Goal: Navigation & Orientation: Understand site structure

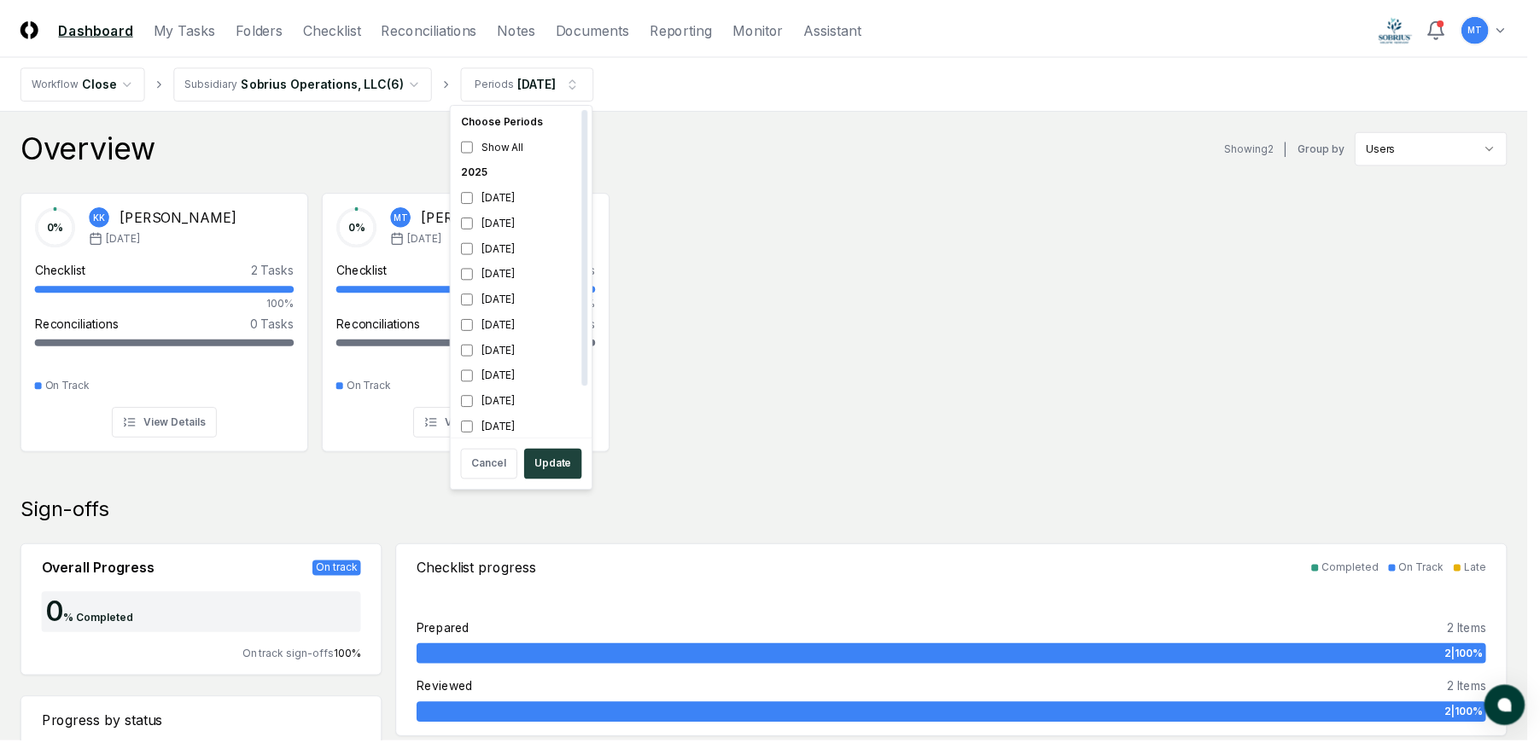
scroll to position [5, 0]
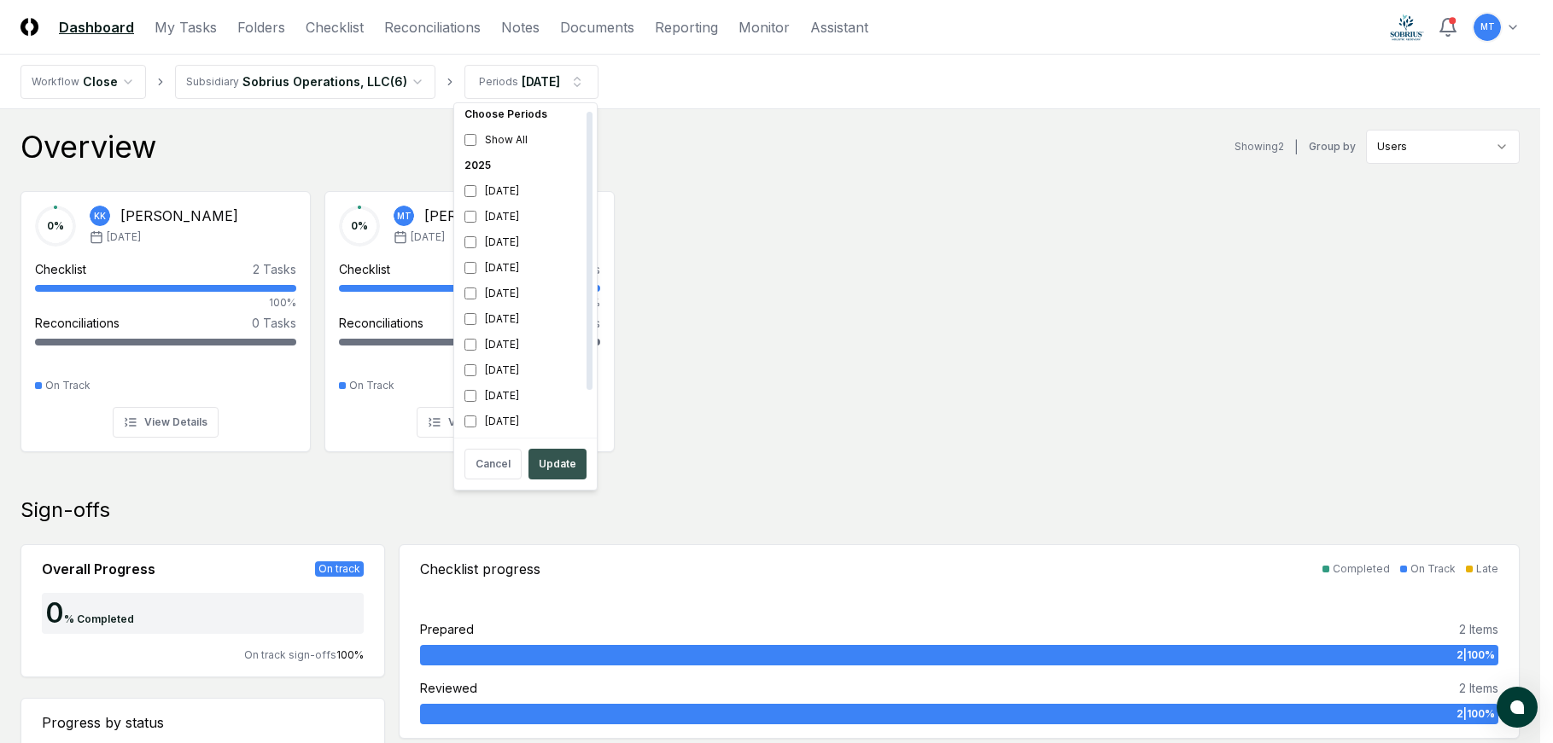
click at [545, 461] on button "Update" at bounding box center [557, 464] width 58 height 31
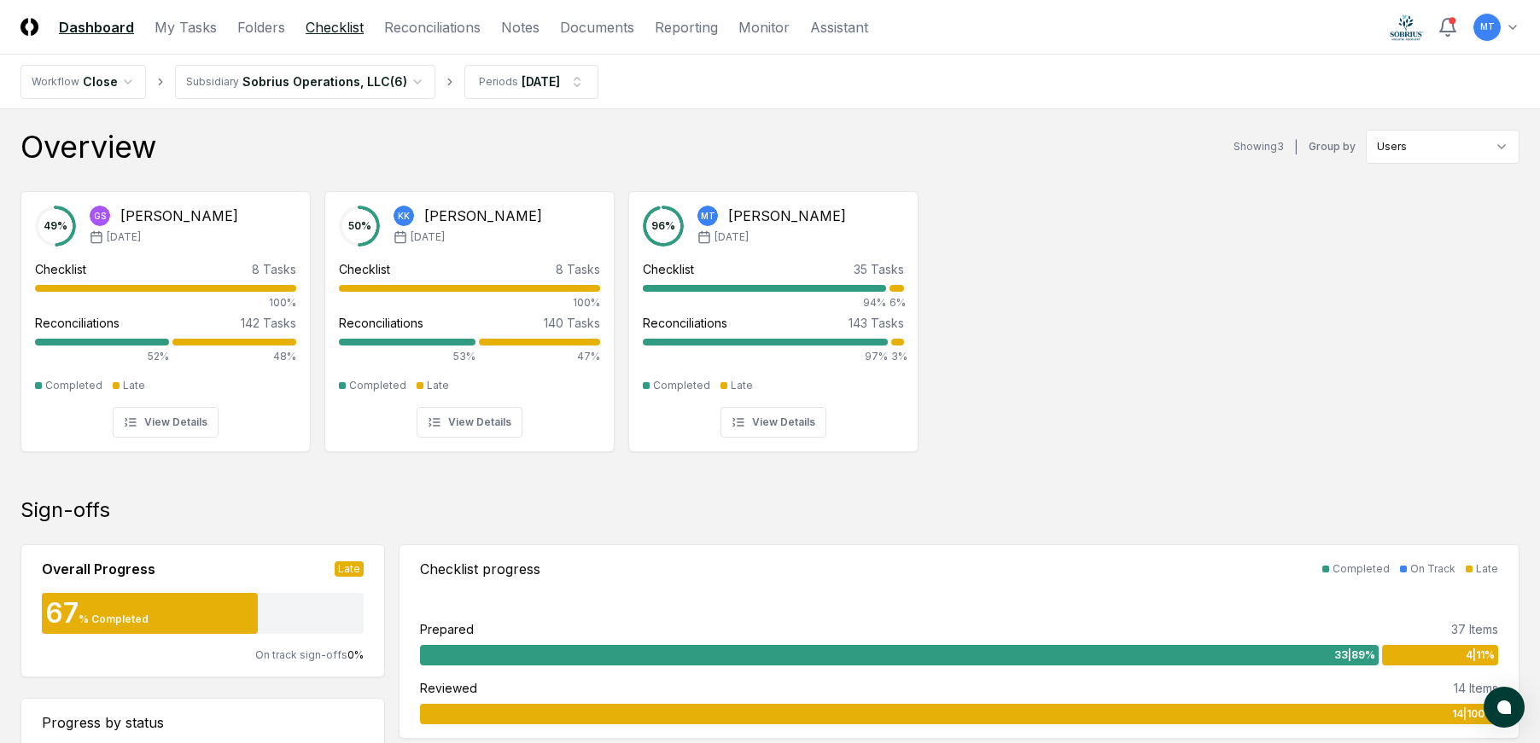
click at [331, 29] on link "Checklist" at bounding box center [335, 27] width 58 height 20
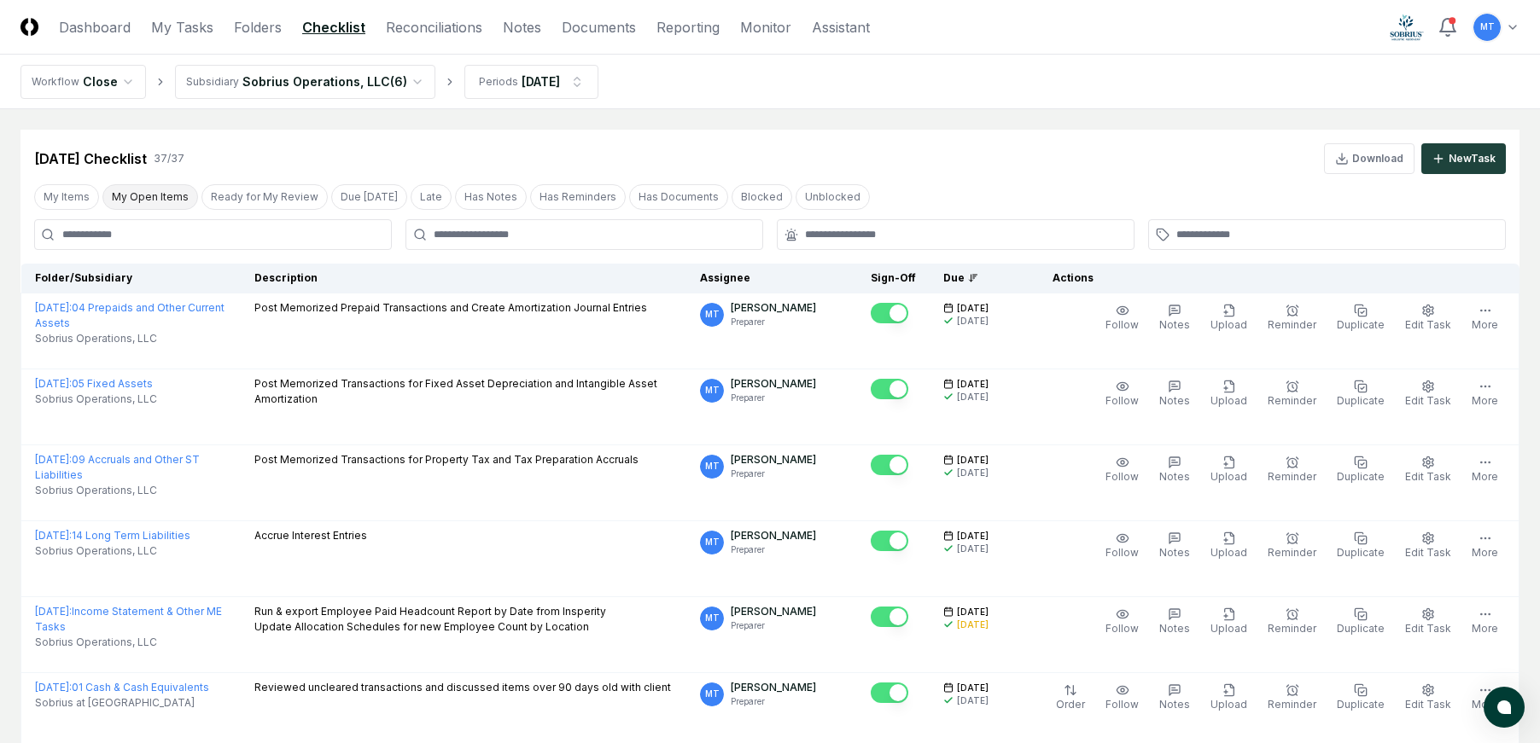
click at [157, 199] on button "My Open Items" at bounding box center [150, 197] width 96 height 26
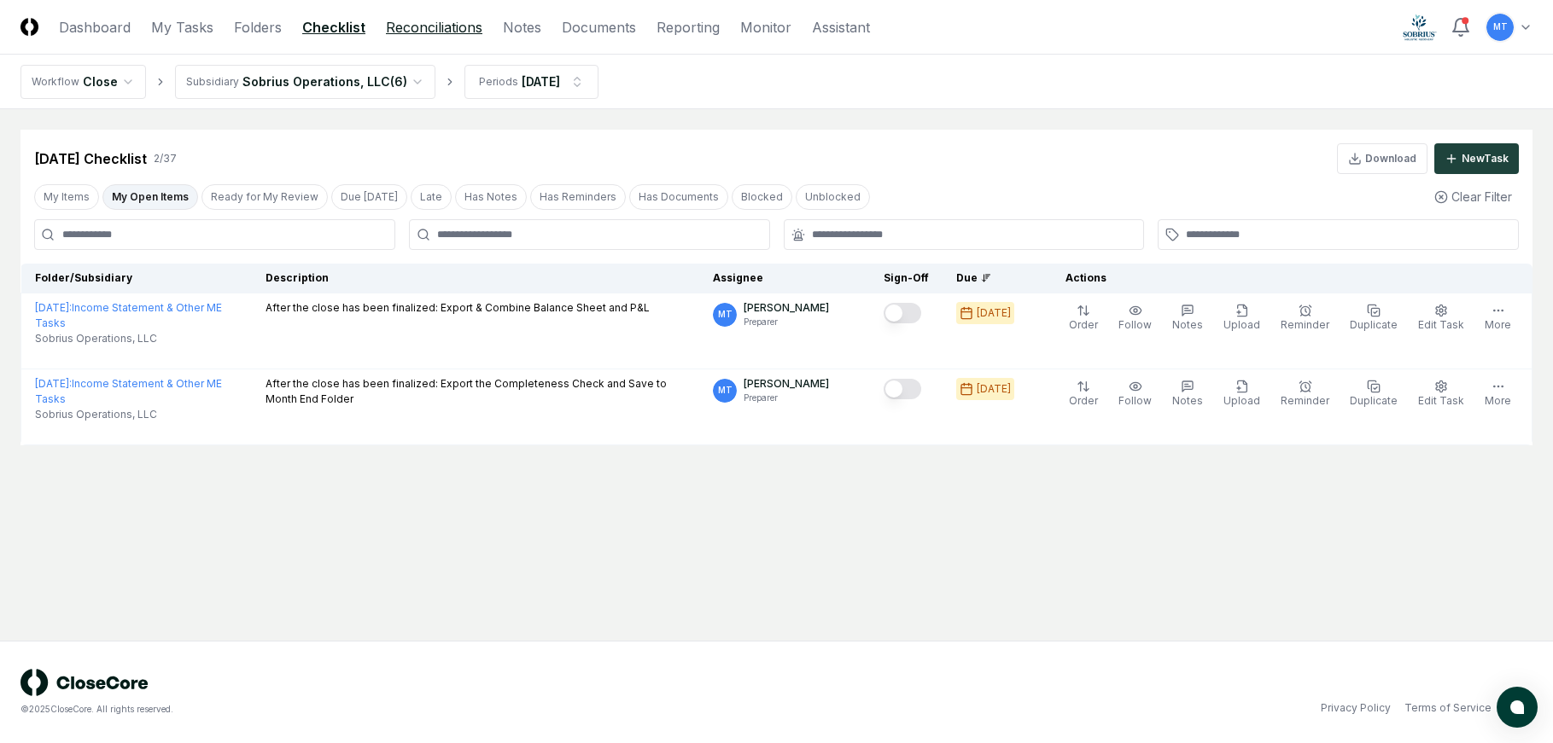
click at [425, 29] on link "Reconciliations" at bounding box center [434, 27] width 96 height 20
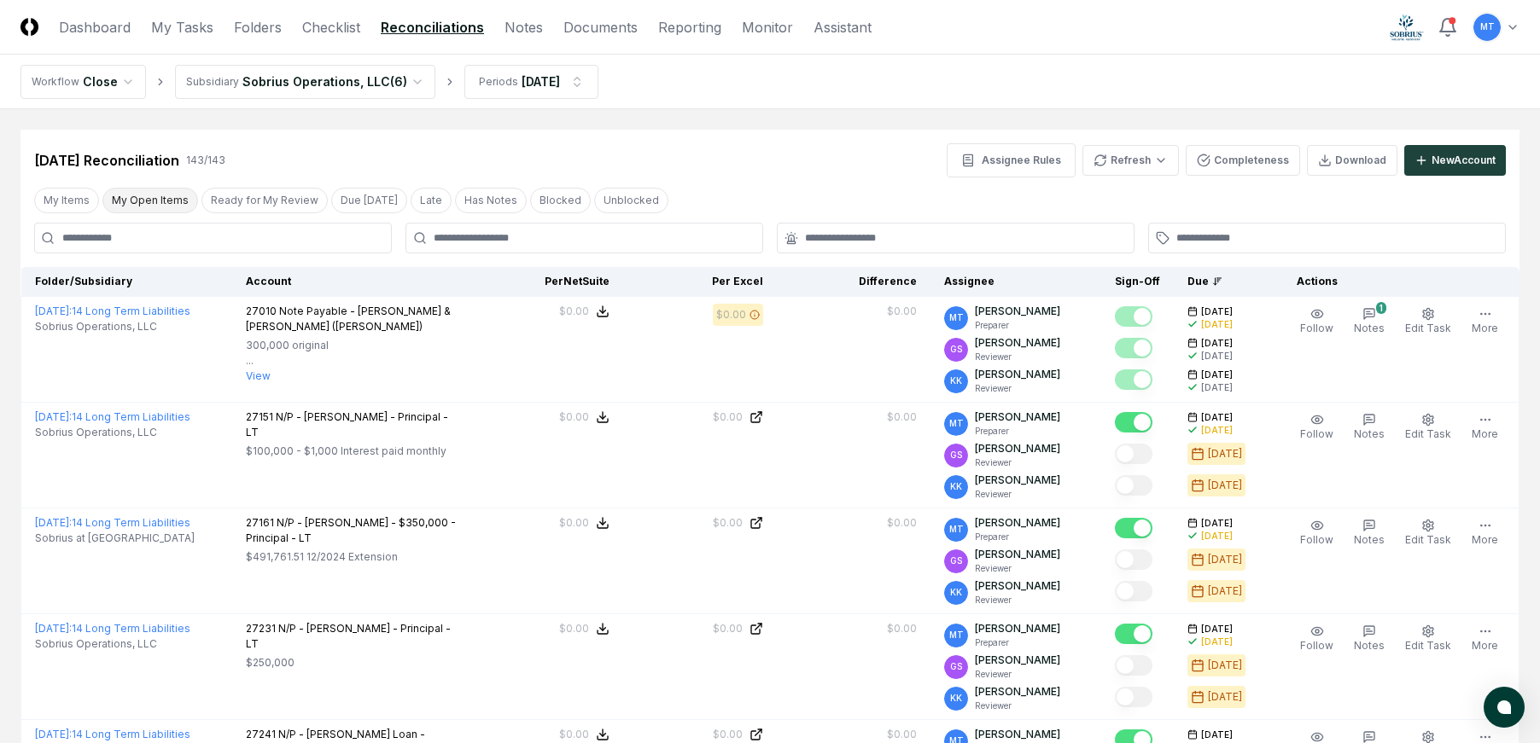
click at [131, 204] on button "My Open Items" at bounding box center [150, 201] width 96 height 26
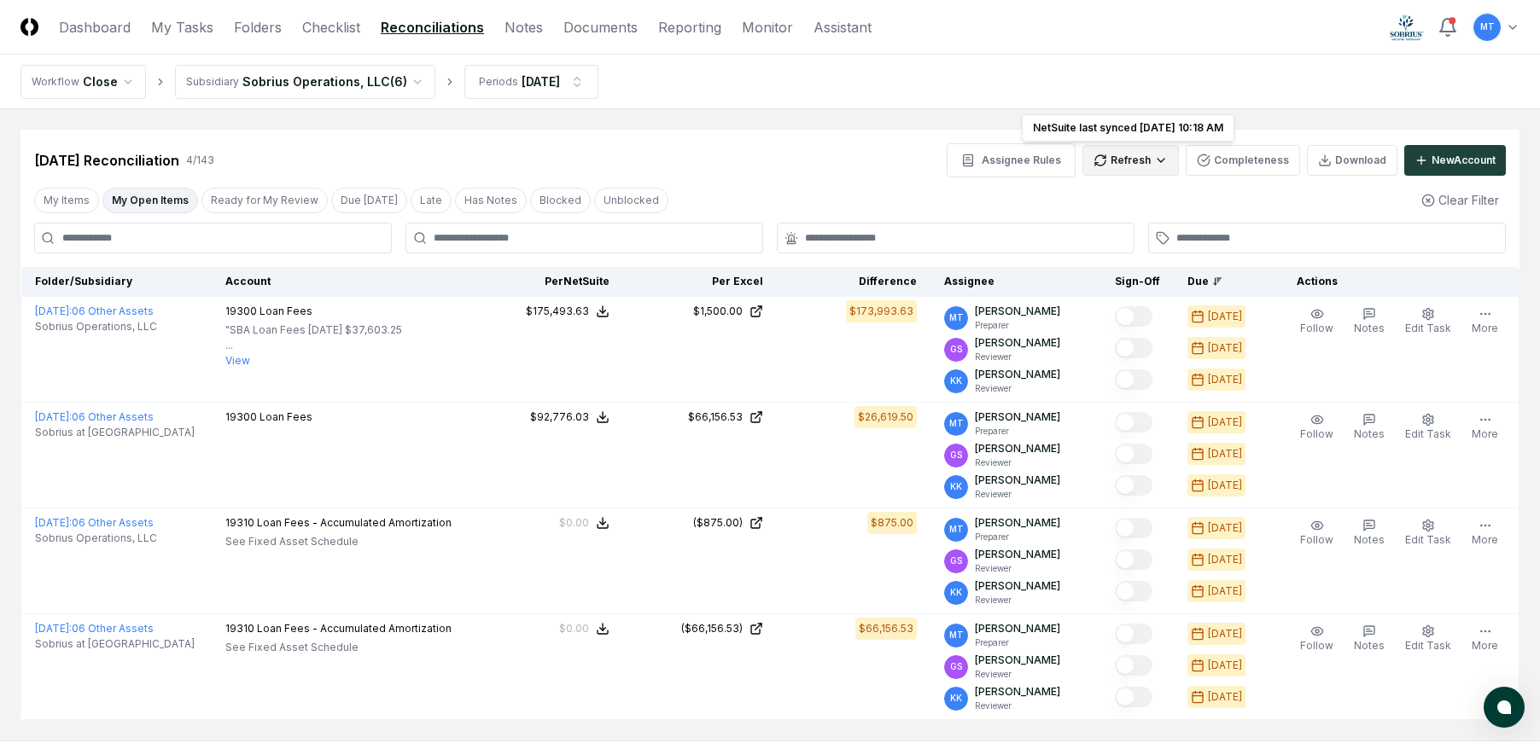
click at [1120, 161] on html "CloseCore Dashboard My Tasks Folders Checklist Reconciliations Notes Documents …" at bounding box center [770, 421] width 1540 height 843
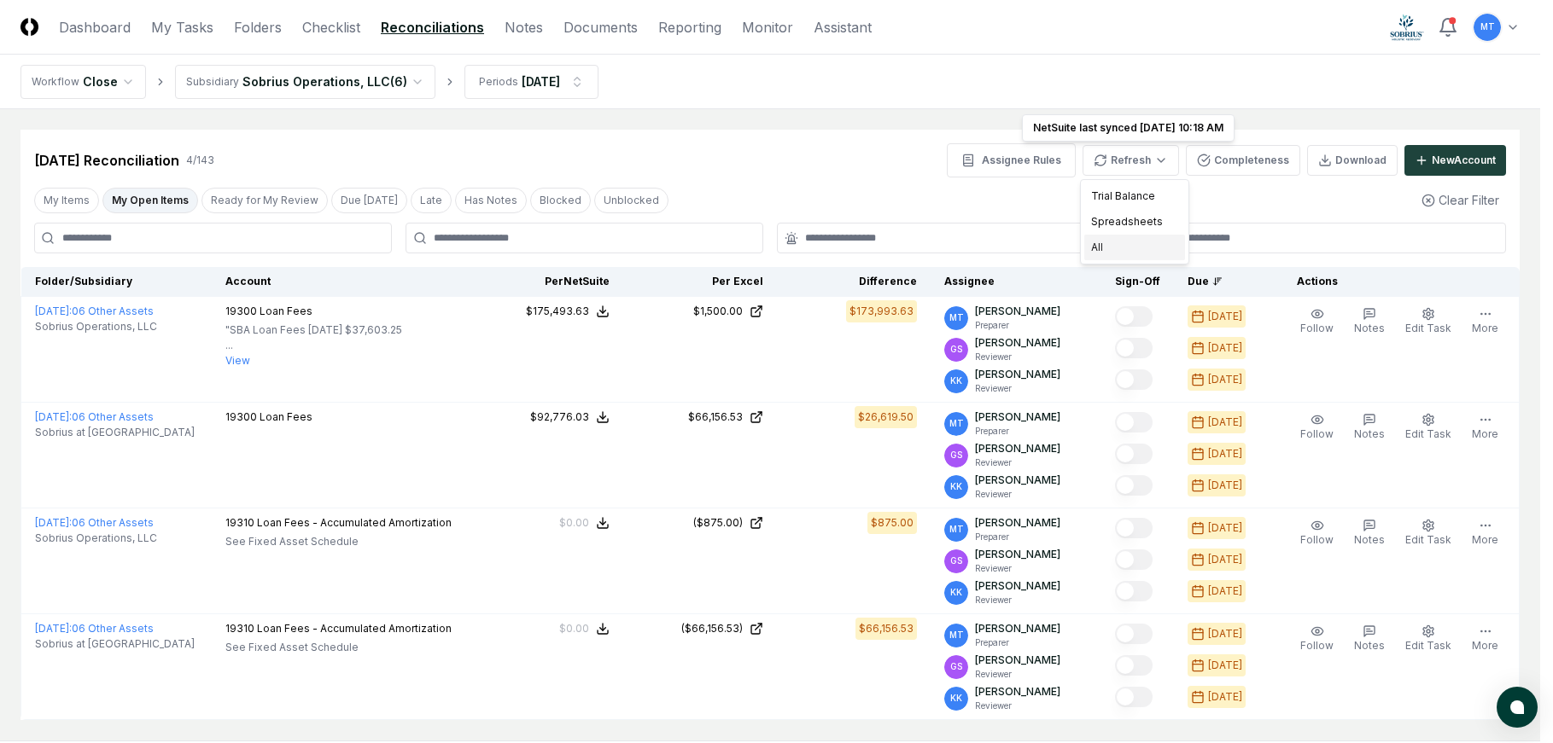
click at [1123, 240] on div "All" at bounding box center [1134, 248] width 101 height 26
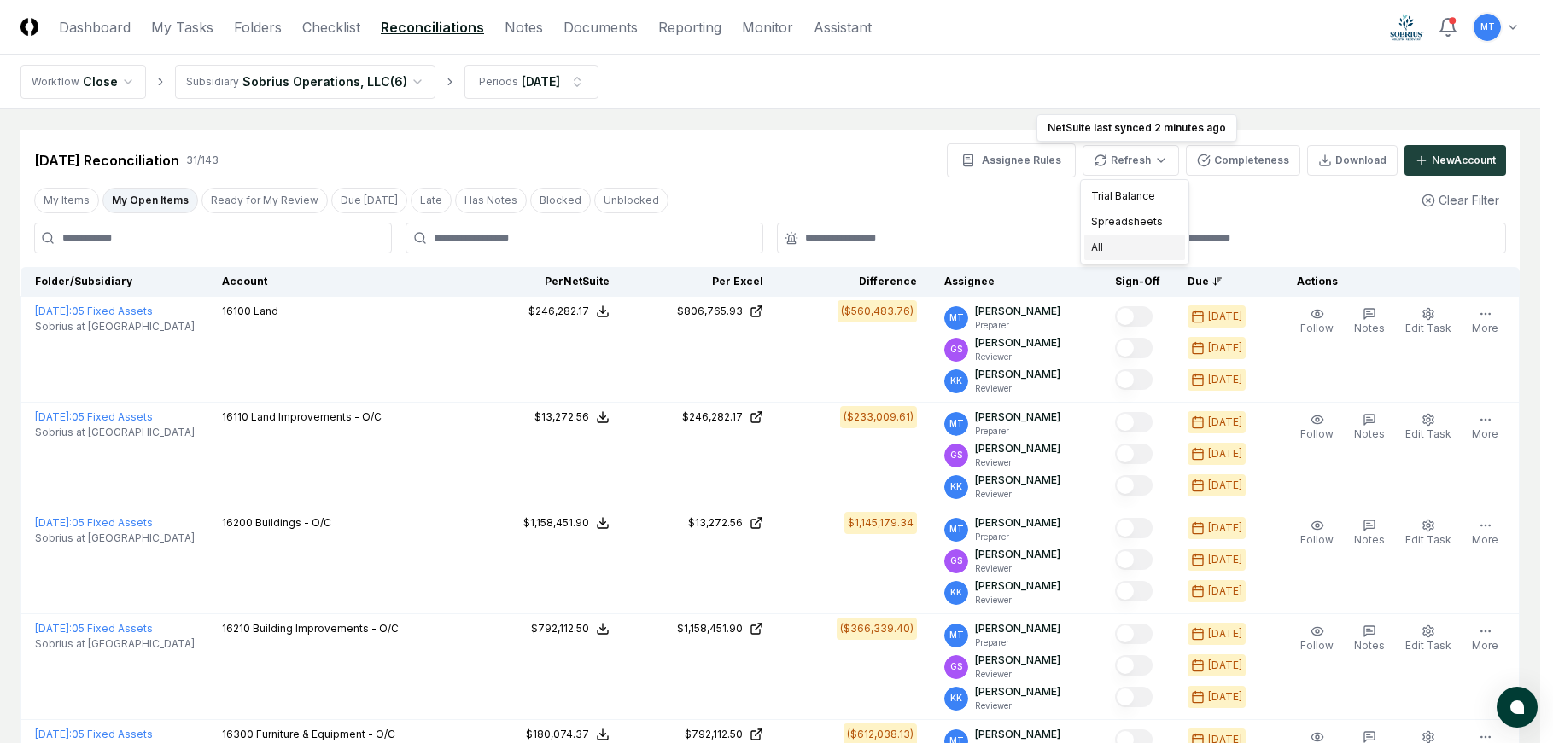
click at [1143, 245] on div "All" at bounding box center [1134, 248] width 101 height 26
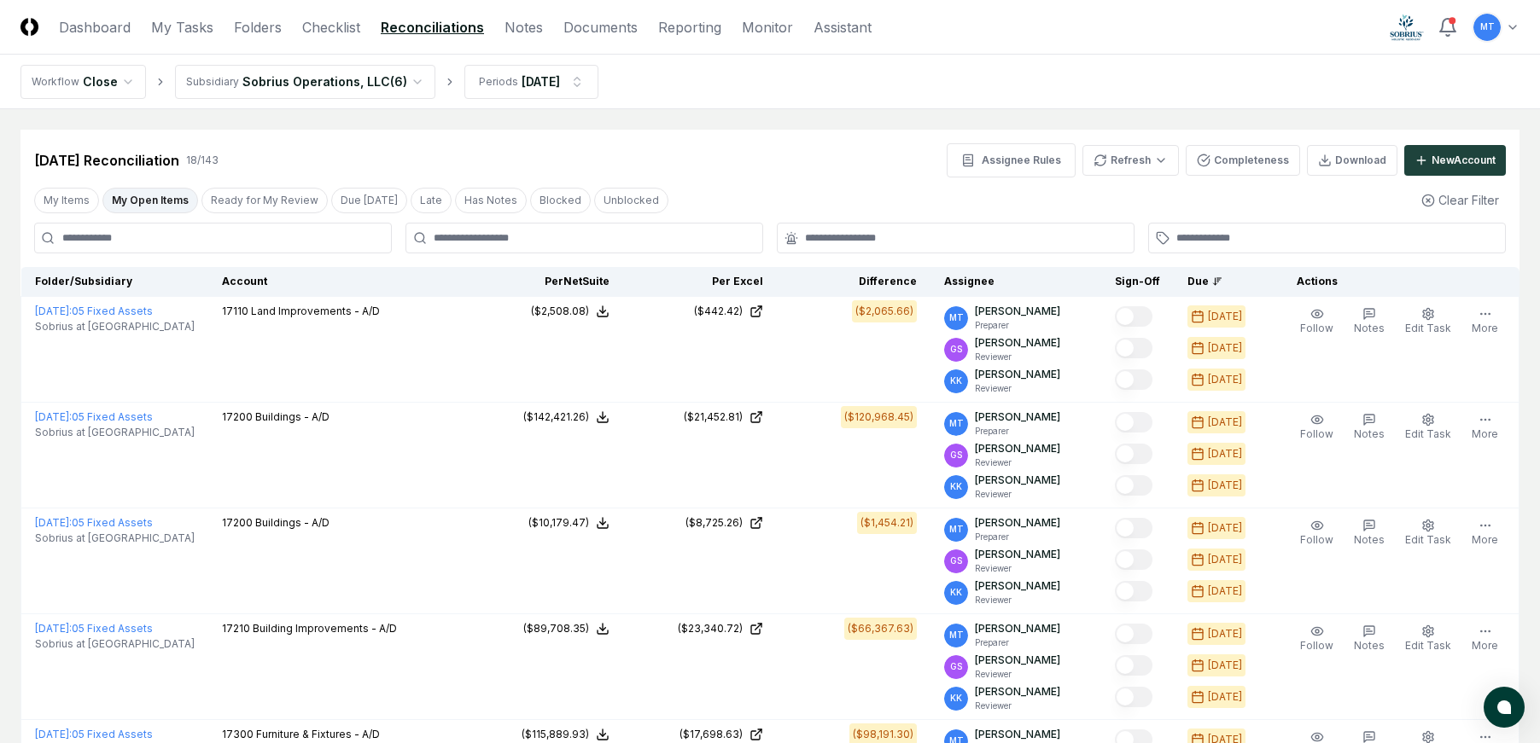
drag, startPoint x: 726, startPoint y: 184, endPoint x: 808, endPoint y: 229, distance: 93.2
click at [726, 184] on div "My Items My Open Items Ready for My Review Due [DATE] Late Has Notes Blocked Un…" at bounding box center [769, 200] width 1499 height 32
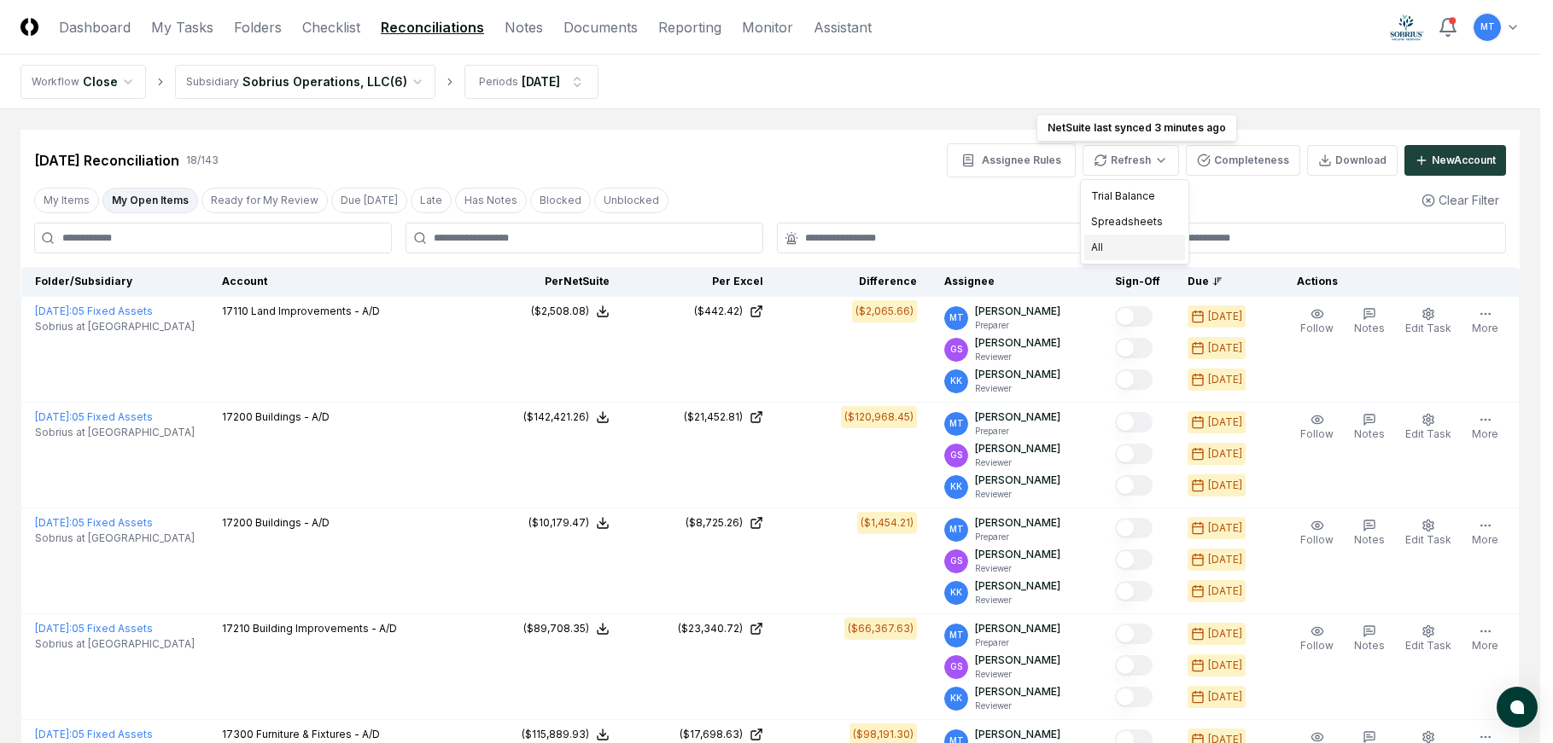
click at [1116, 241] on div "All" at bounding box center [1134, 248] width 101 height 26
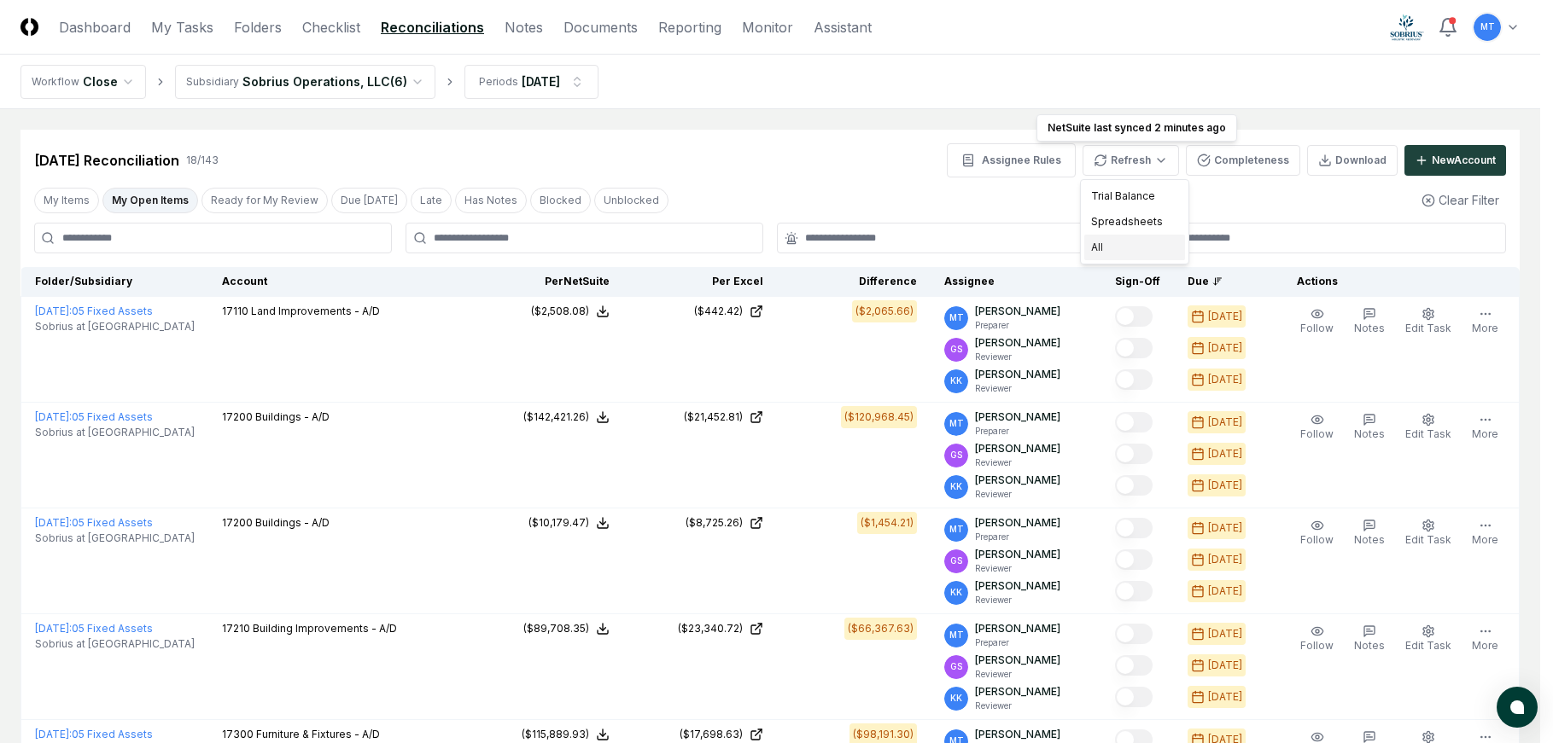
click at [1137, 248] on div "All" at bounding box center [1134, 248] width 101 height 26
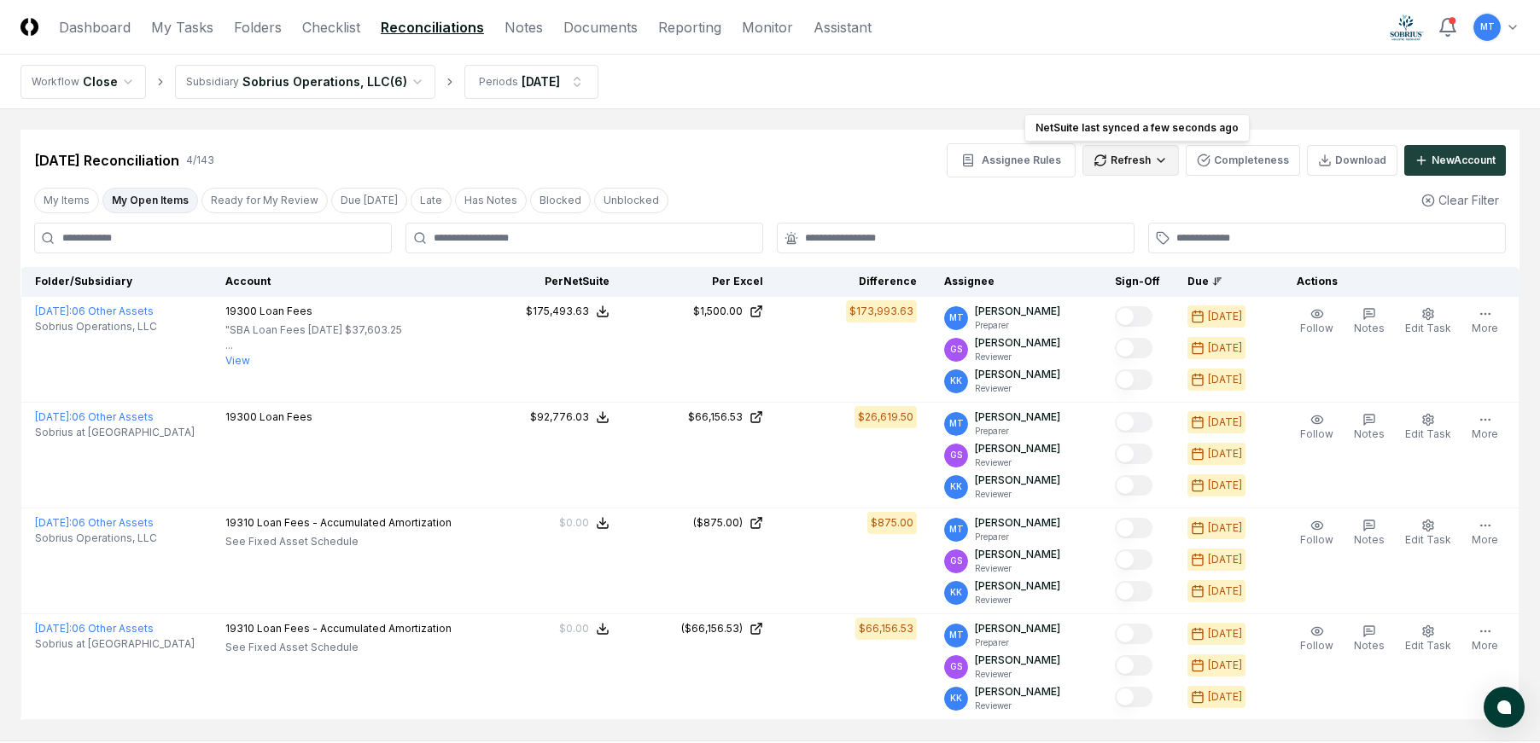
click at [1140, 162] on html "CloseCore Dashboard My Tasks Folders Checklist Reconciliations Notes Documents …" at bounding box center [770, 421] width 1540 height 843
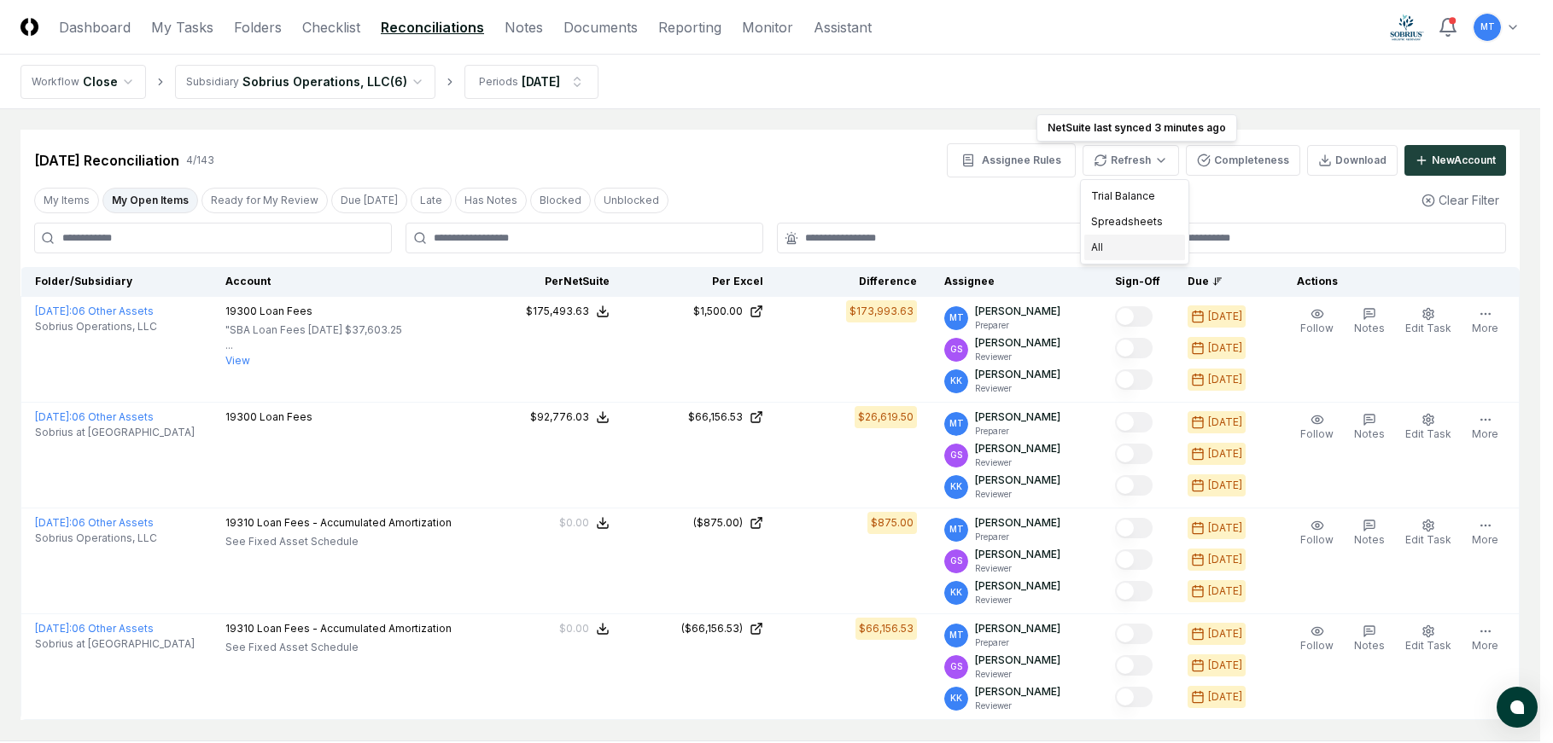
click at [1139, 251] on div "All" at bounding box center [1134, 248] width 101 height 26
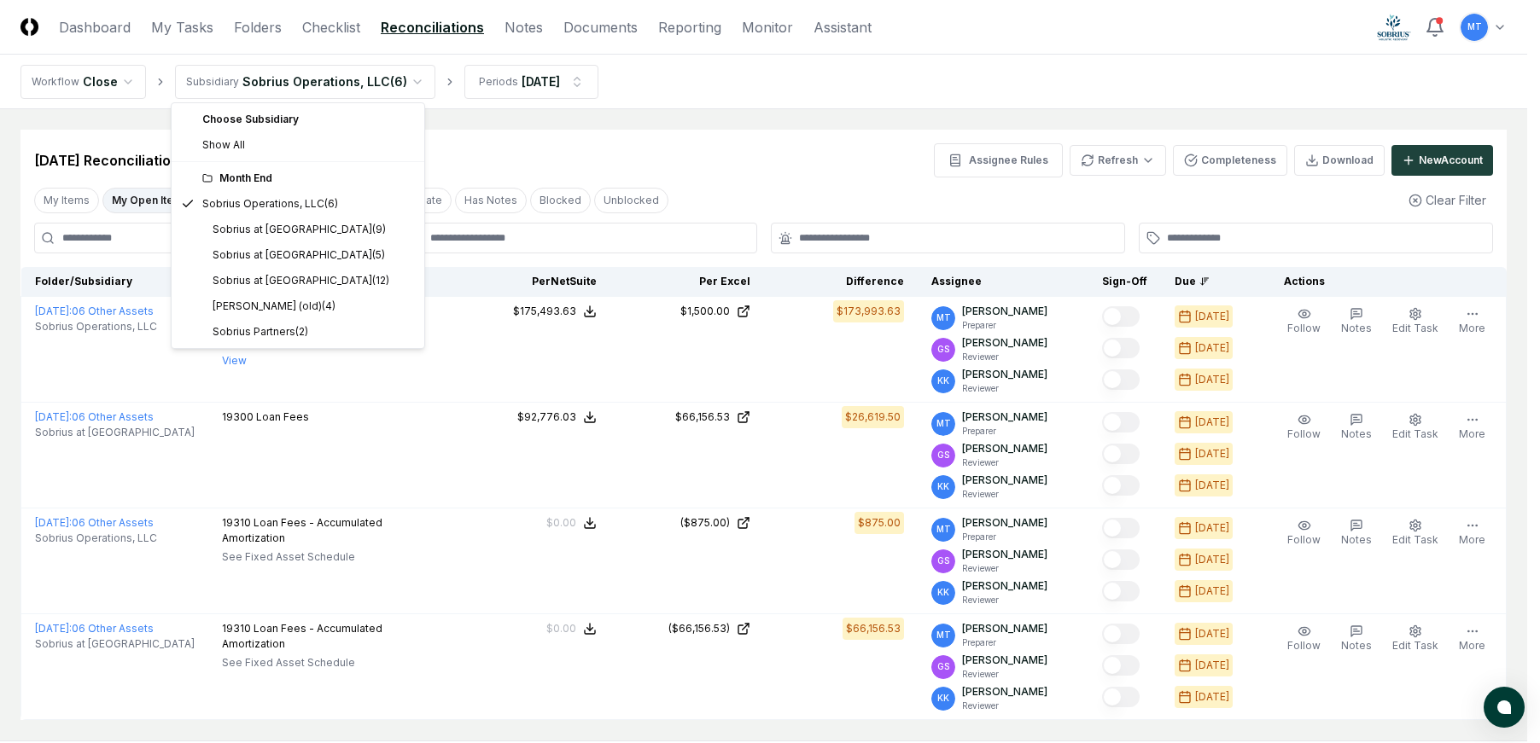
click at [294, 86] on html "CloseCore Dashboard My Tasks Folders Checklist Reconciliations Notes Documents …" at bounding box center [770, 421] width 1540 height 843
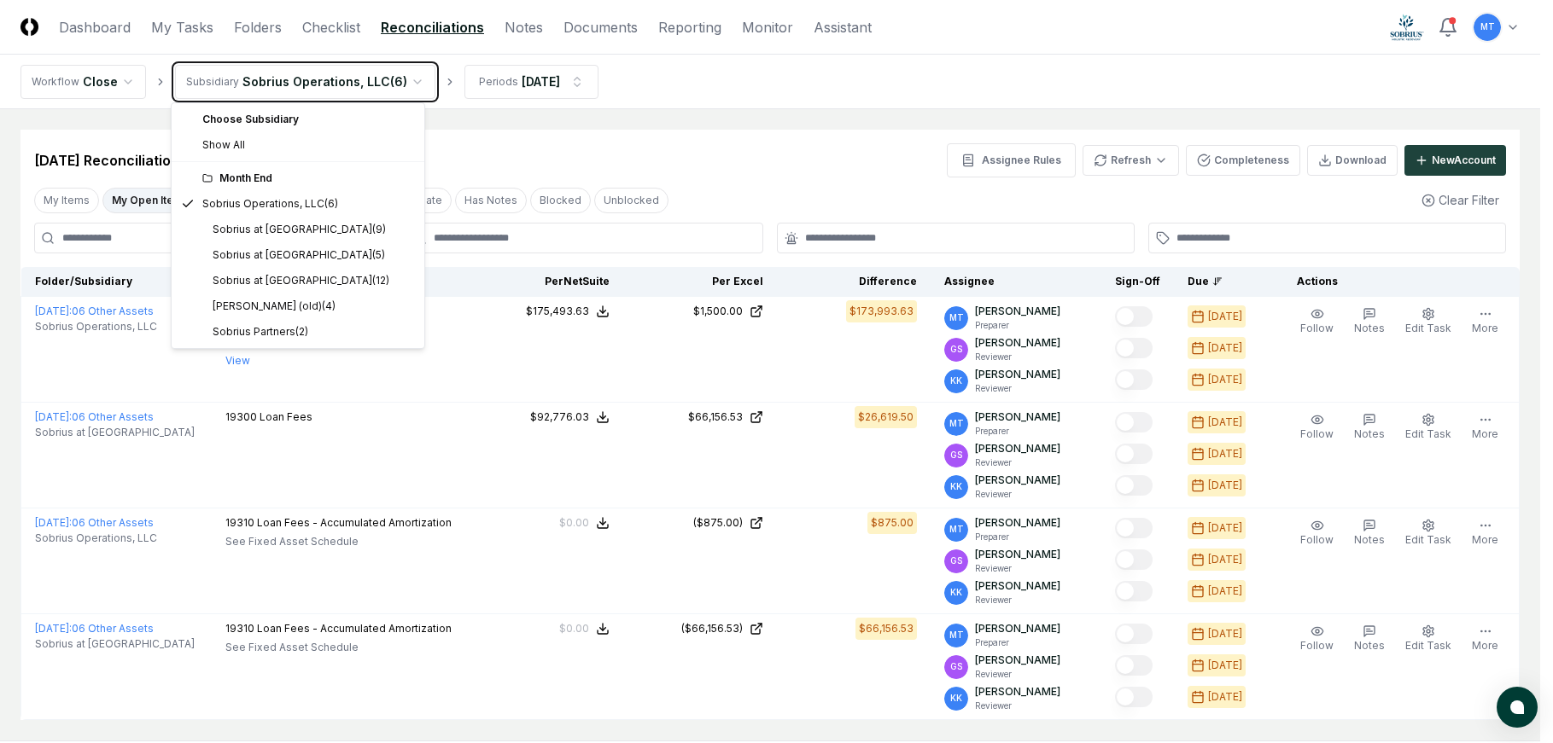
click at [996, 83] on html "CloseCore Dashboard My Tasks Folders Checklist Reconciliations Notes Documents …" at bounding box center [776, 421] width 1553 height 843
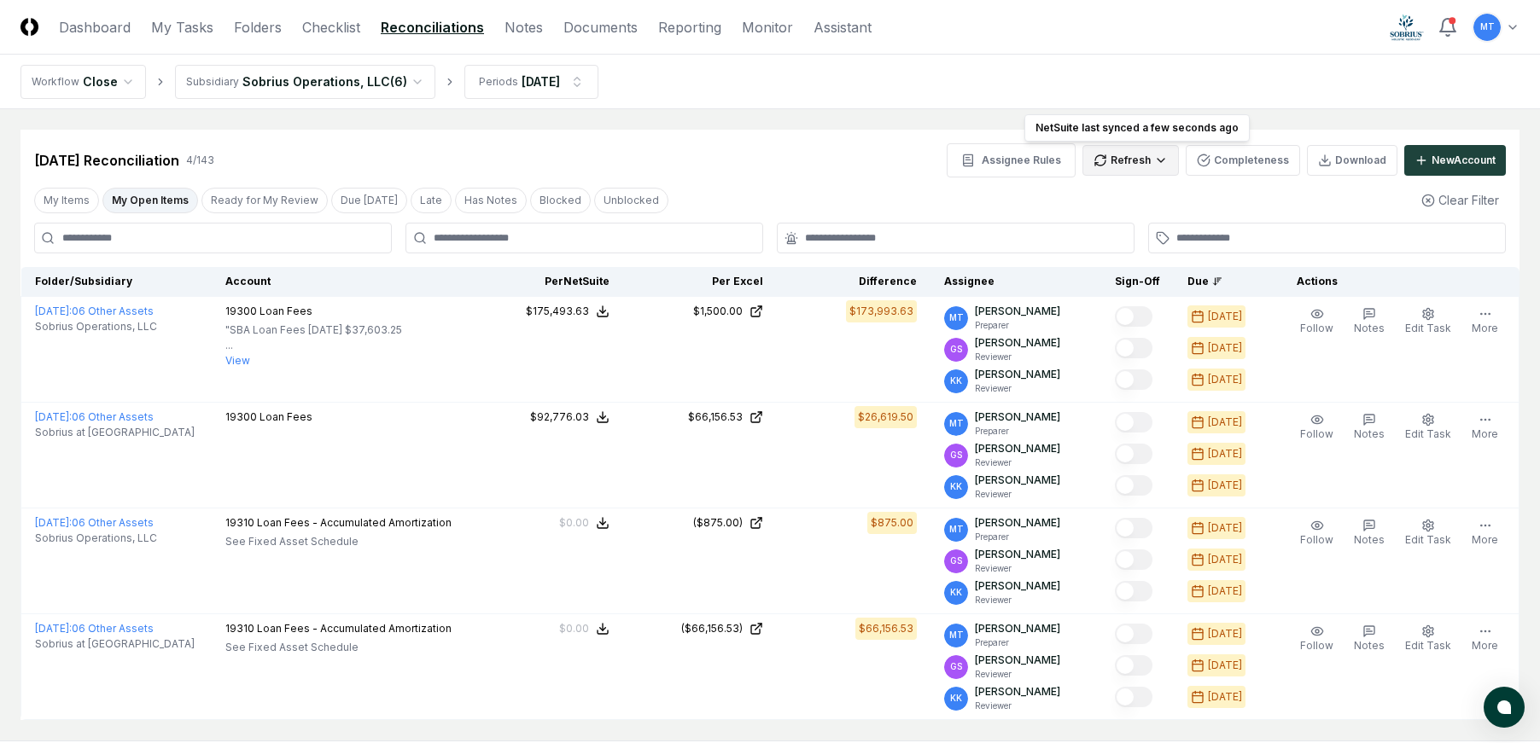
click at [1157, 156] on html "CloseCore Dashboard My Tasks Folders Checklist Reconciliations Notes Documents …" at bounding box center [770, 421] width 1540 height 843
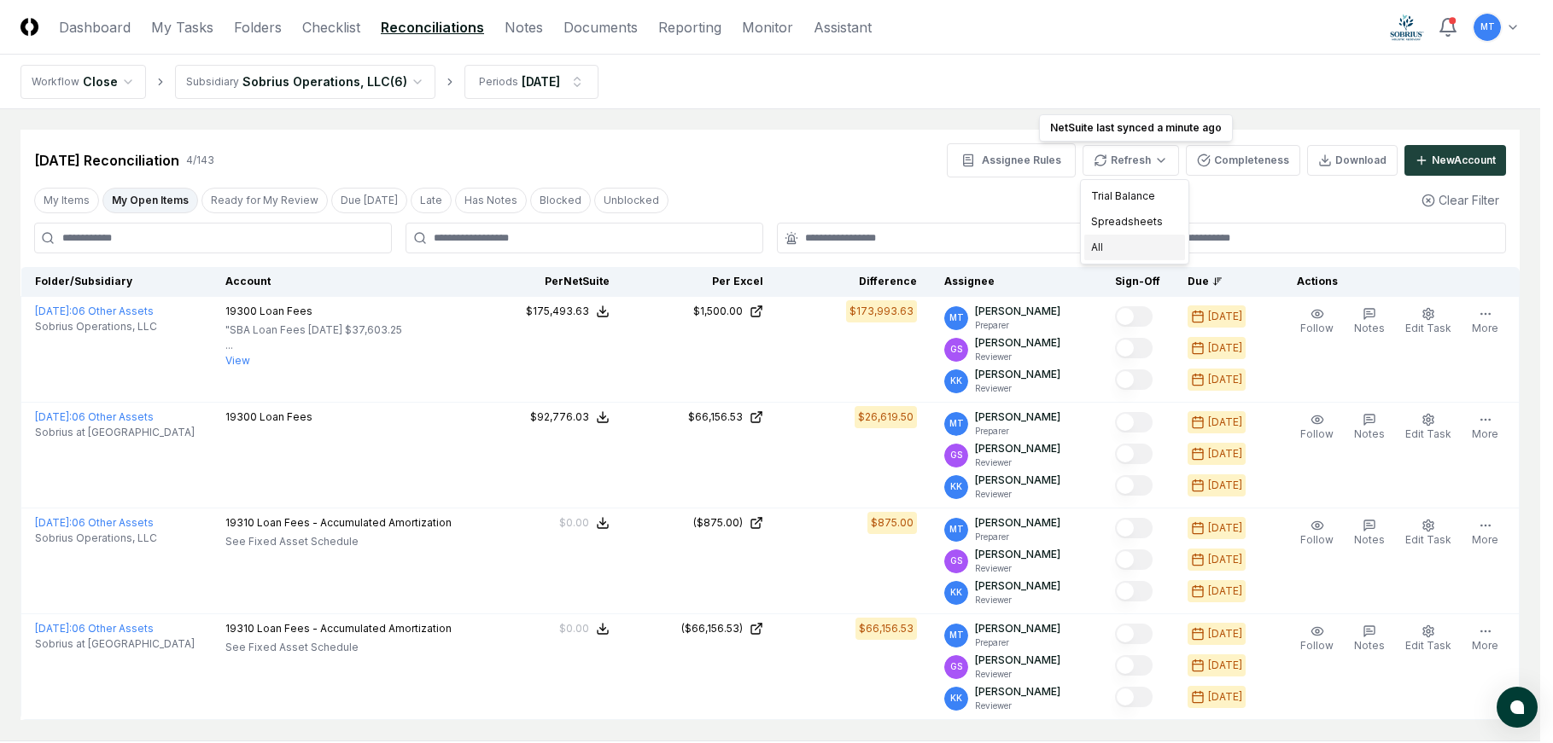
click at [1142, 249] on div "All" at bounding box center [1134, 248] width 101 height 26
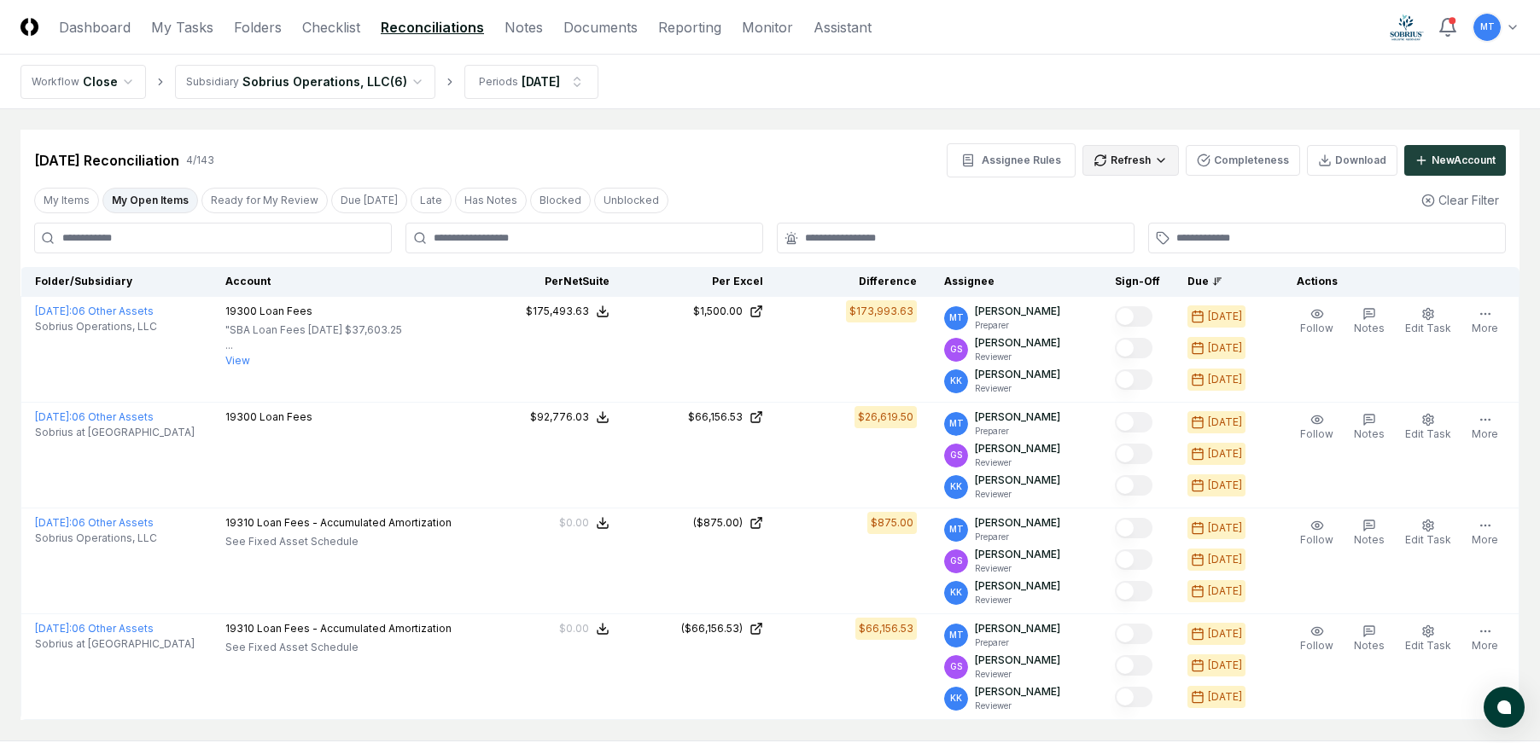
click at [1123, 162] on html "CloseCore Dashboard My Tasks Folders Checklist Reconciliations Notes Documents …" at bounding box center [770, 421] width 1540 height 843
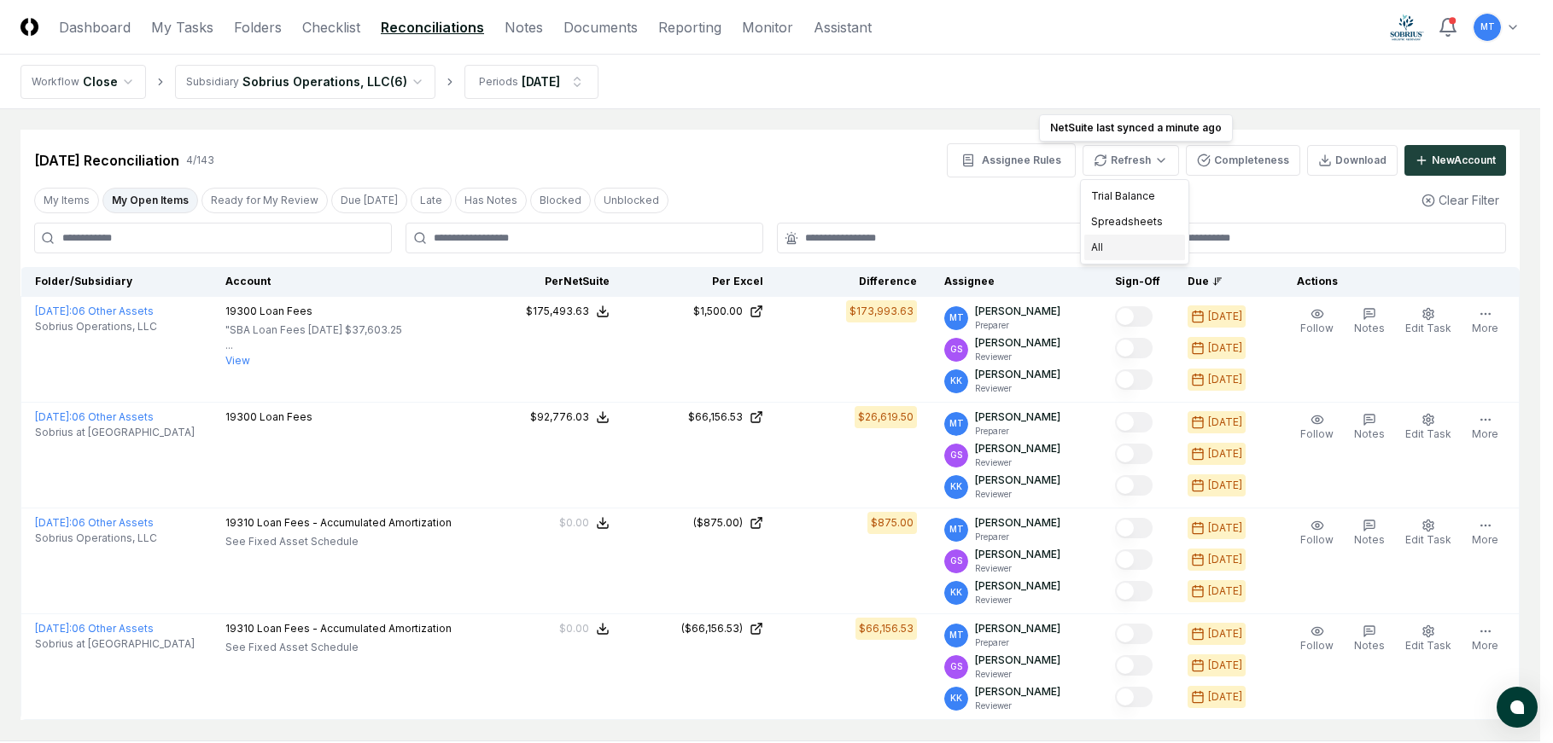
click at [1138, 253] on div "All" at bounding box center [1134, 248] width 101 height 26
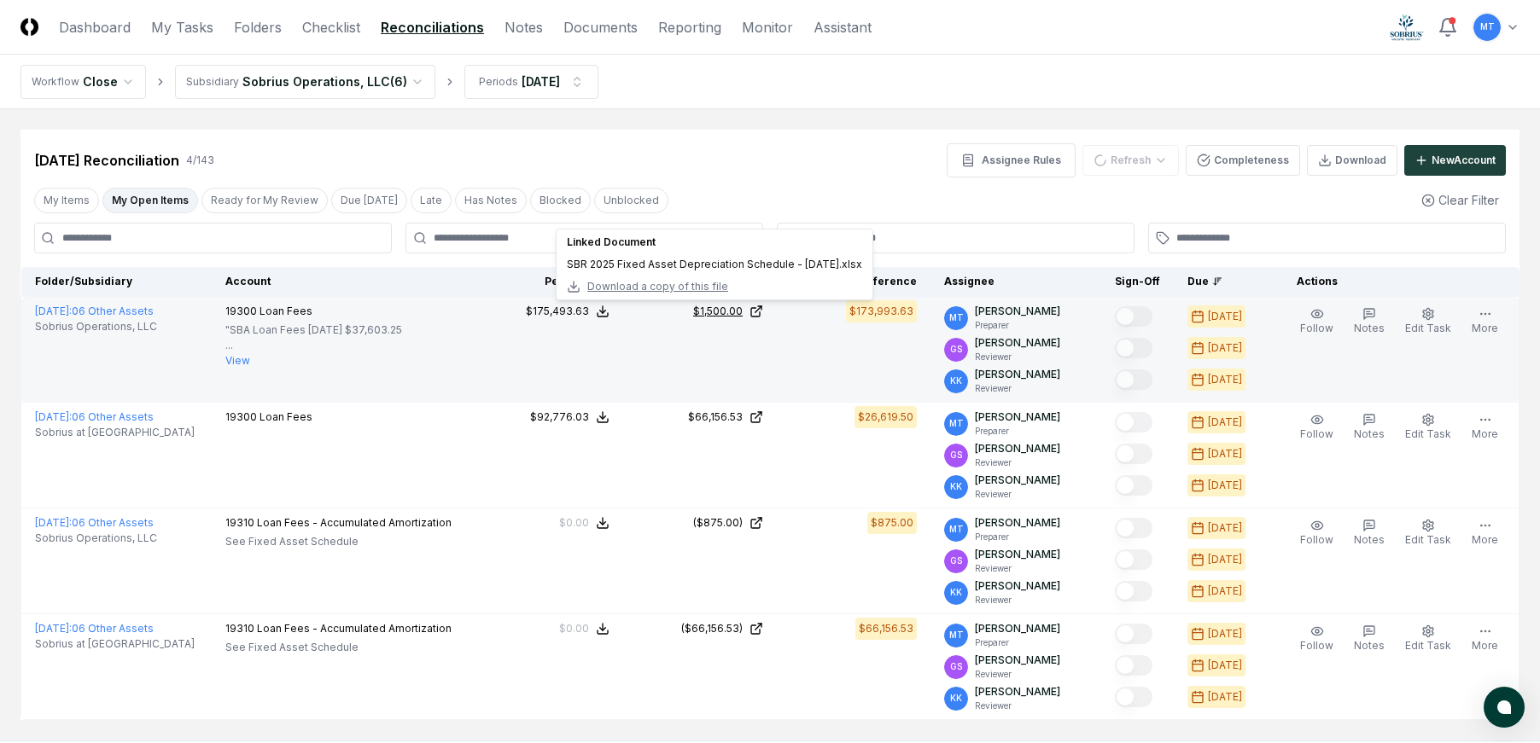
click at [741, 308] on div "$1,500.00" at bounding box center [718, 311] width 50 height 15
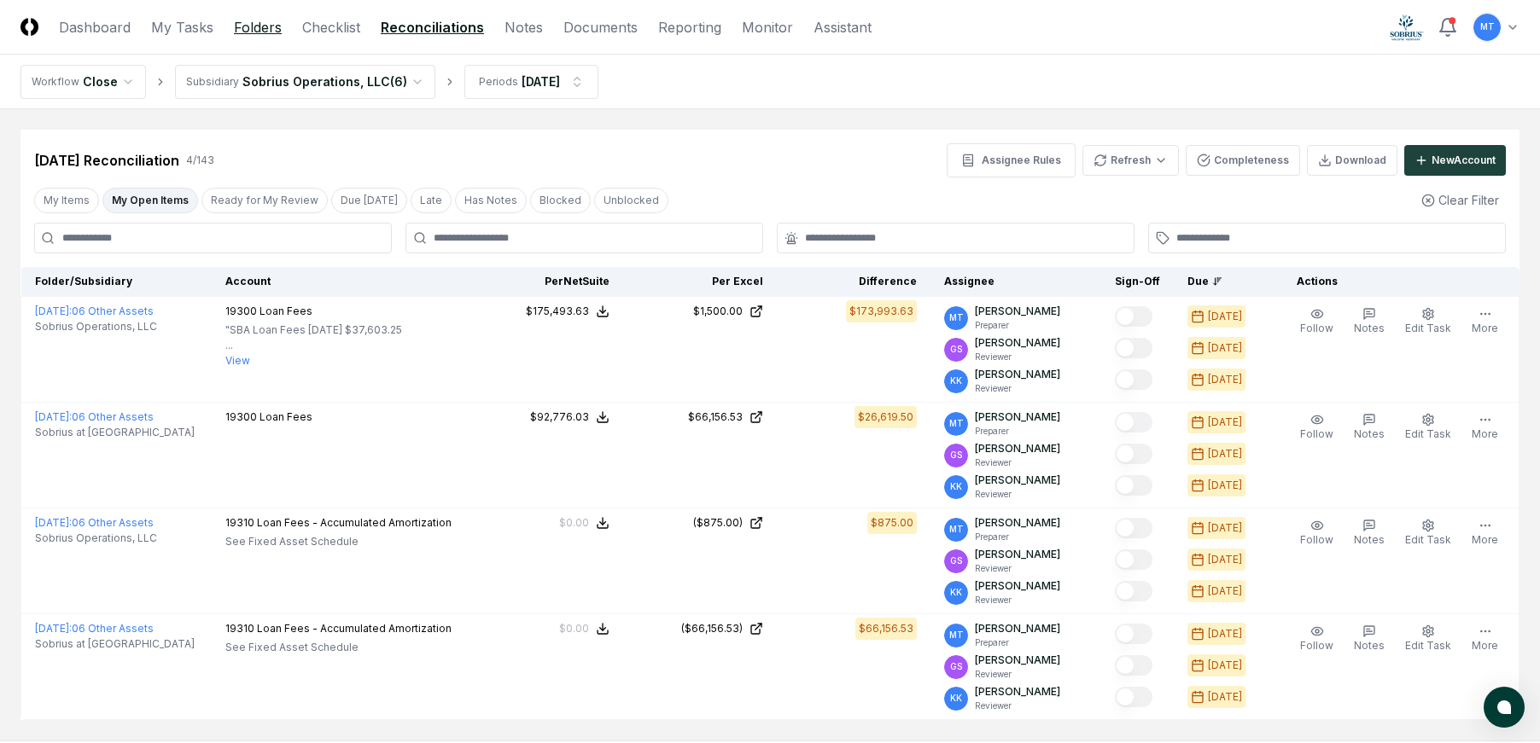
click at [242, 26] on link "Folders" at bounding box center [258, 27] width 48 height 20
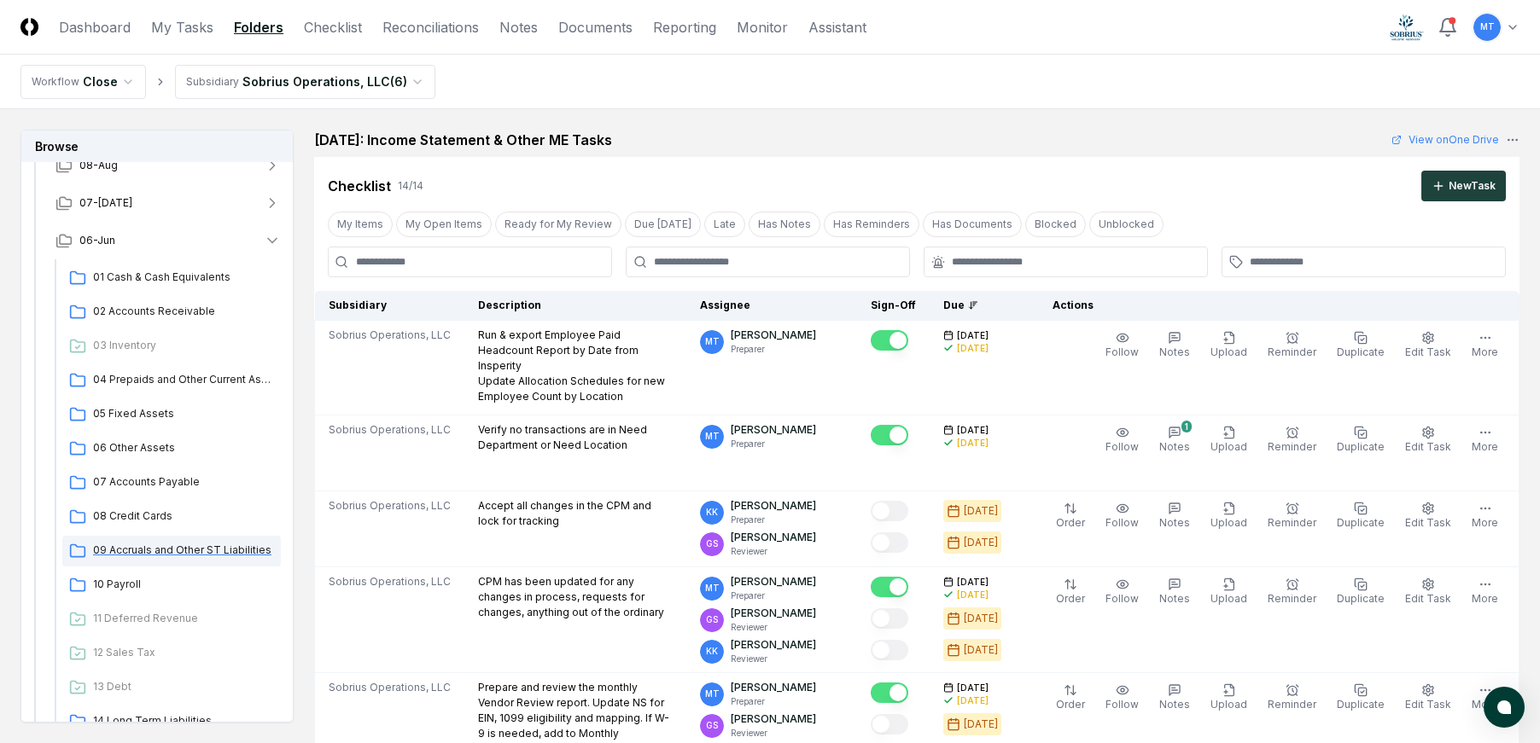
scroll to position [256, 0]
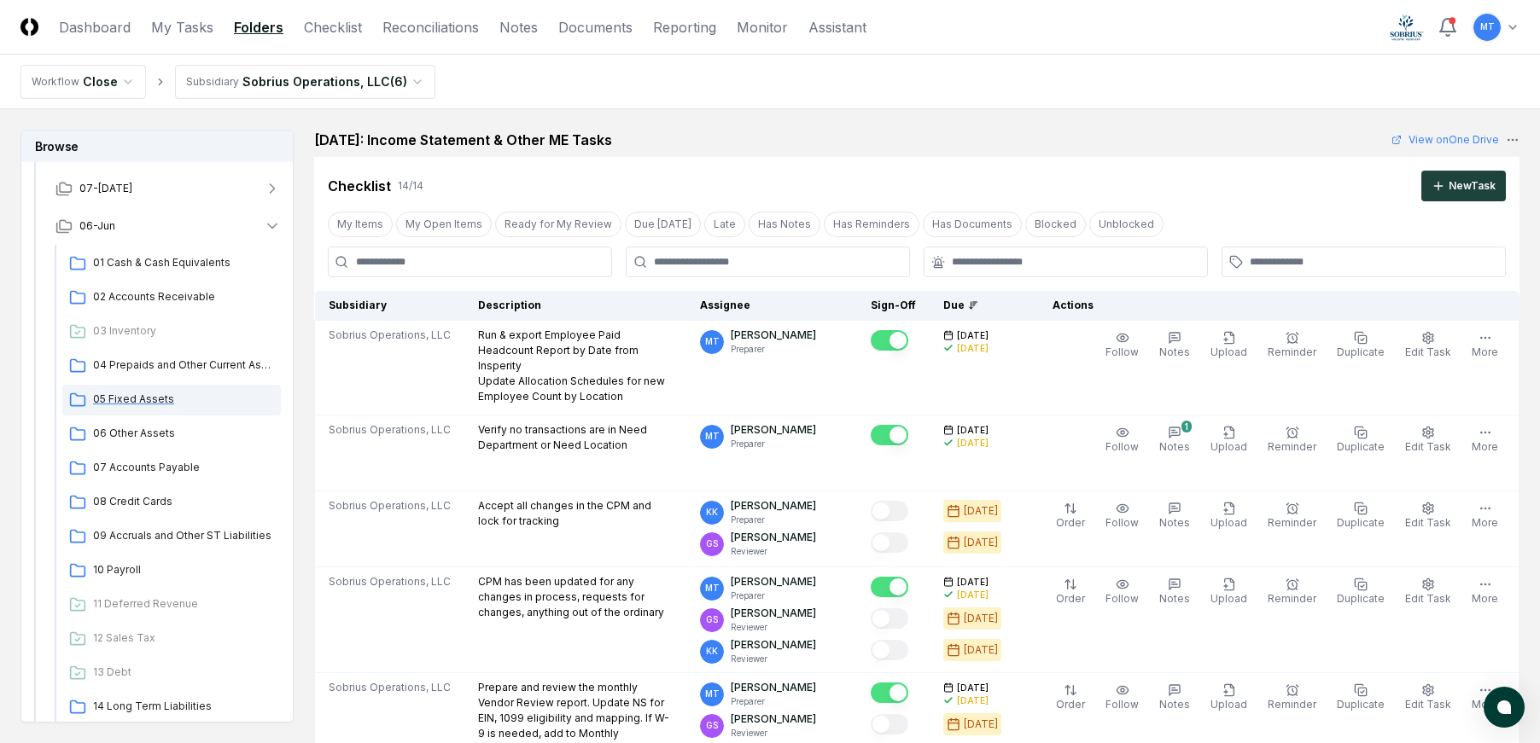
click at [148, 403] on span "05 Fixed Assets" at bounding box center [183, 399] width 181 height 15
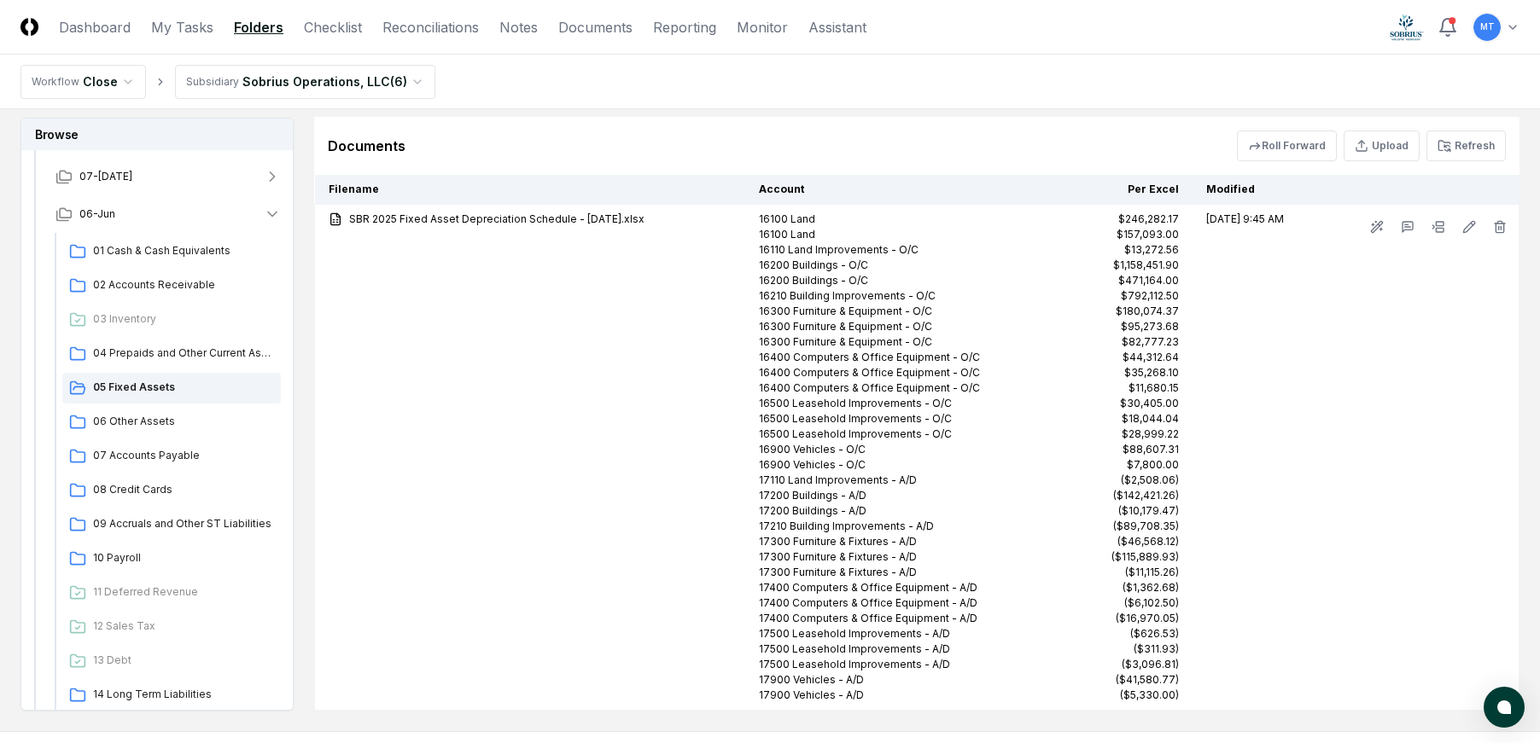
scroll to position [4851, 0]
click at [1488, 165] on button "Refresh" at bounding box center [1465, 149] width 79 height 31
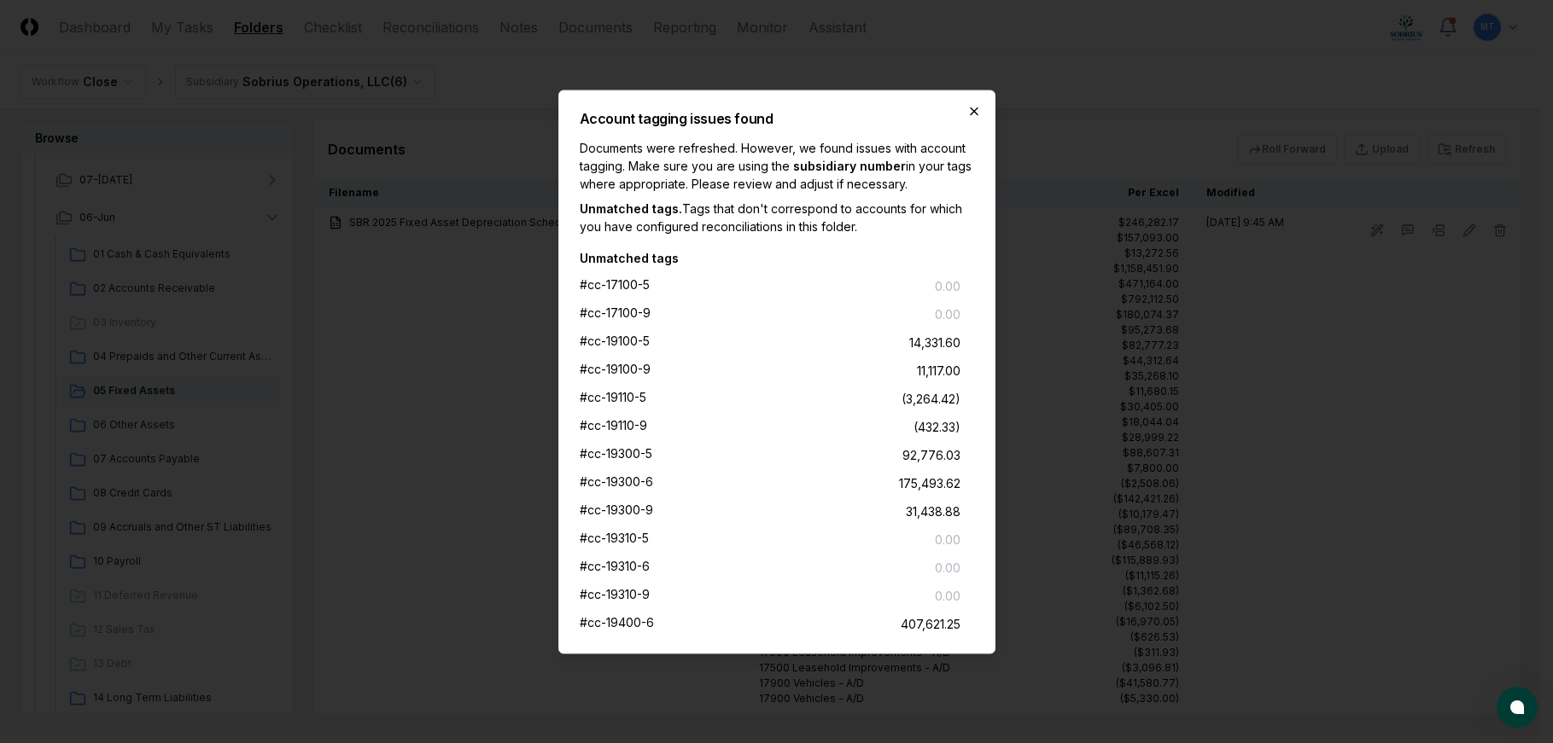
click at [971, 111] on icon "button" at bounding box center [974, 111] width 14 height 14
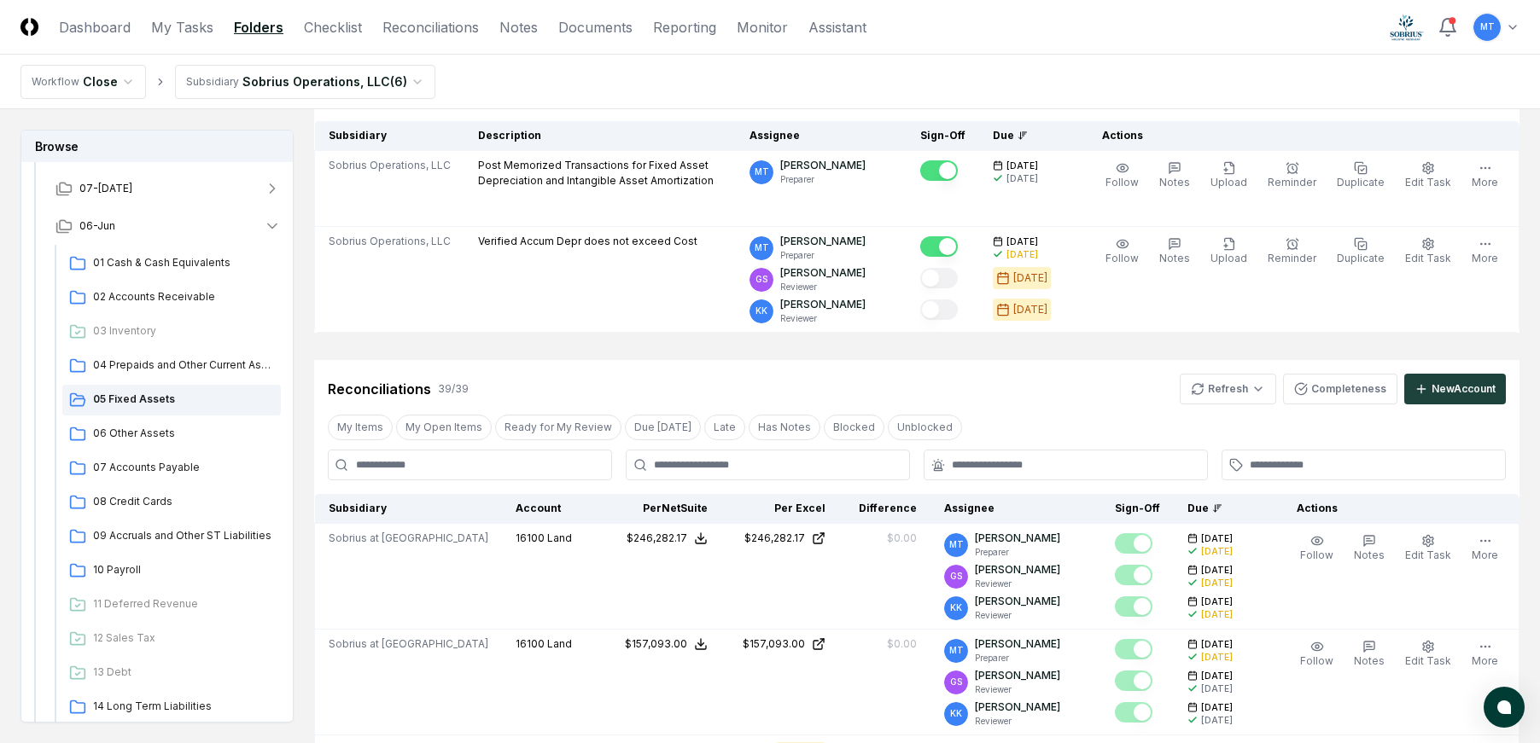
scroll to position [171, 0]
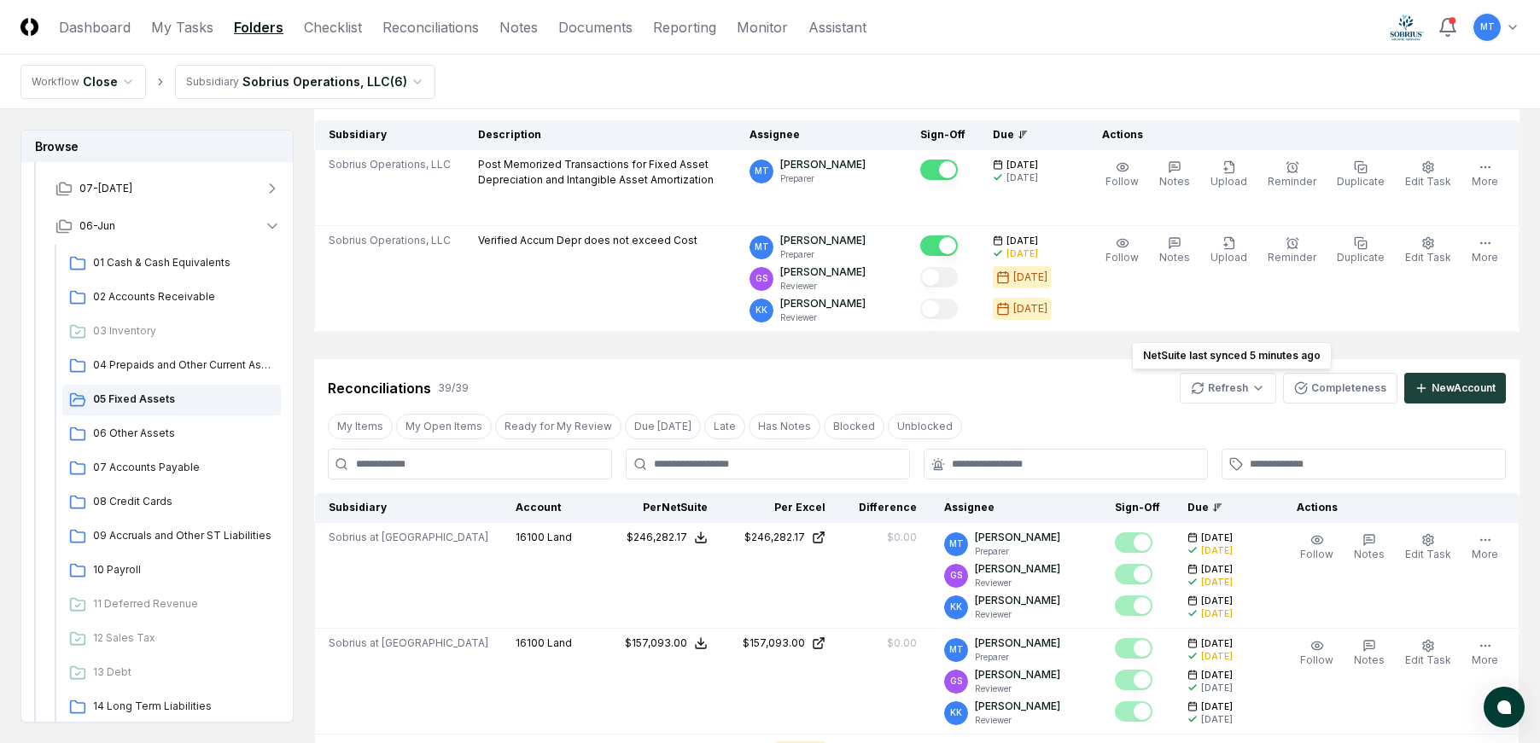
click at [1048, 396] on div "Reconciliations 39 / 39 Refresh NetSuite last synced 5 minutes ago NetSuite las…" at bounding box center [917, 388] width 1178 height 31
click at [163, 437] on span "06 Other Assets" at bounding box center [183, 433] width 181 height 15
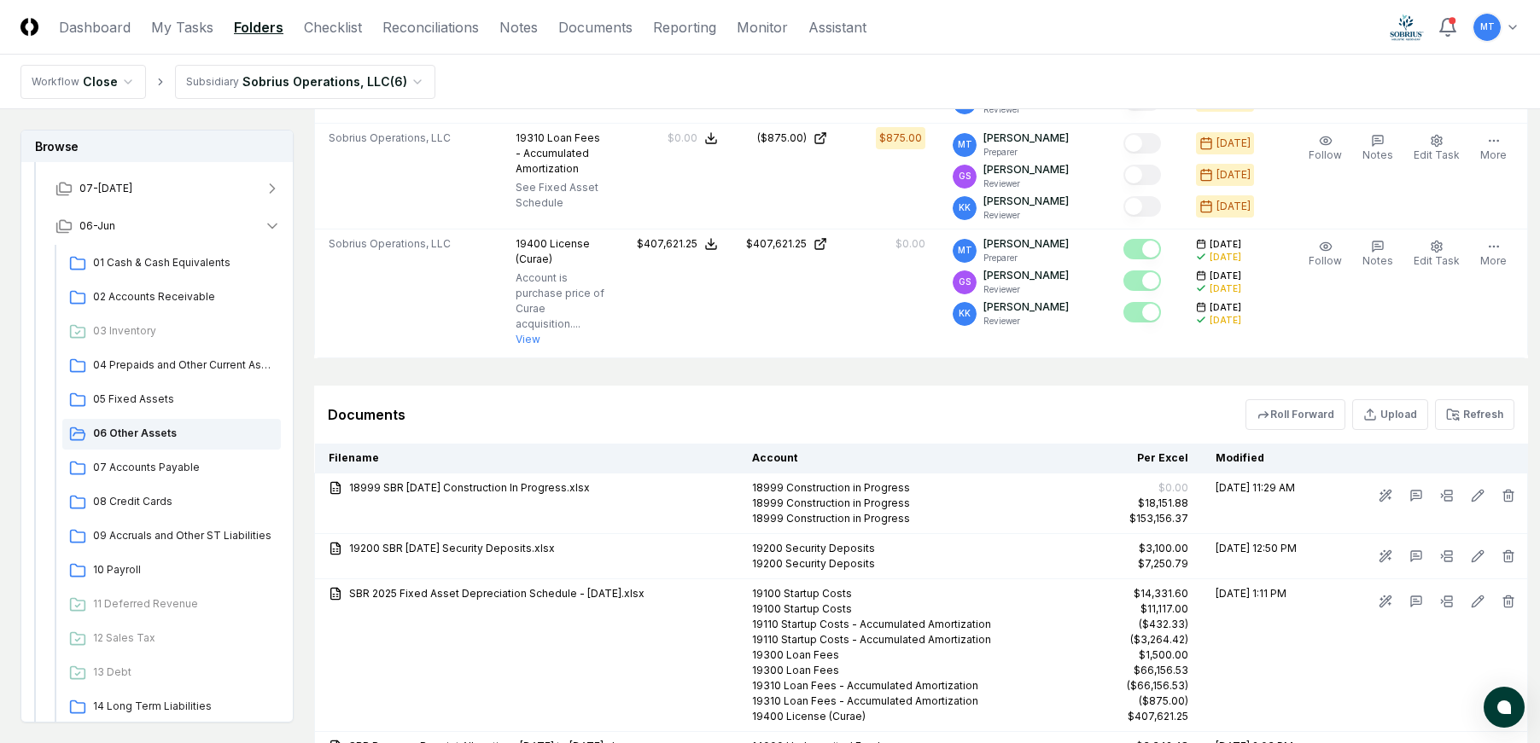
scroll to position [2819, 0]
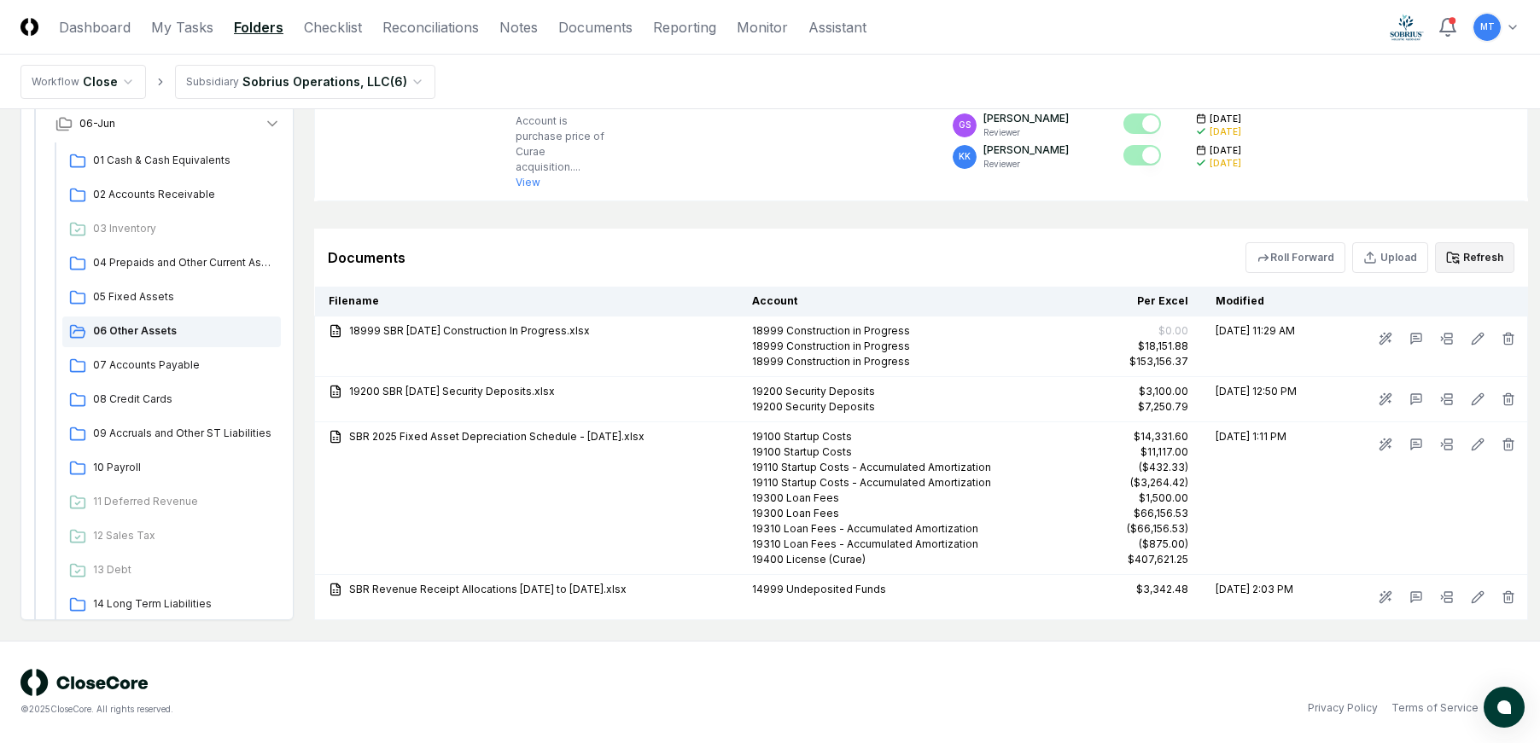
click at [1477, 259] on button "Refresh" at bounding box center [1474, 257] width 79 height 31
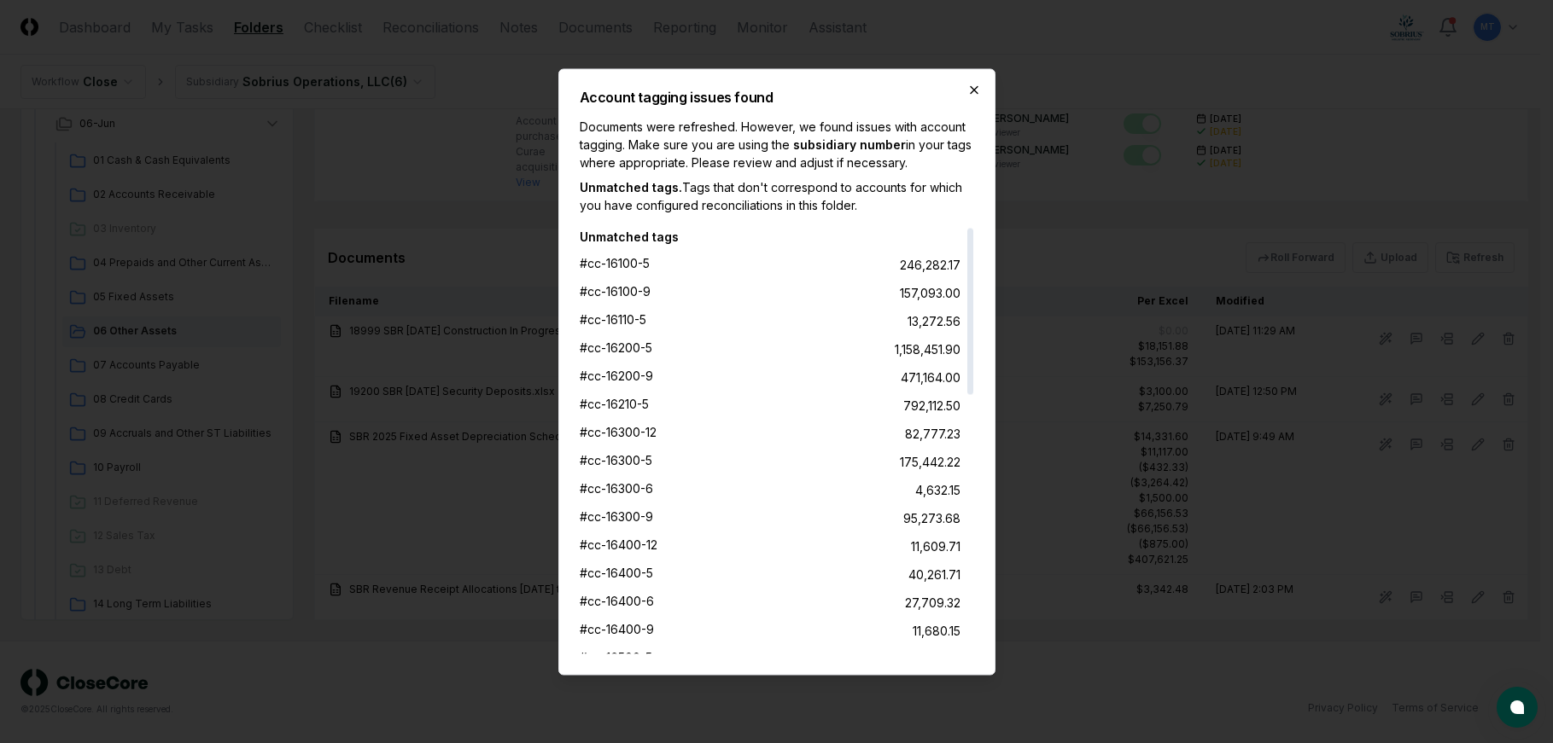
click at [977, 92] on icon "button" at bounding box center [974, 90] width 14 height 14
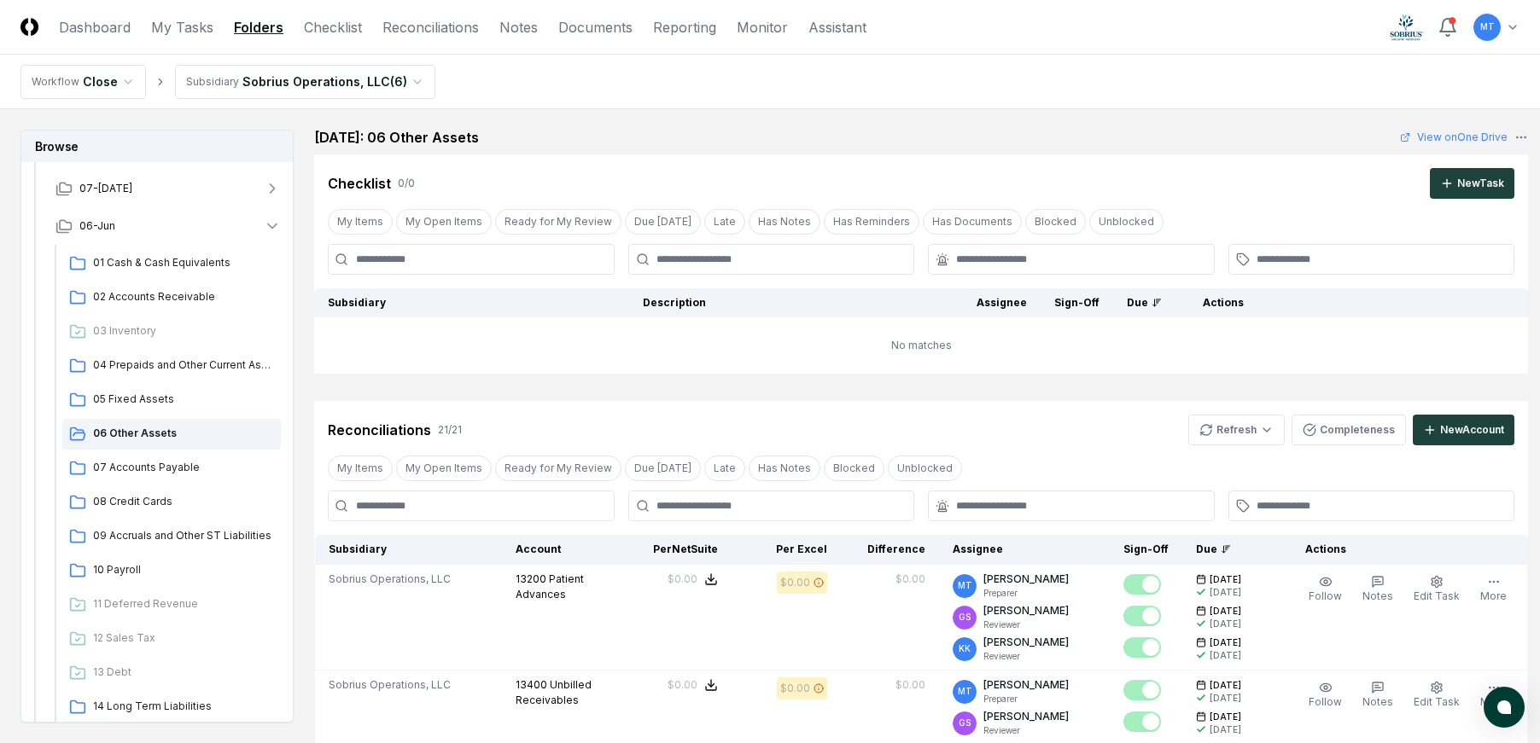
scroll to position [0, 0]
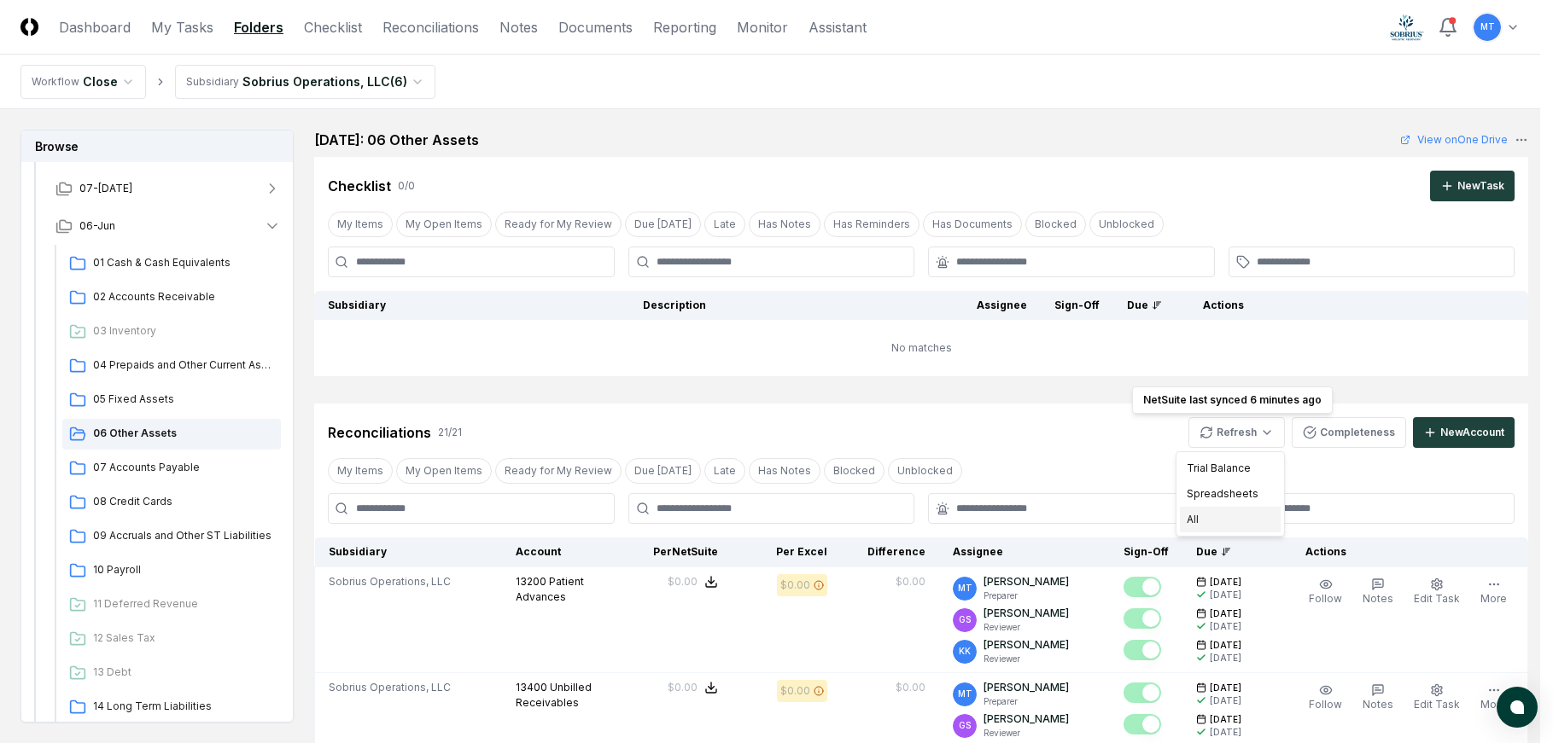
click at [1215, 517] on div "All" at bounding box center [1230, 520] width 101 height 26
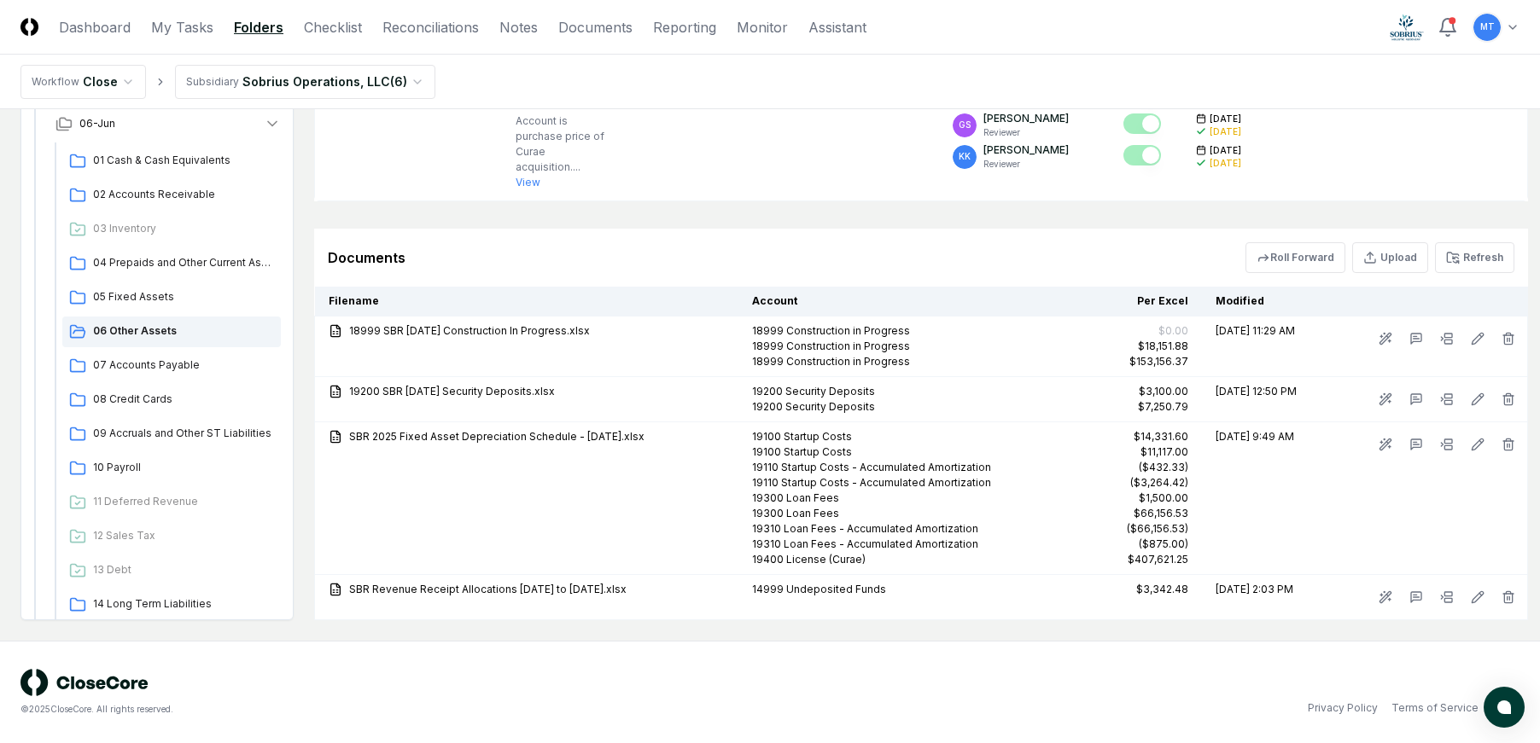
scroll to position [2819, 0]
click at [1465, 265] on button "Refresh" at bounding box center [1474, 257] width 79 height 31
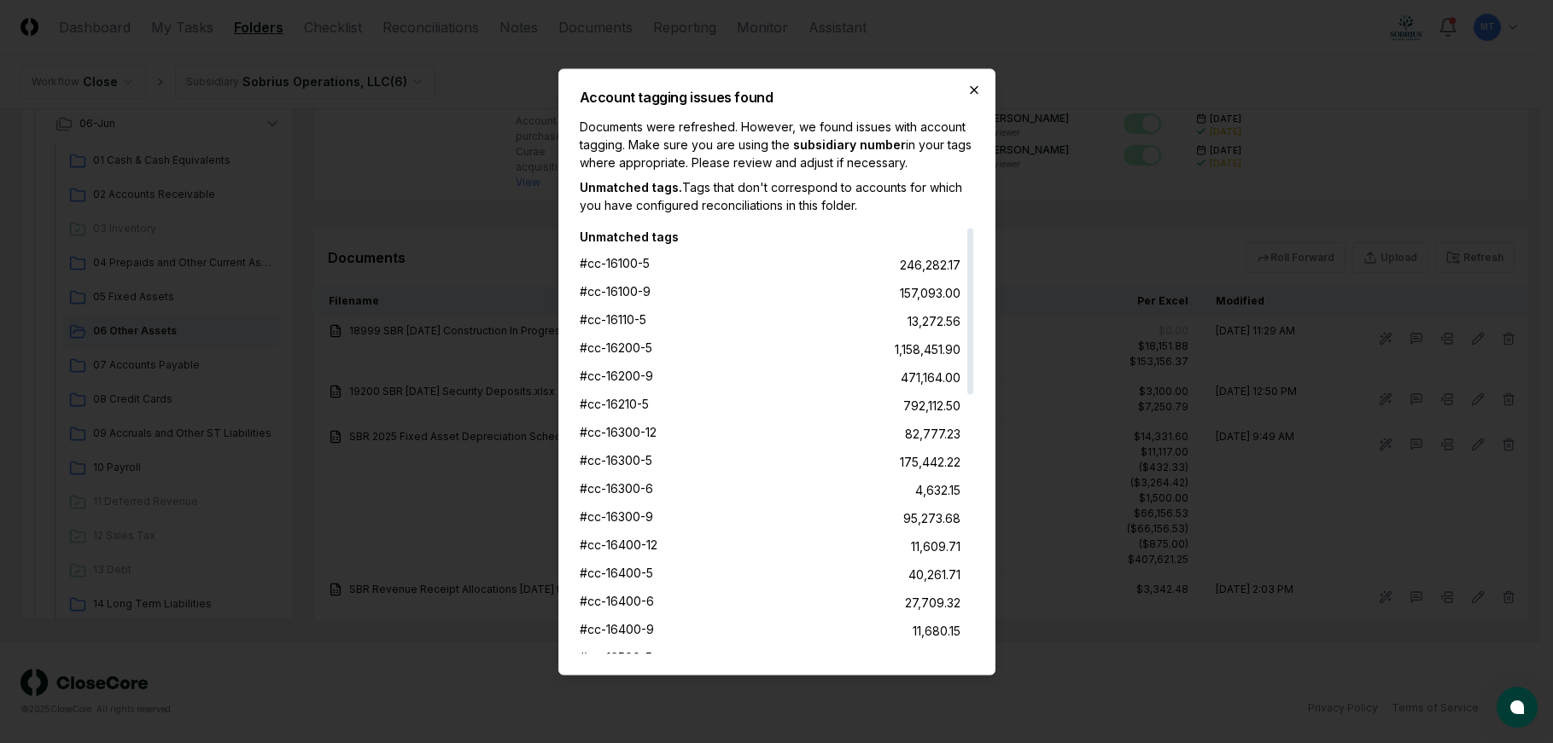
click at [974, 90] on icon "button" at bounding box center [973, 89] width 7 height 7
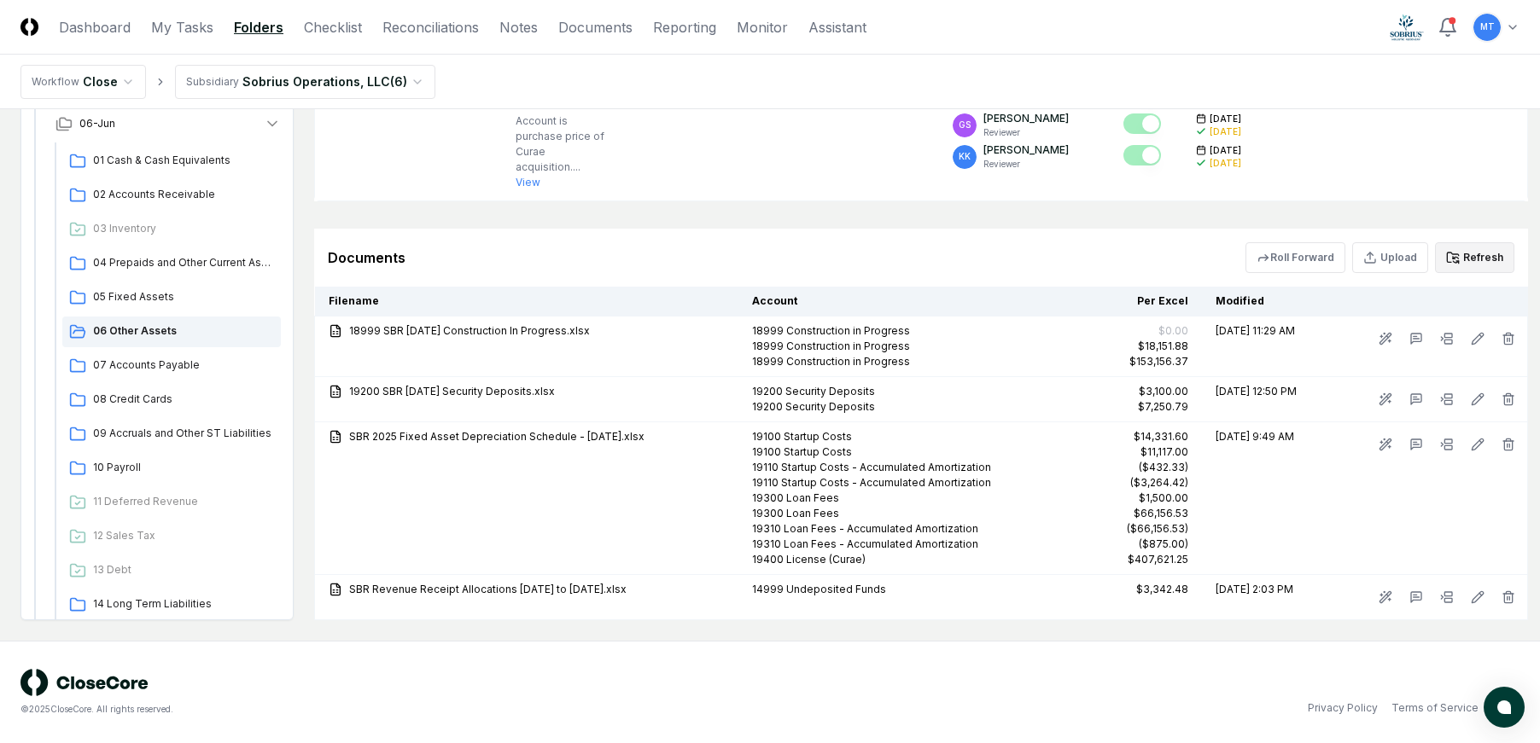
click at [1471, 254] on button "Refresh" at bounding box center [1474, 257] width 79 height 31
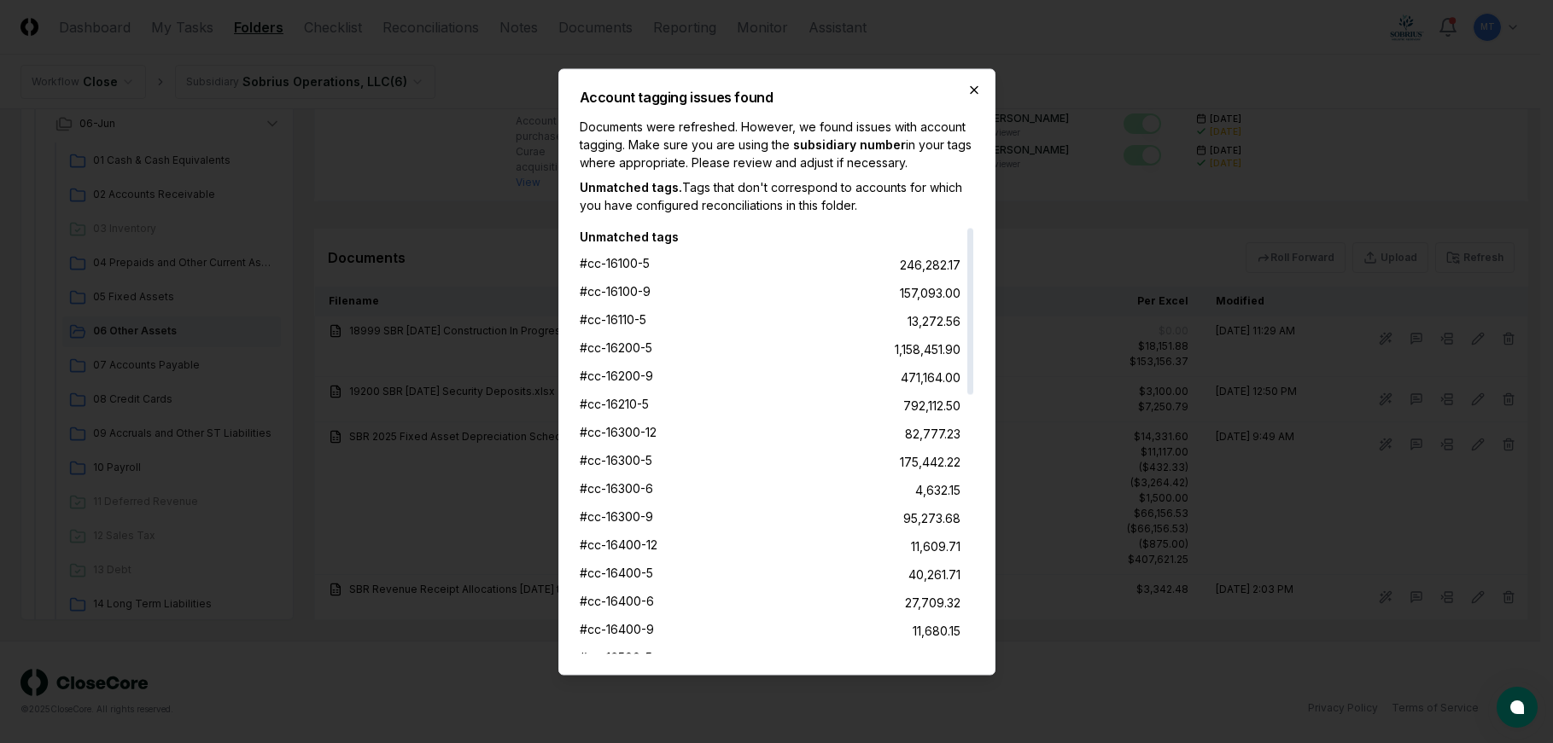
click at [970, 88] on icon "button" at bounding box center [974, 90] width 14 height 14
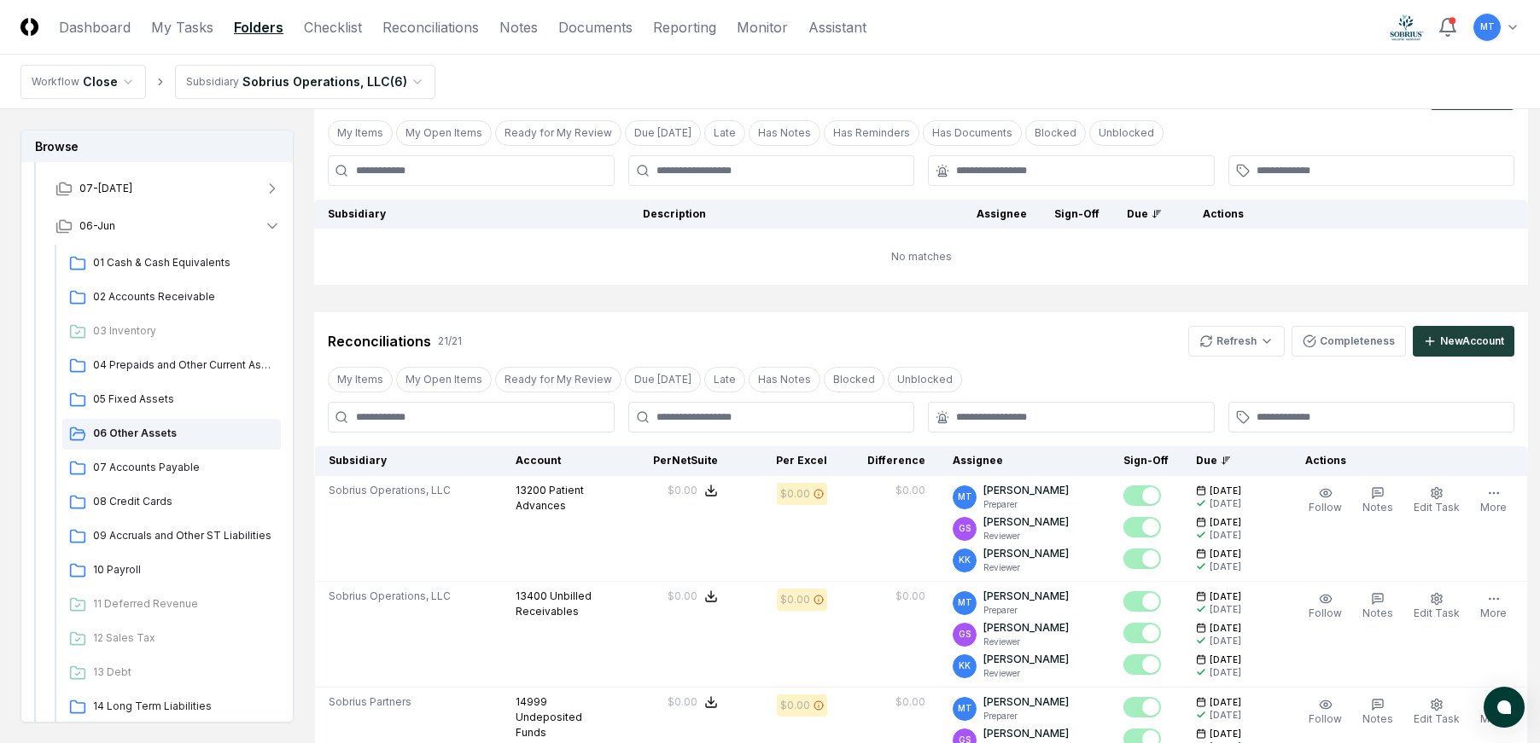
scroll to position [0, 0]
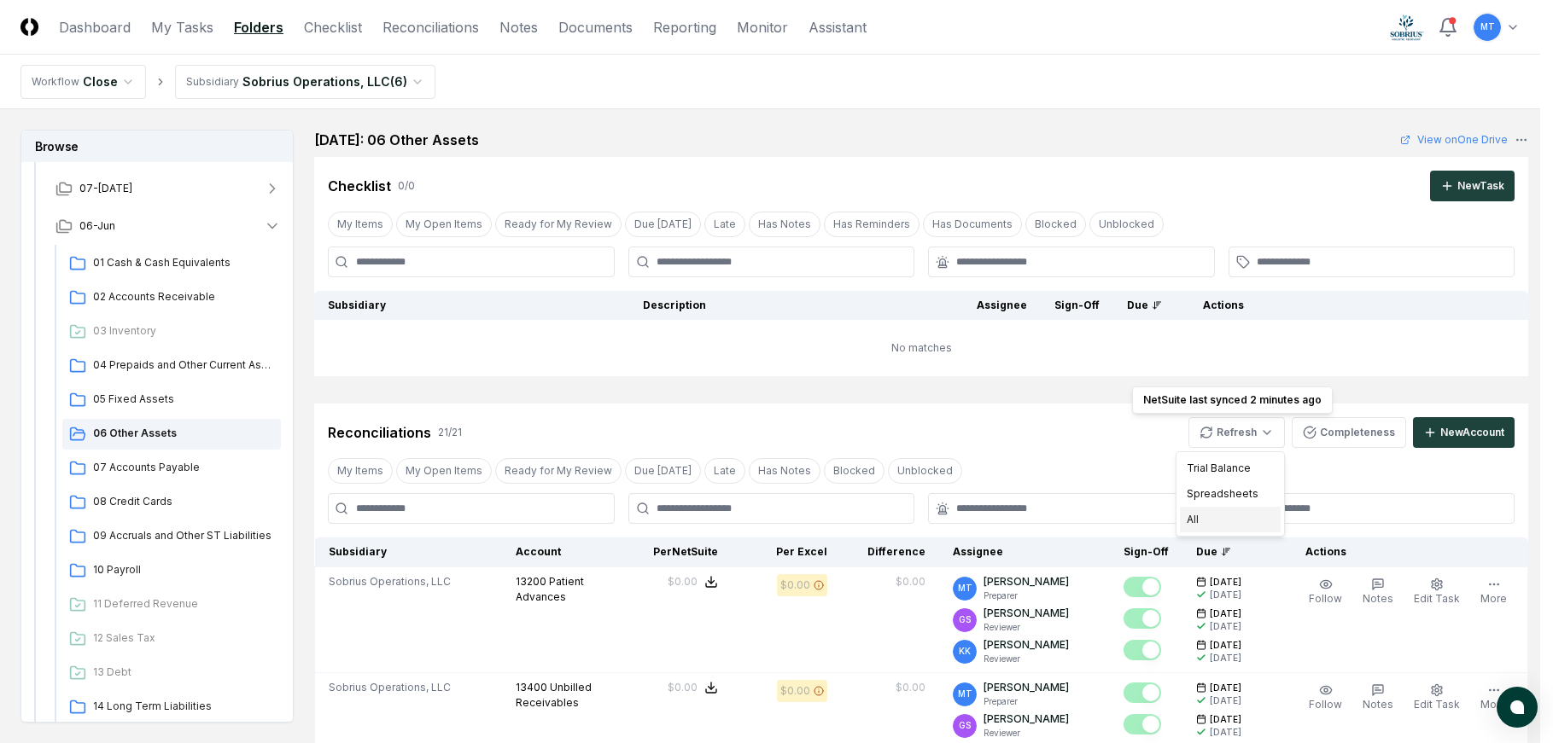
click at [1227, 516] on div "All" at bounding box center [1230, 520] width 101 height 26
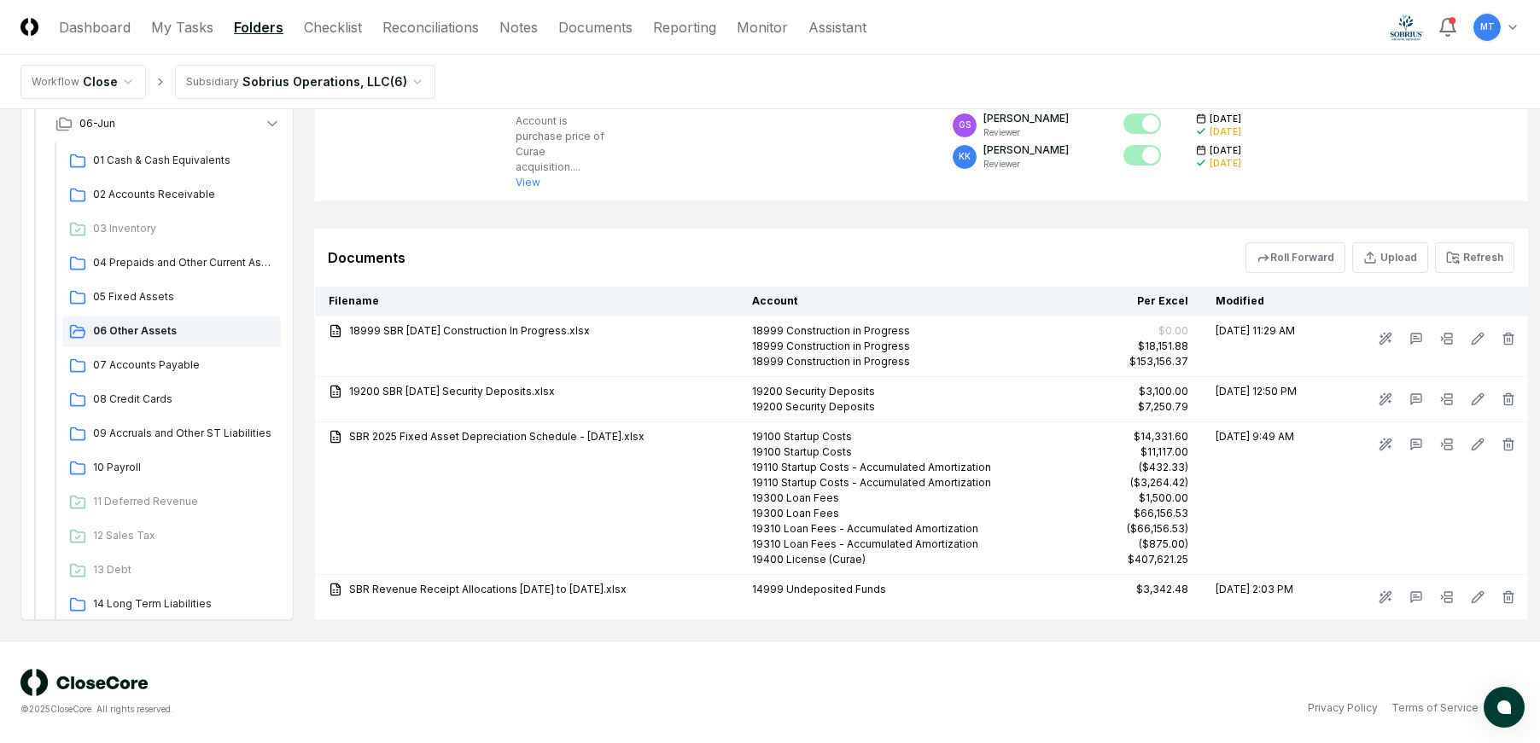
scroll to position [2817, 0]
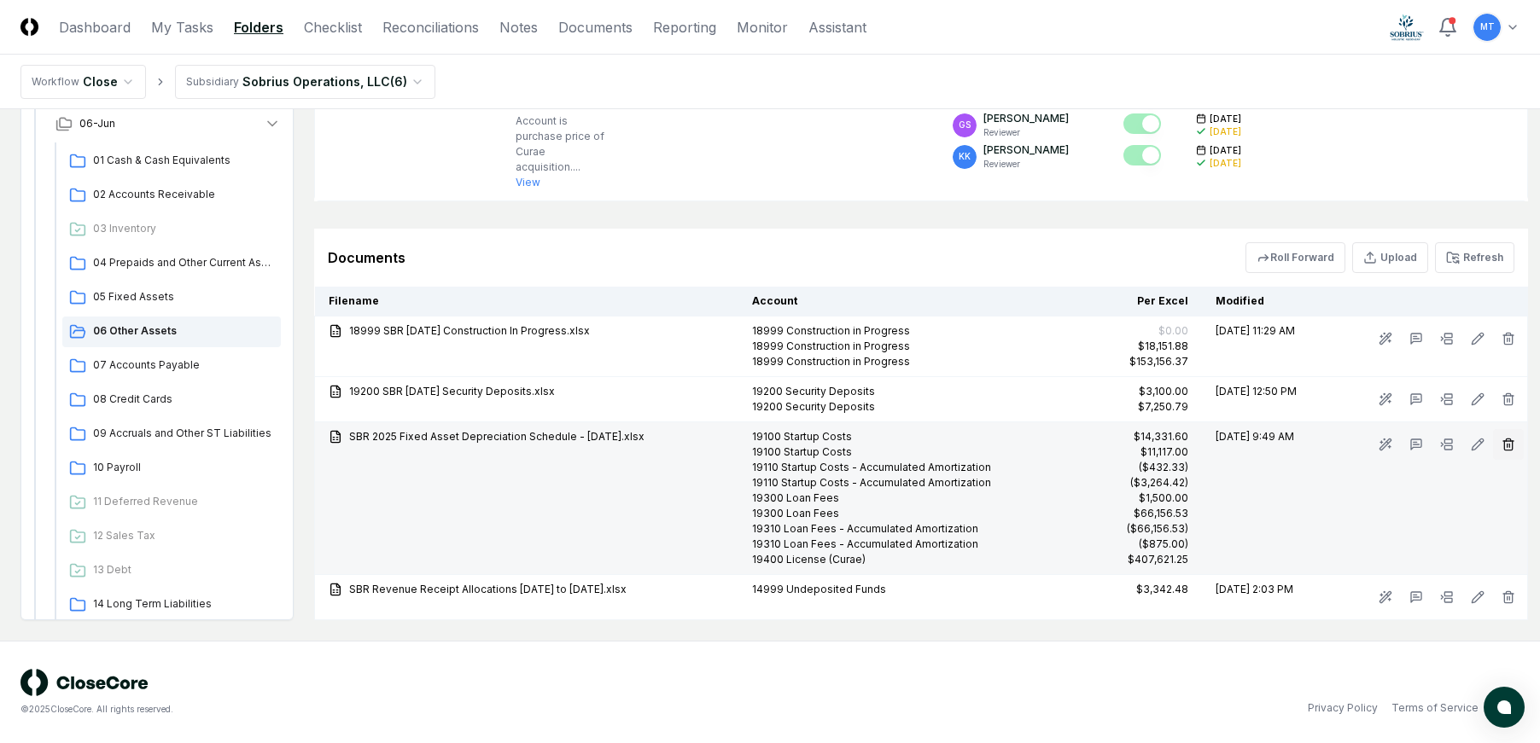
click at [1501, 445] on icon "button" at bounding box center [1508, 445] width 14 height 14
click at [1500, 539] on button "Delete" at bounding box center [1494, 544] width 61 height 34
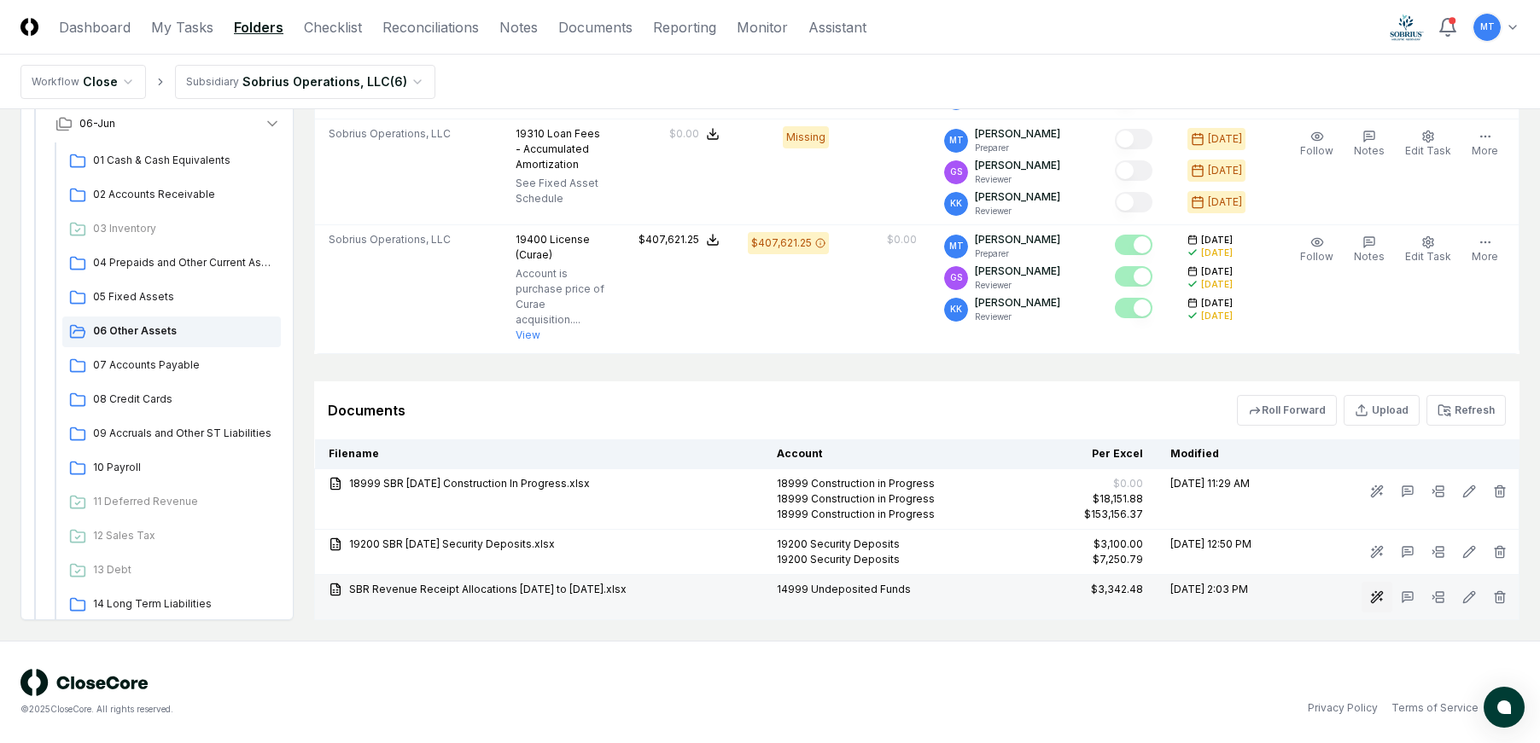
scroll to position [2666, 0]
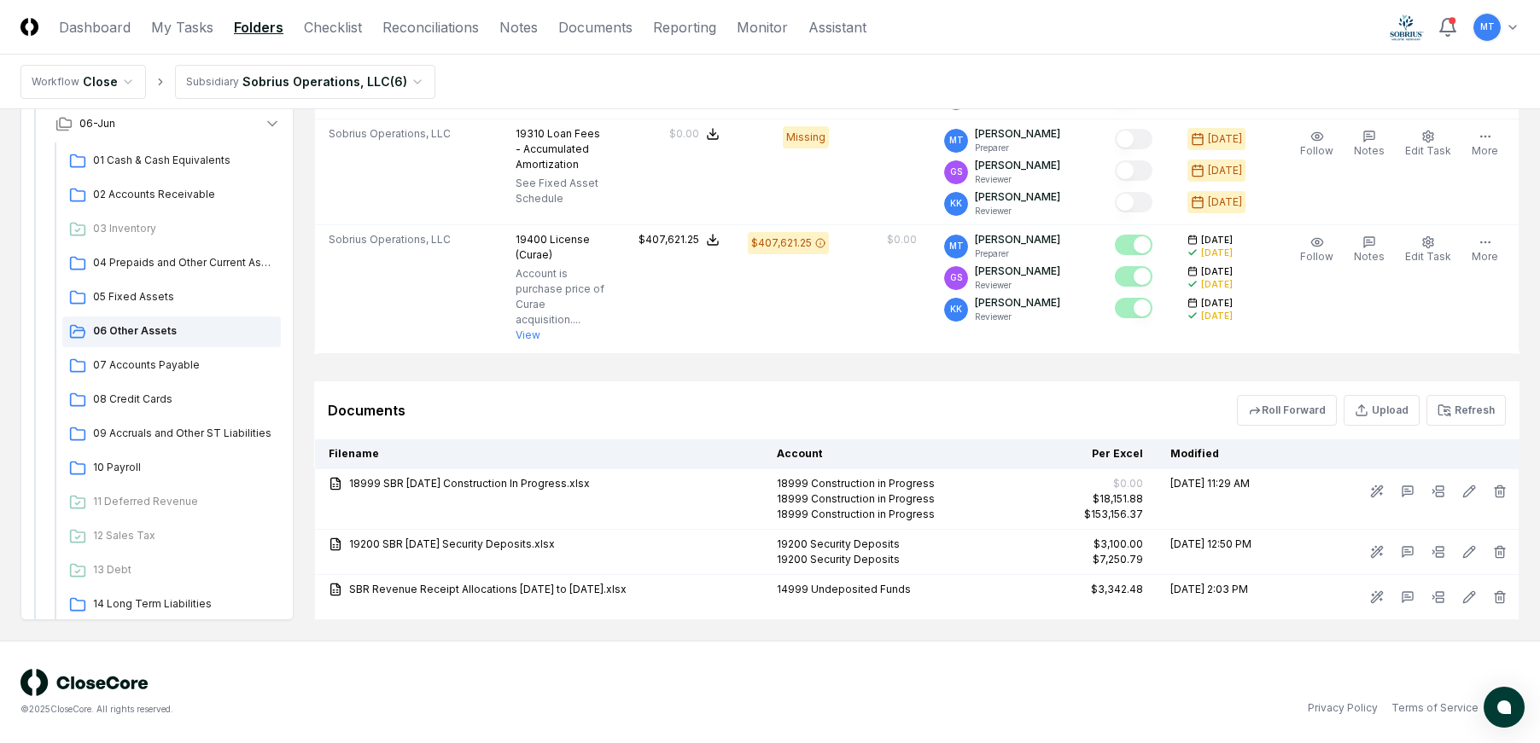
click at [1070, 685] on div "© 2025 CloseCore. All rights reserved. Privacy Policy Terms of Service" at bounding box center [769, 692] width 1499 height 47
click at [1485, 405] on button "Refresh" at bounding box center [1465, 410] width 79 height 31
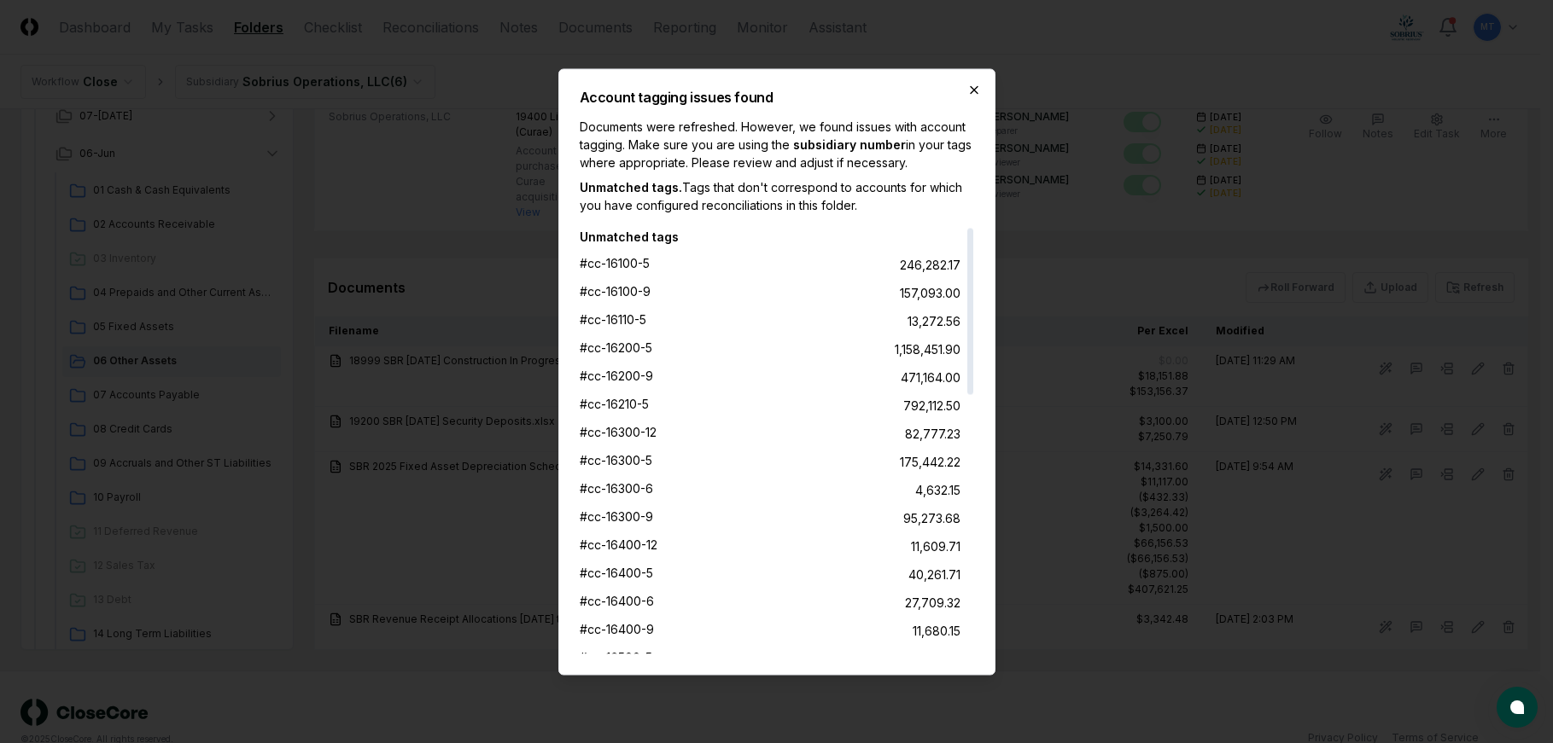
click at [979, 90] on icon "button" at bounding box center [974, 90] width 14 height 14
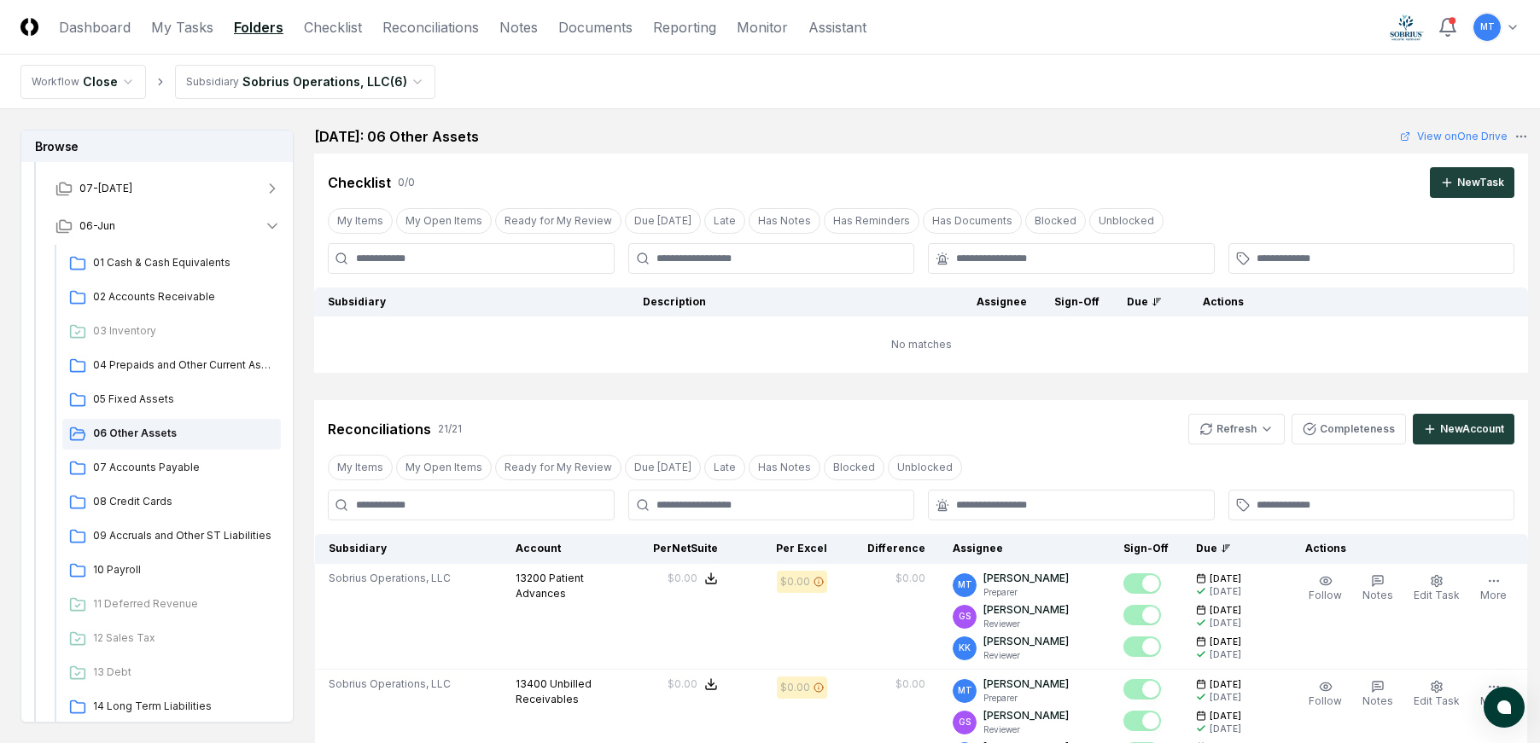
scroll to position [0, 0]
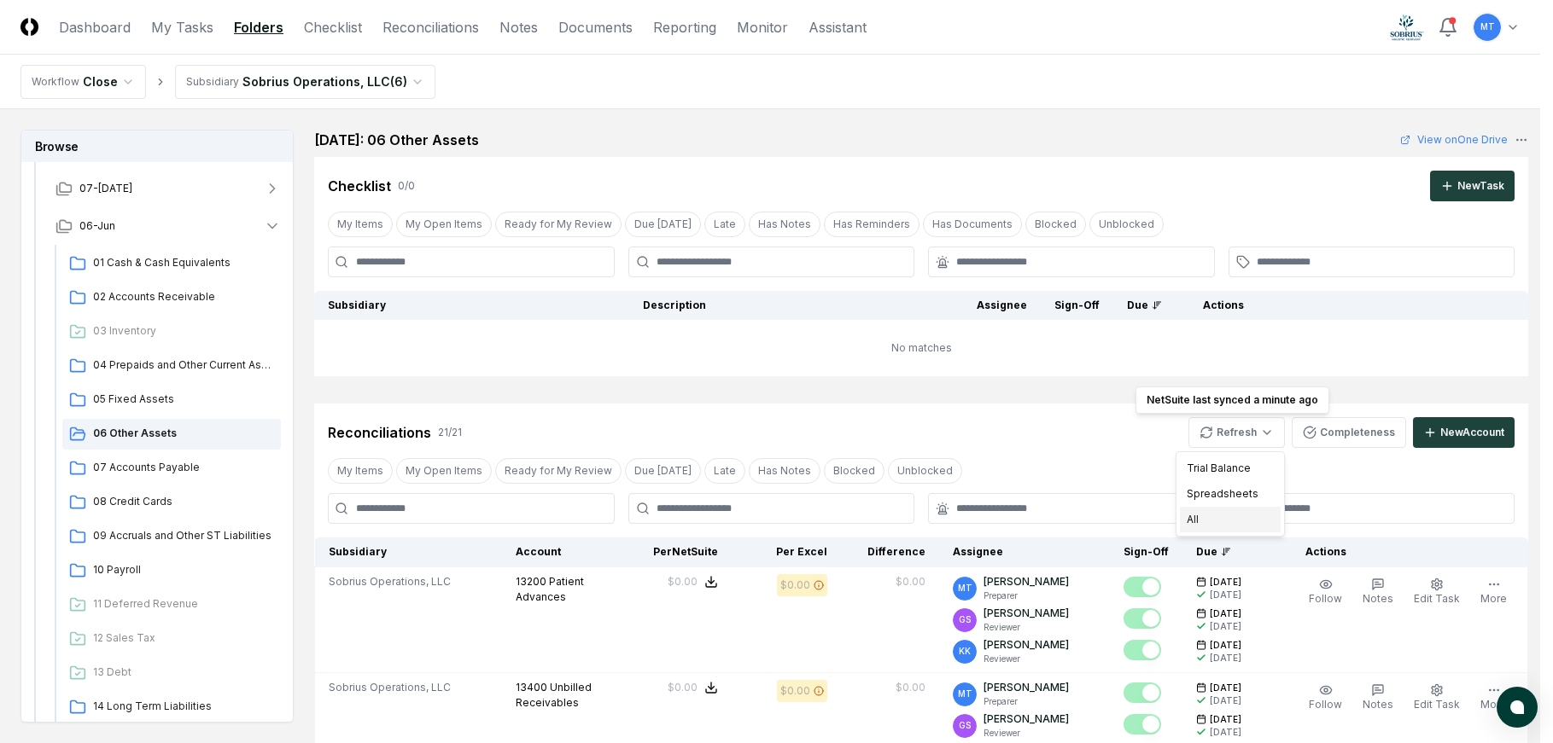
click at [1216, 525] on div "All" at bounding box center [1230, 520] width 101 height 26
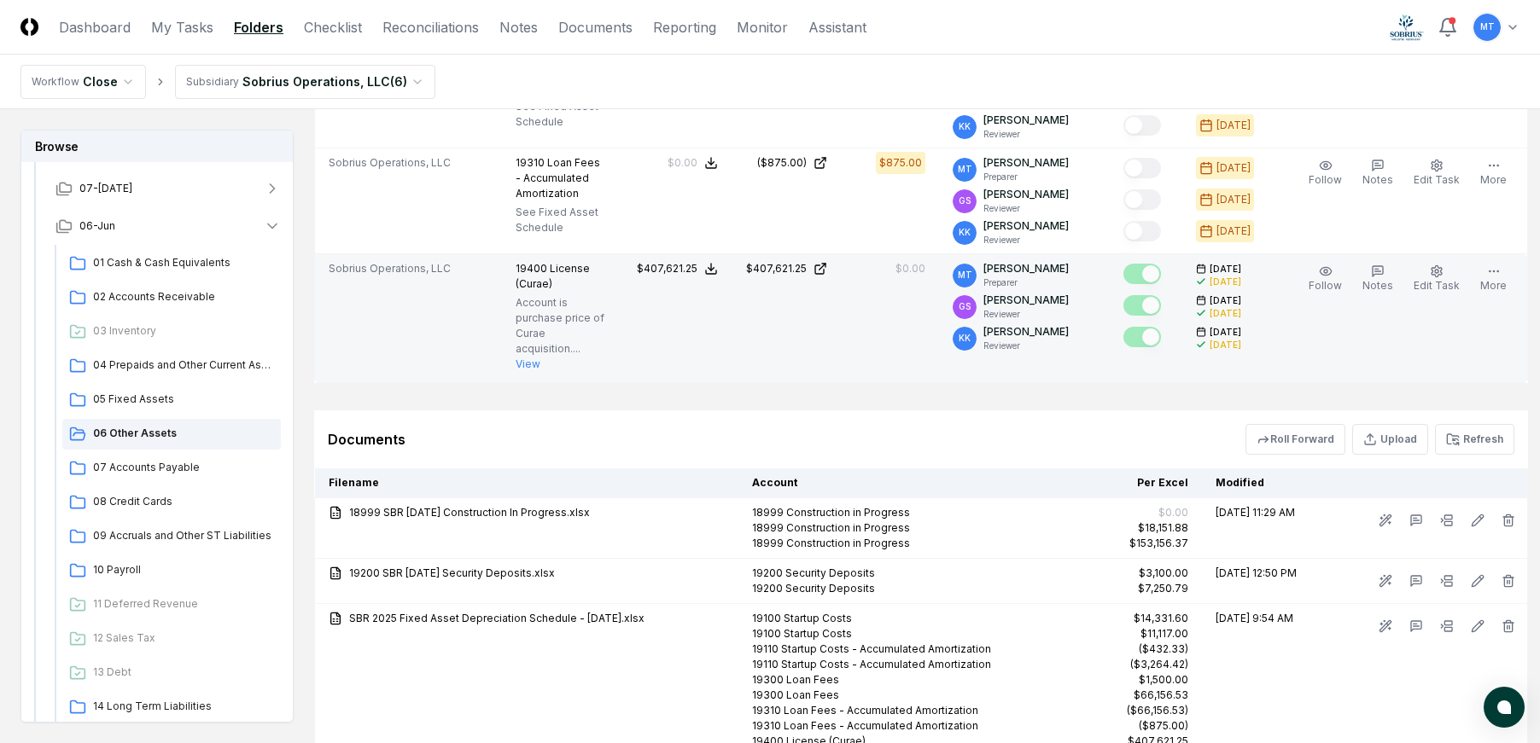
scroll to position [2731, 0]
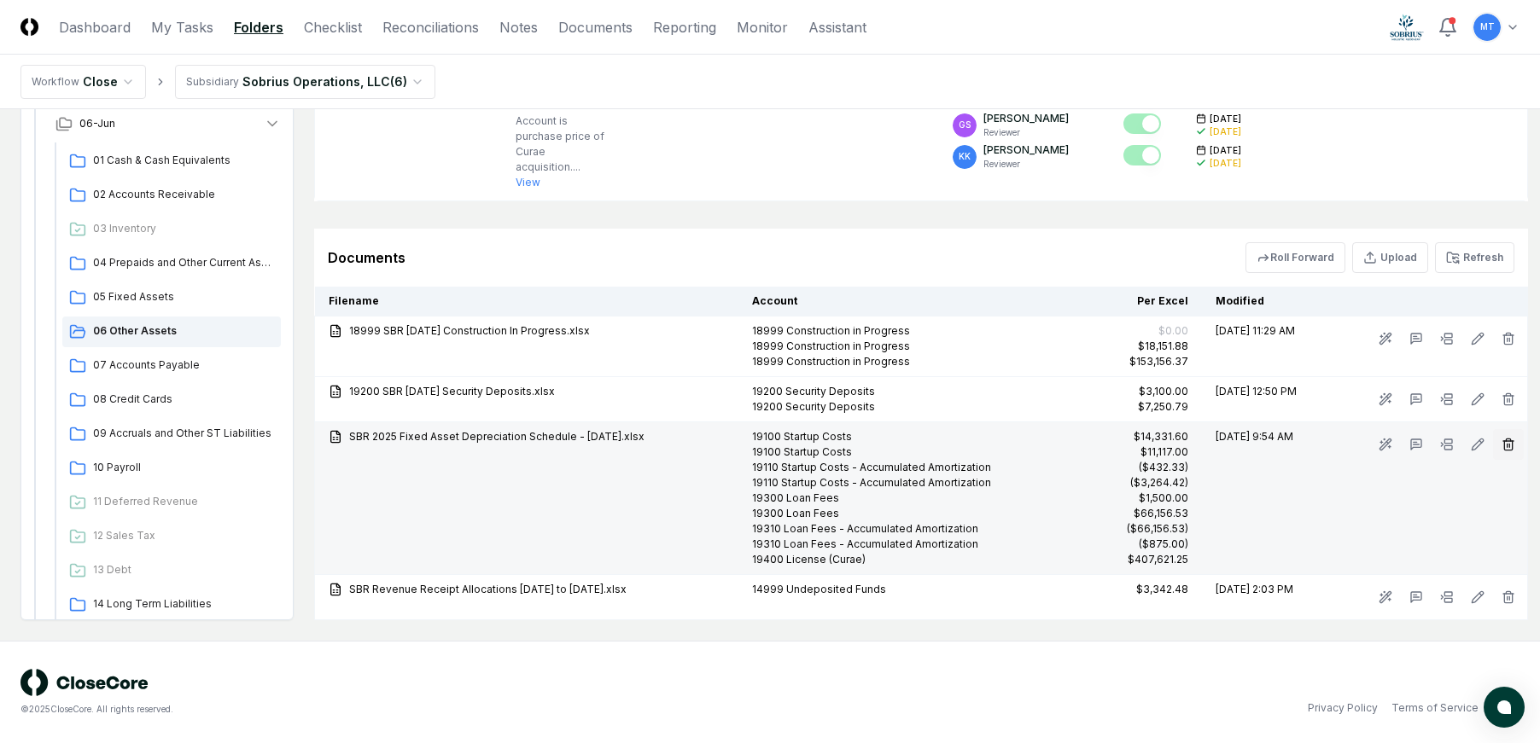
click at [1501, 452] on icon "button" at bounding box center [1508, 445] width 14 height 14
click at [1496, 626] on button "Delete" at bounding box center [1494, 629] width 61 height 34
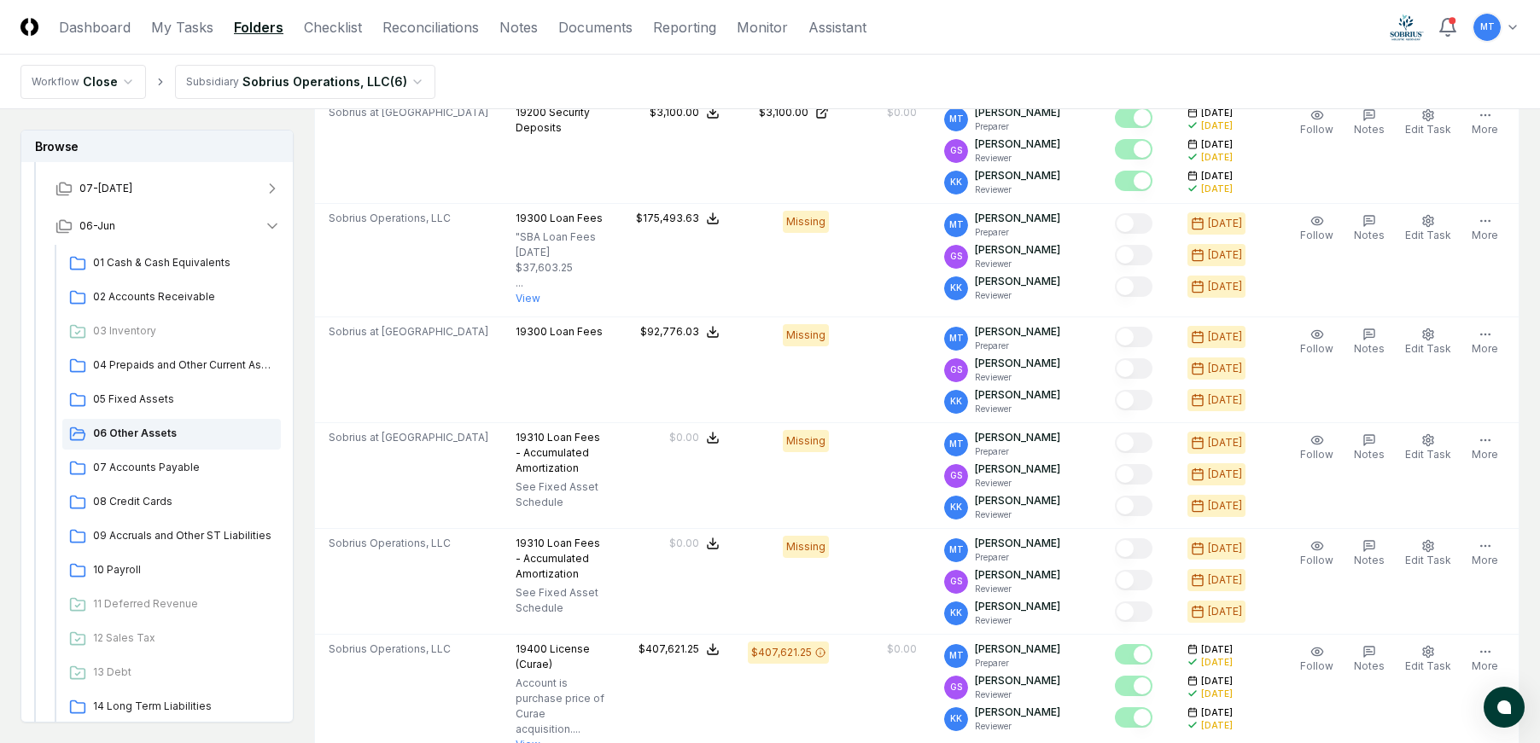
scroll to position [2666, 0]
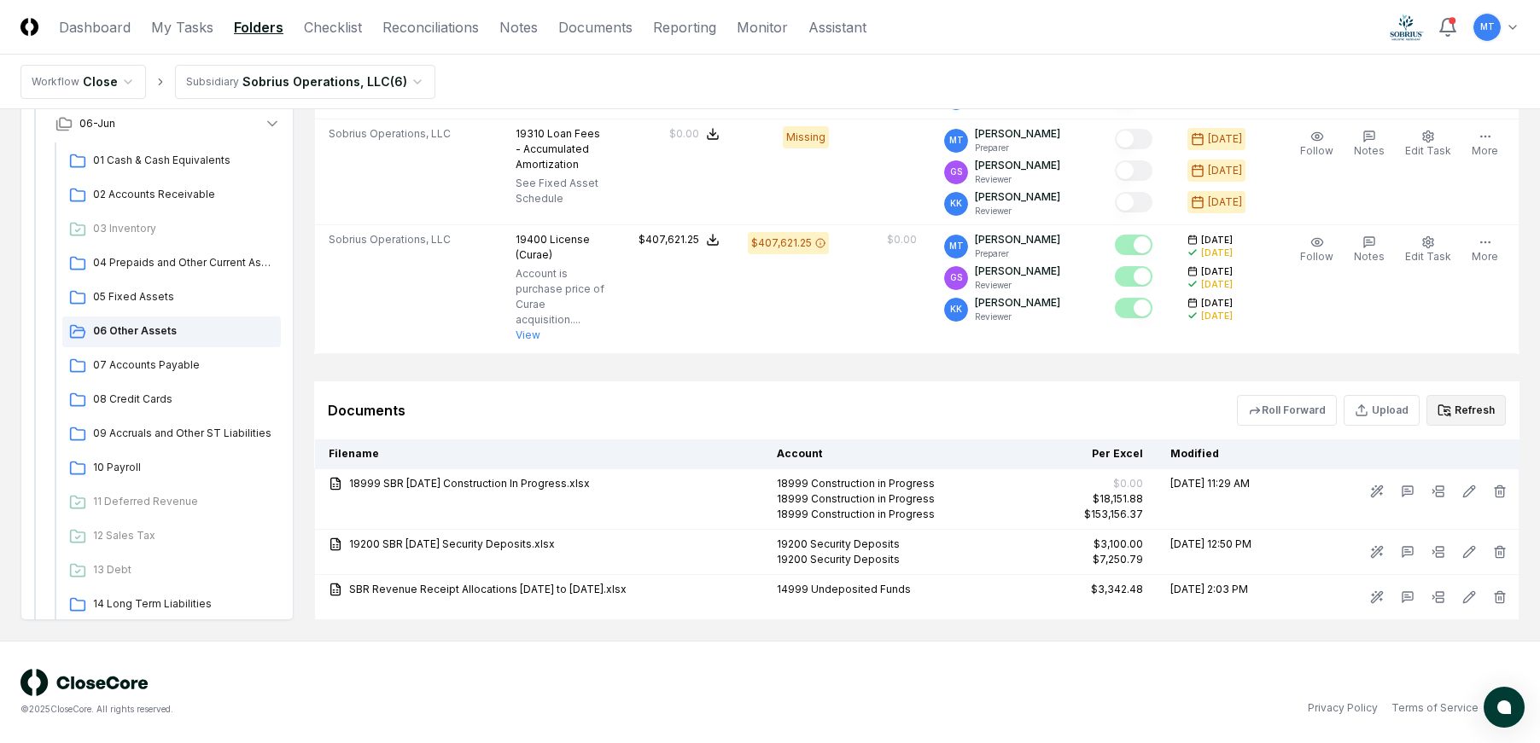
click at [1478, 415] on button "Refresh" at bounding box center [1465, 410] width 79 height 31
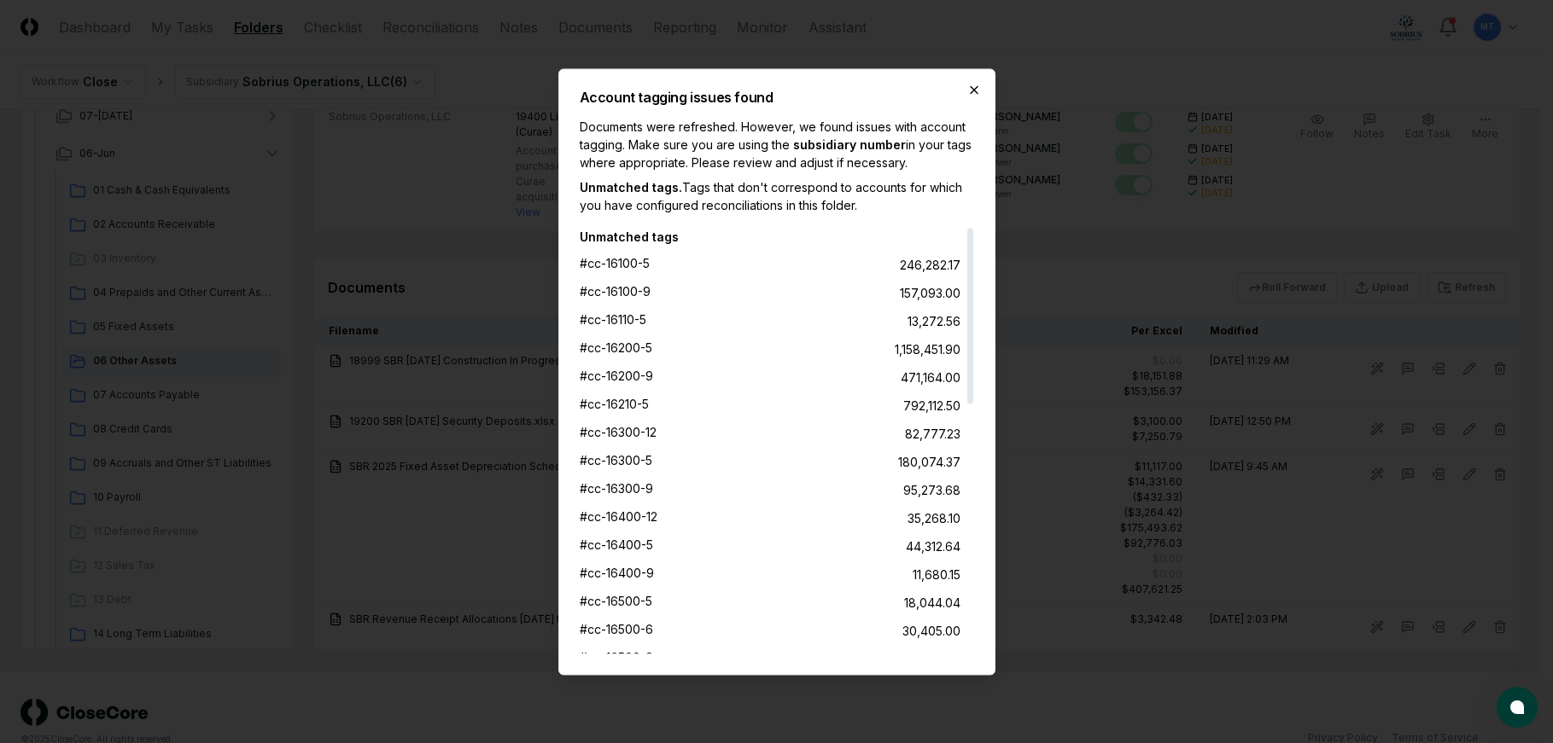
click at [975, 83] on icon "button" at bounding box center [974, 90] width 14 height 14
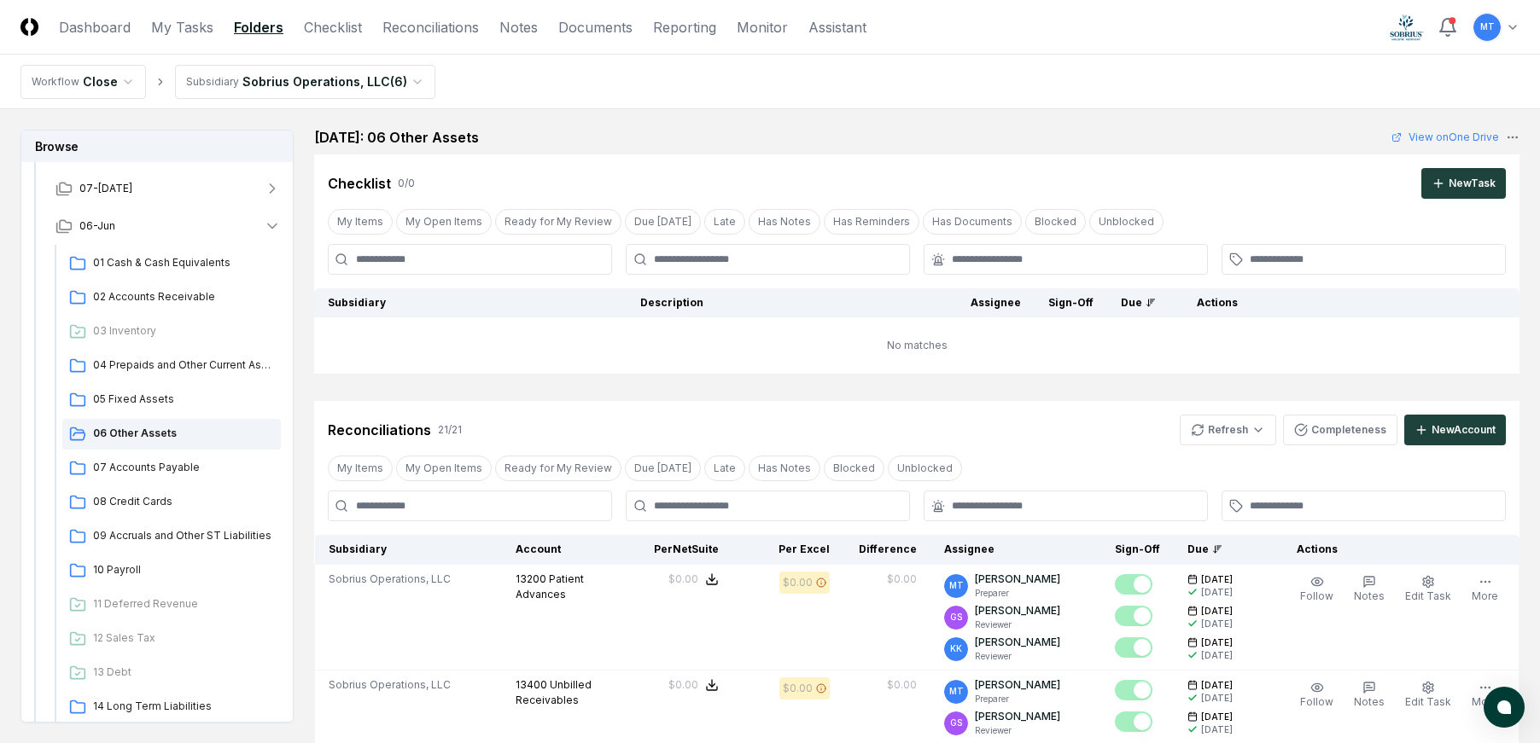
scroll to position [0, 0]
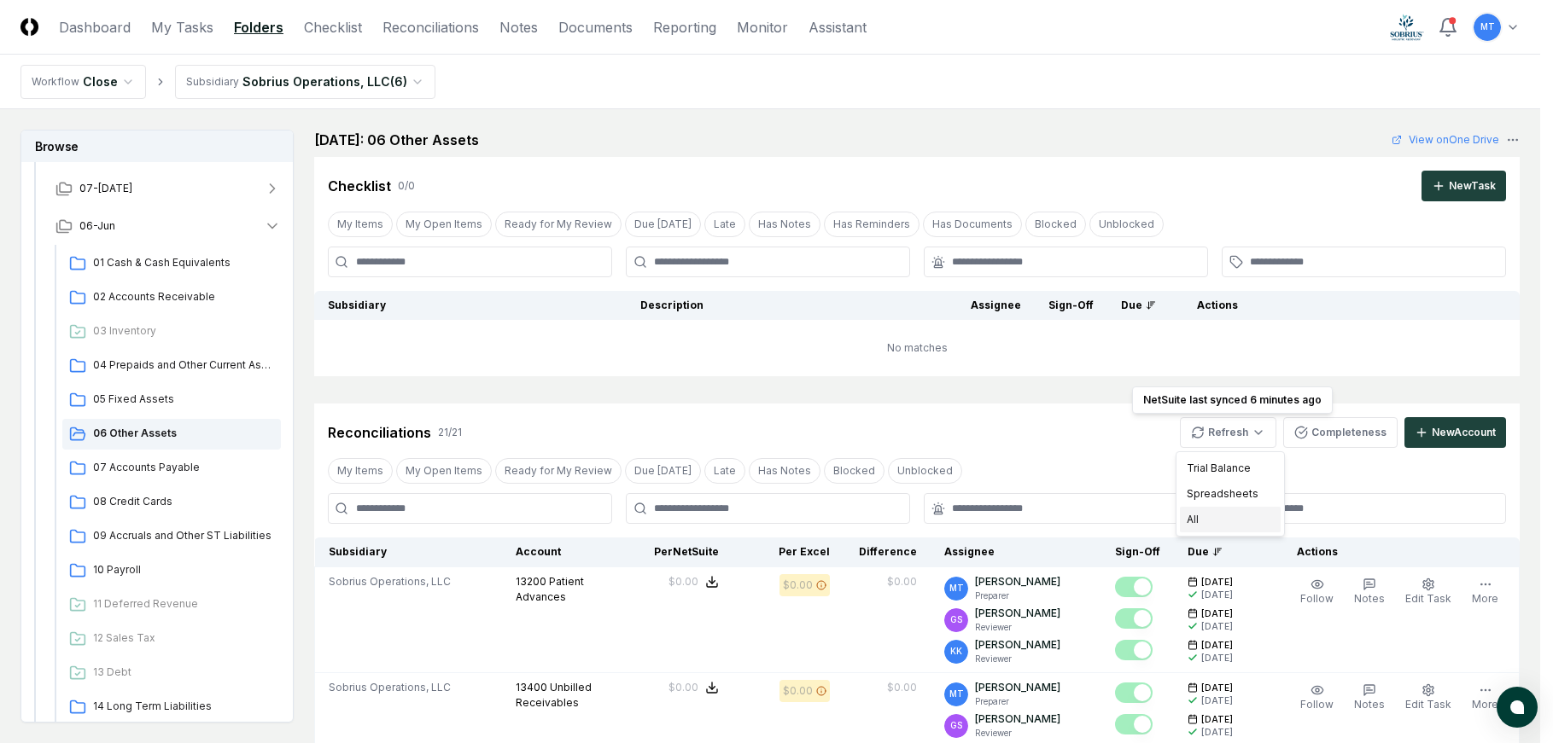
click at [1224, 520] on div "All" at bounding box center [1230, 520] width 101 height 26
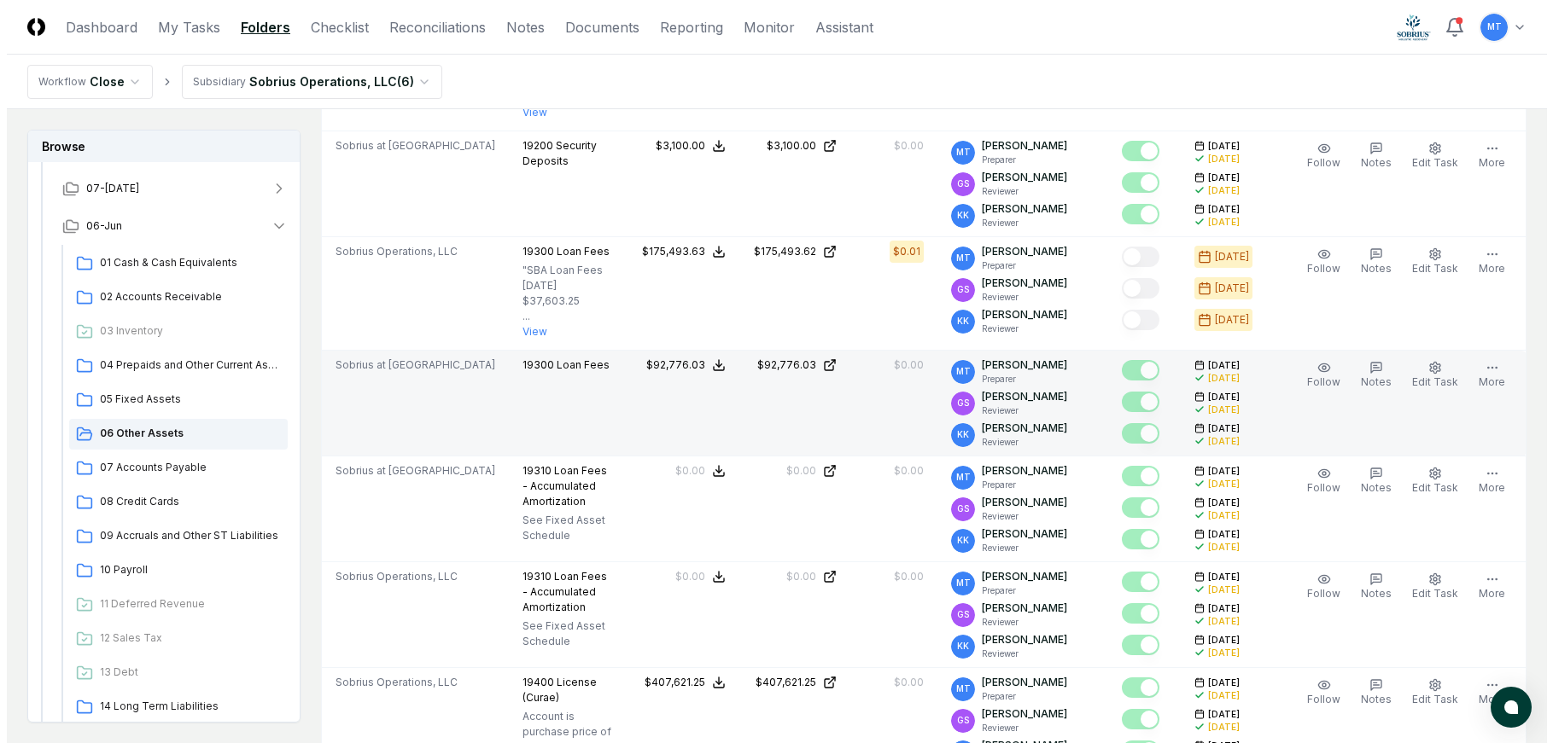
scroll to position [2048, 0]
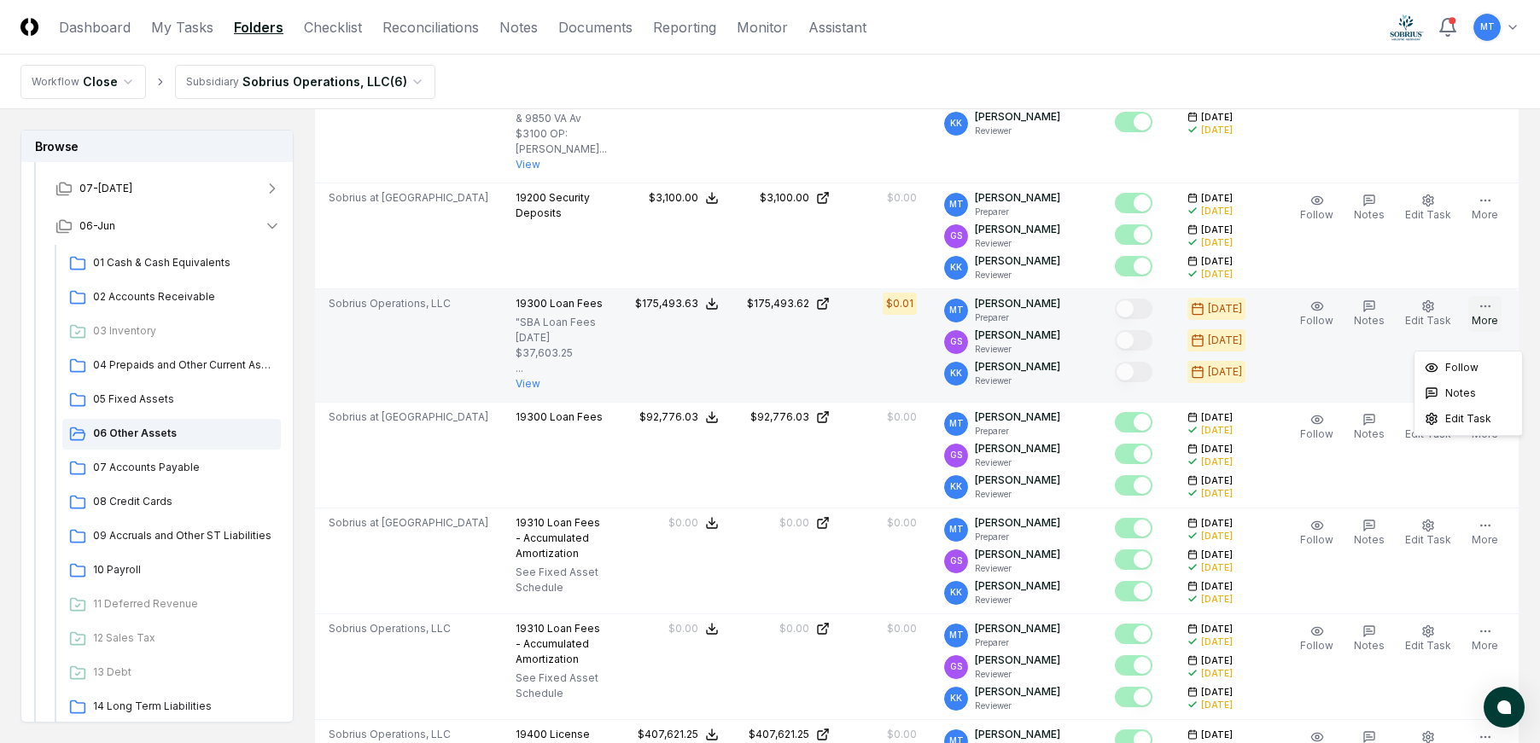
click at [1497, 326] on button "More" at bounding box center [1484, 314] width 33 height 36
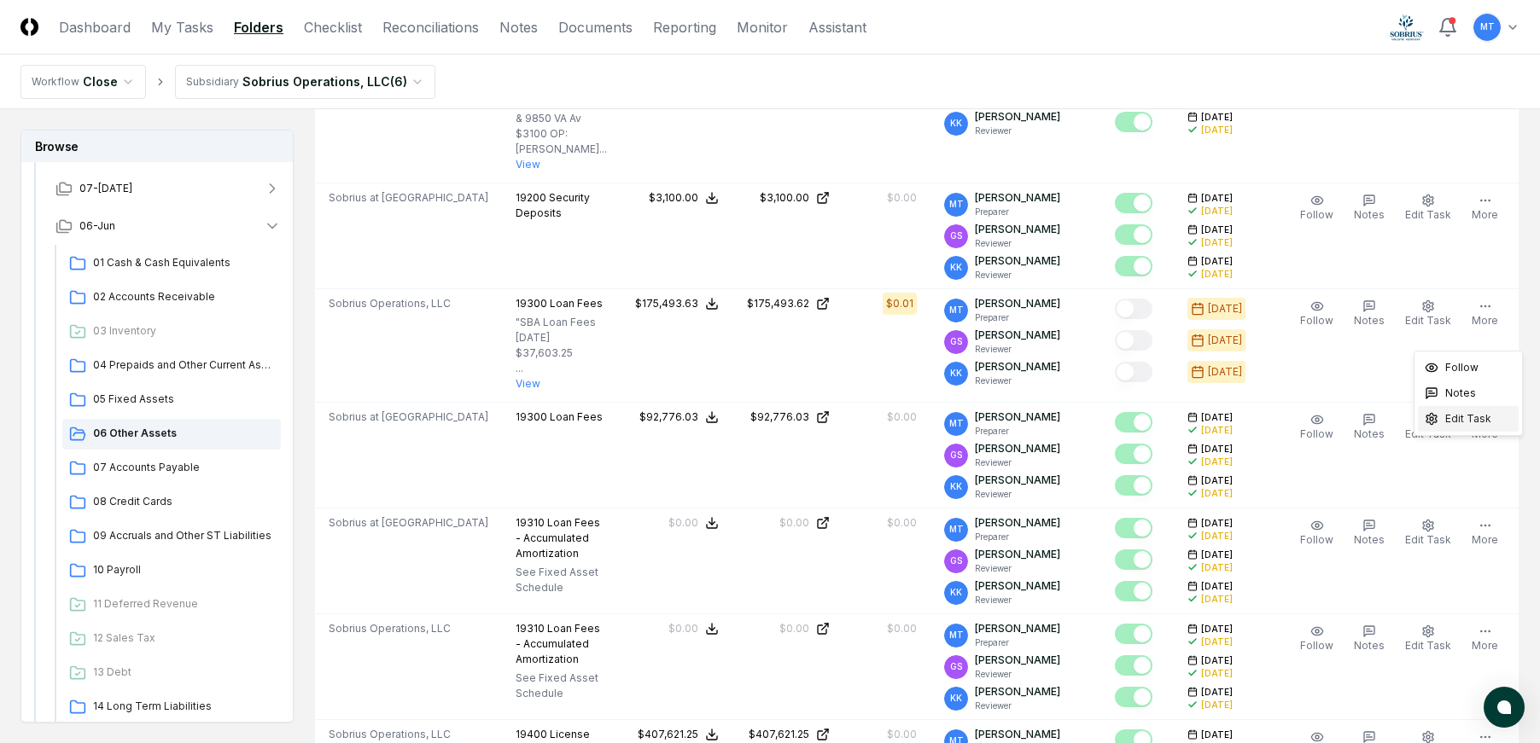
click at [1477, 425] on span "Edit Task" at bounding box center [1468, 418] width 46 height 15
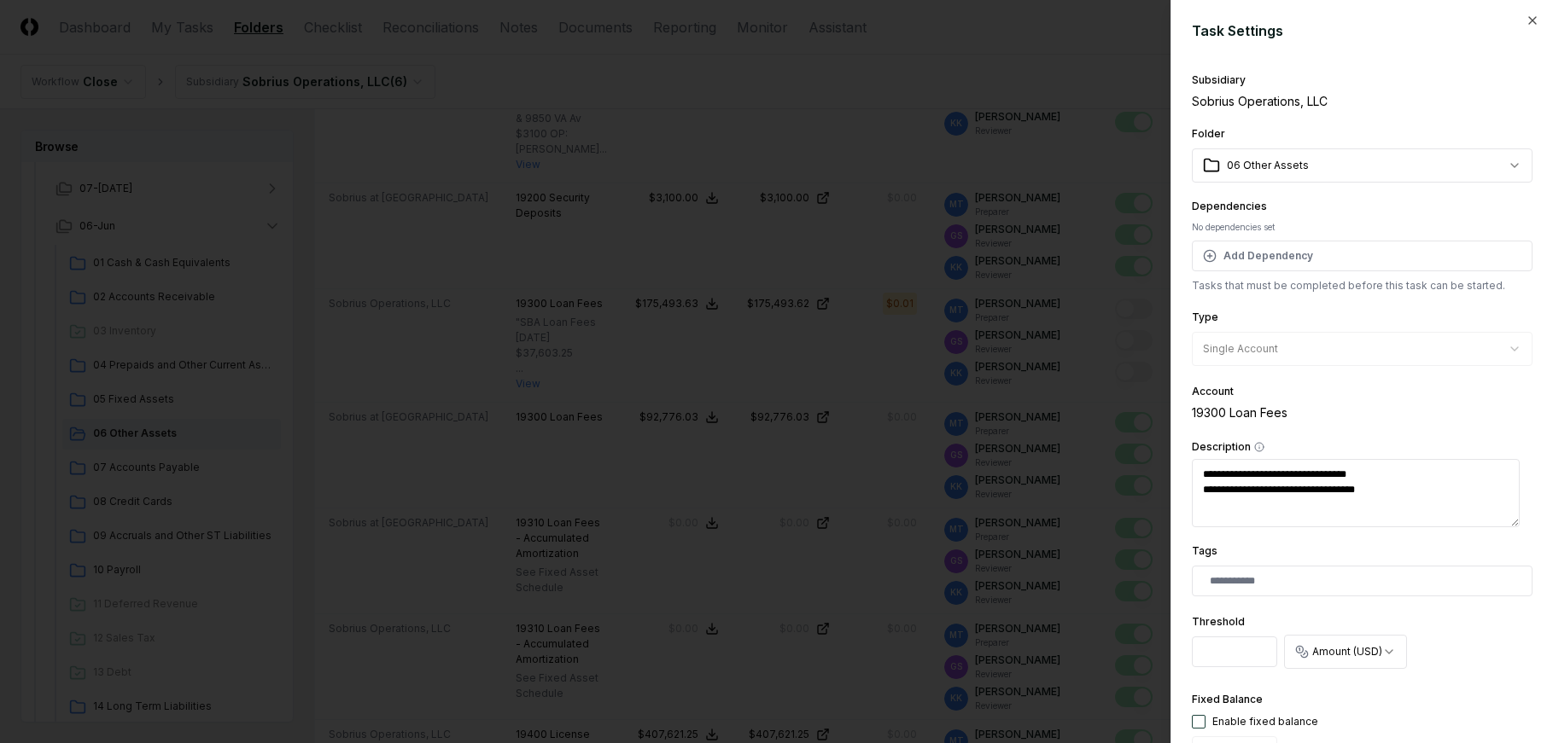
type textarea "*"
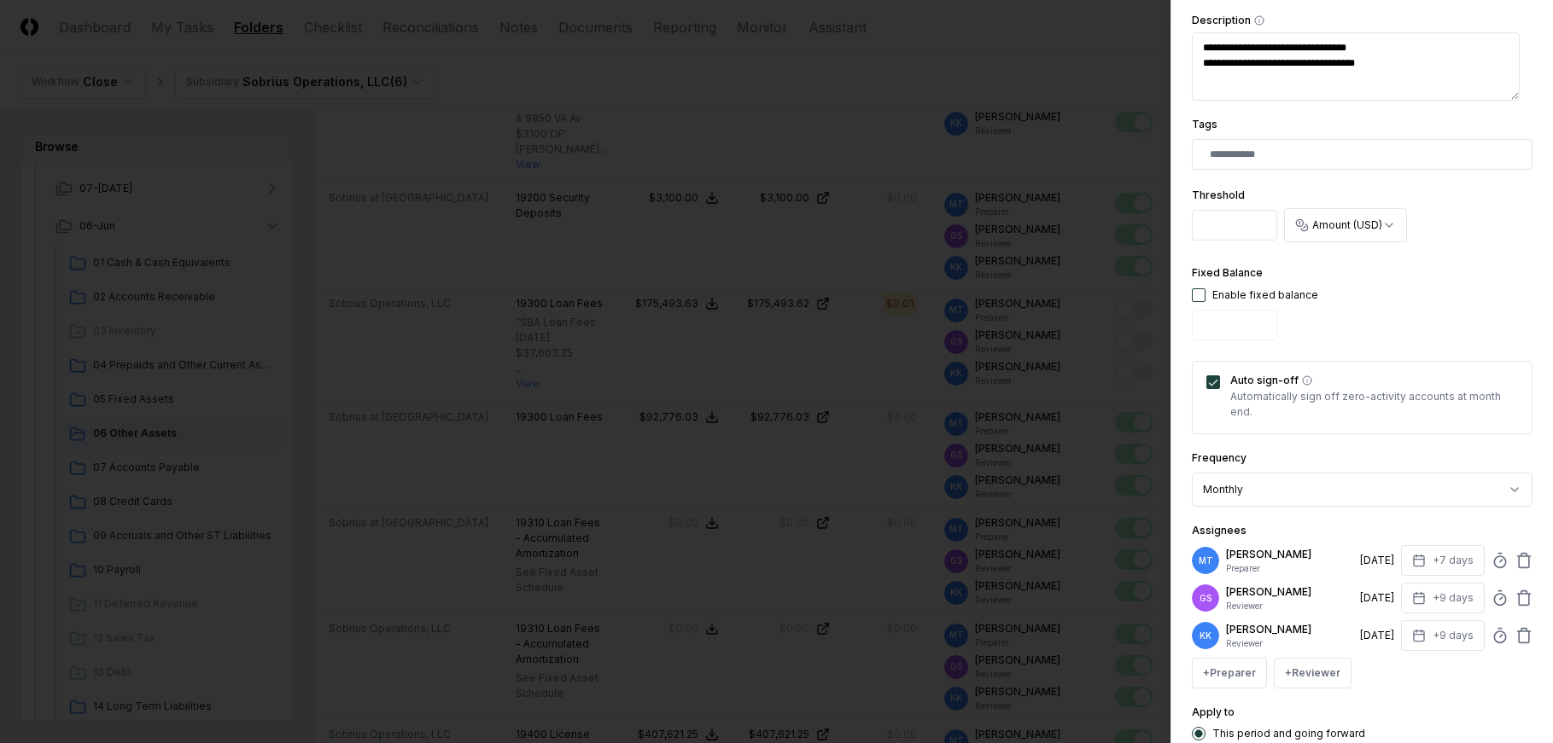
click at [1237, 228] on input "*" at bounding box center [1233, 225] width 85 height 31
type input "***"
type textarea "*"
type input "****"
click at [1407, 297] on div "Fixed Balance Enable fixed balance" at bounding box center [1361, 305] width 341 height 84
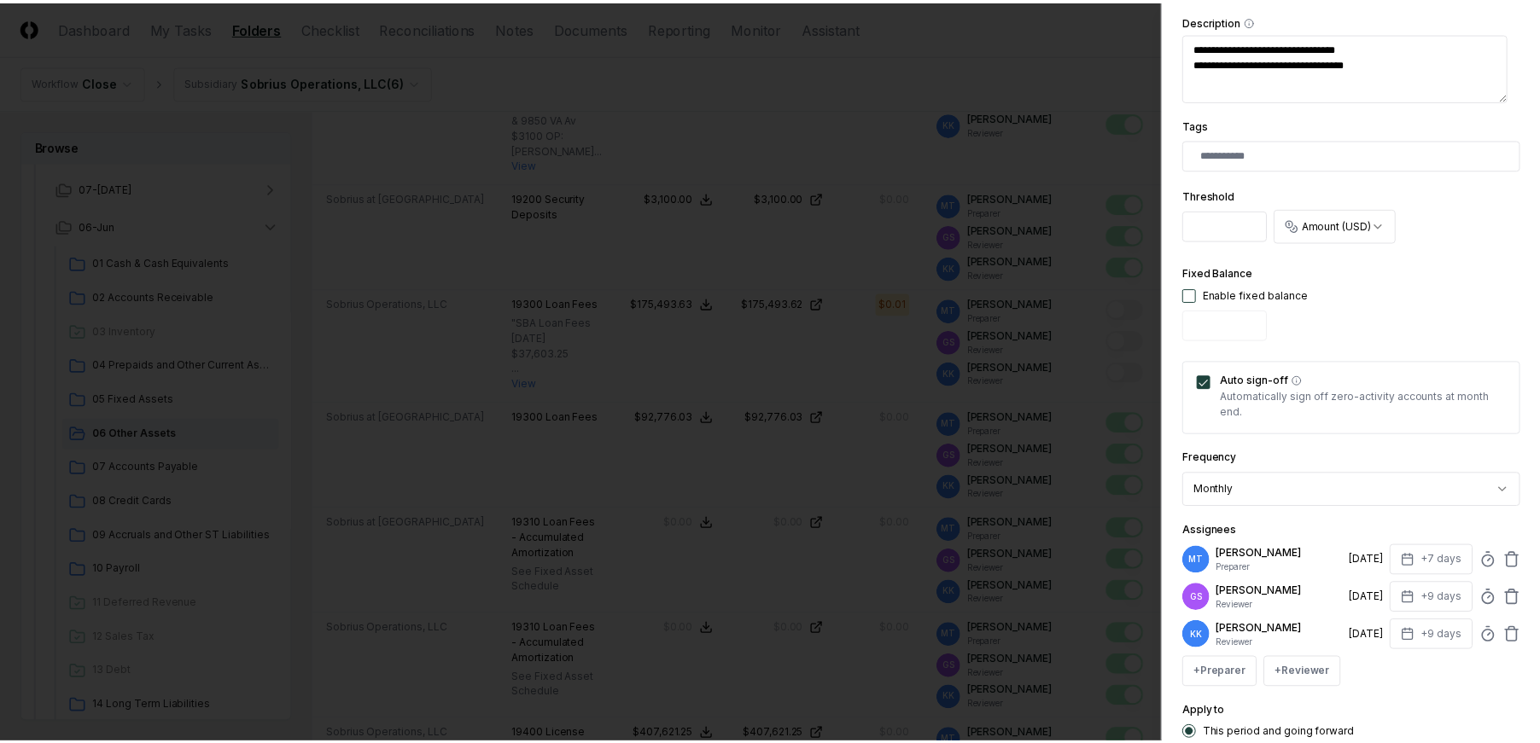
scroll to position [558, 0]
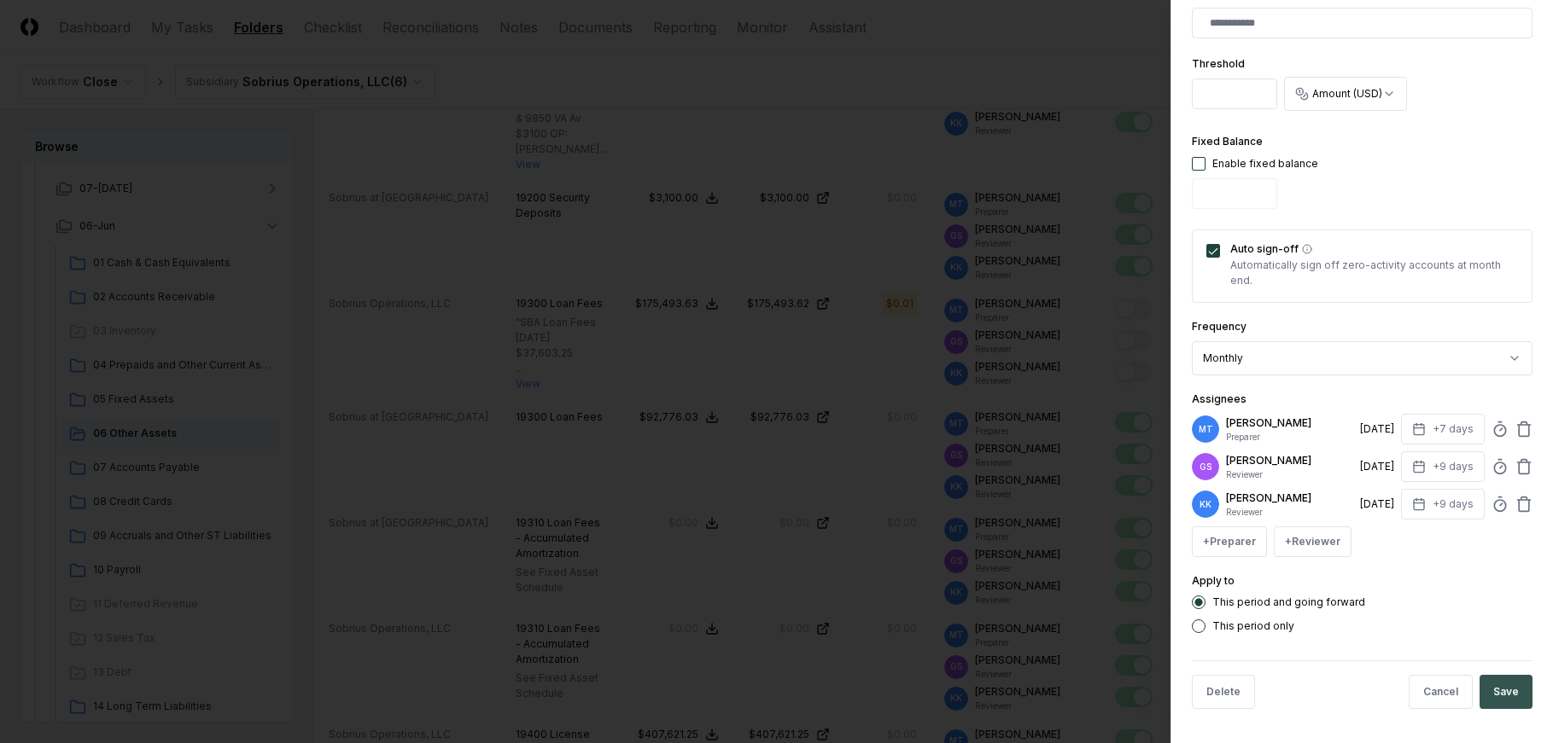
click at [1500, 694] on button "Save" at bounding box center [1505, 692] width 53 height 34
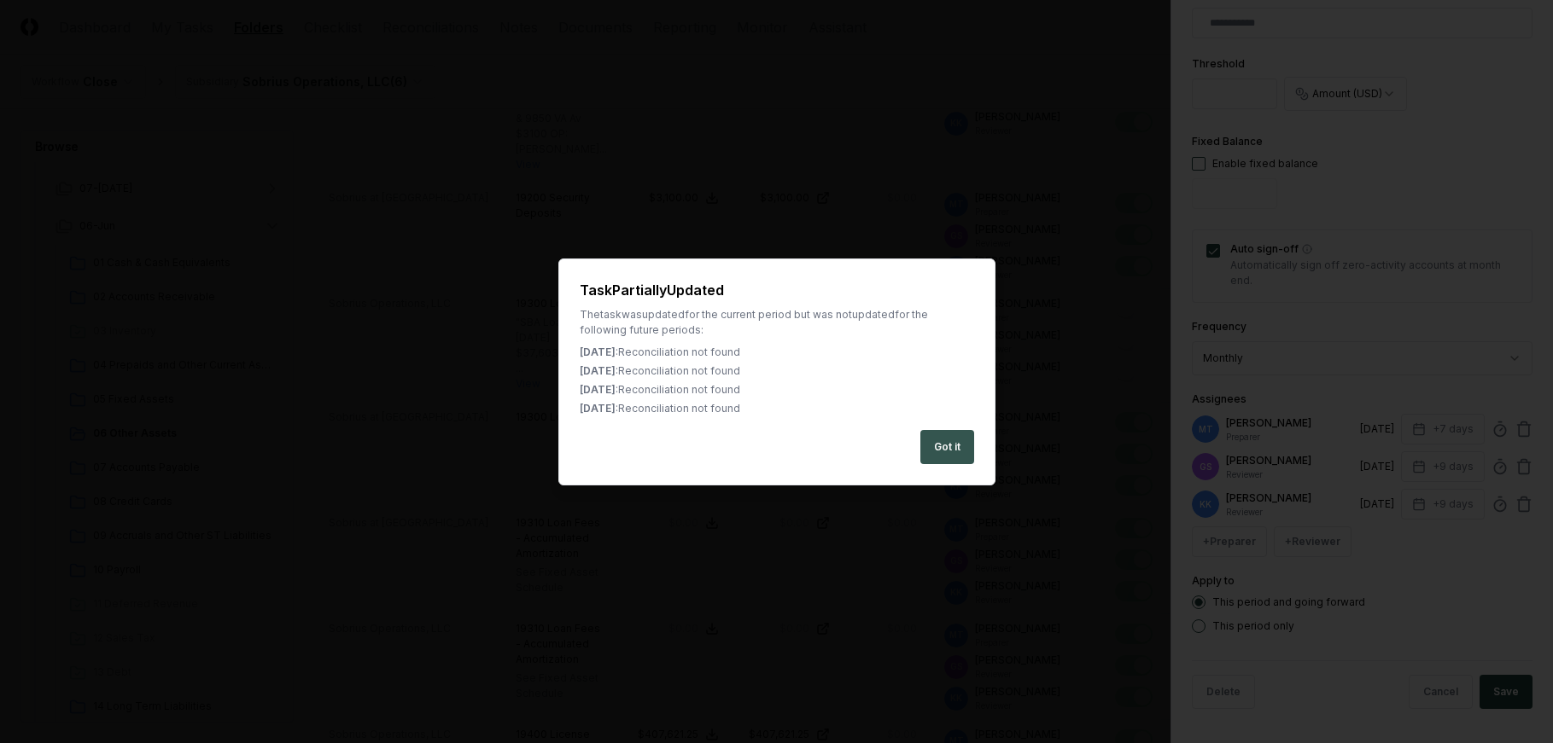
click at [947, 439] on button "Got it" at bounding box center [947, 447] width 54 height 34
type textarea "*"
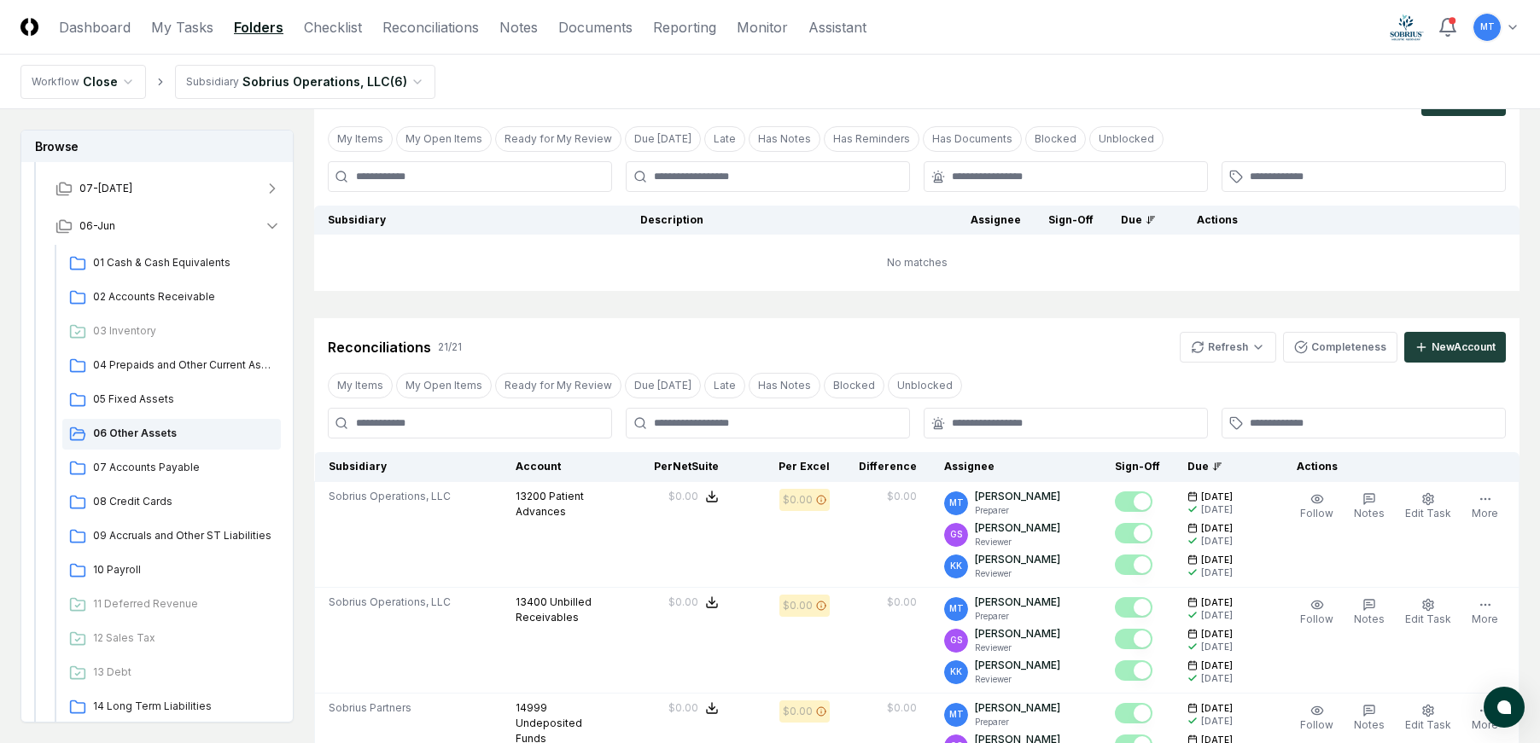
scroll to position [0, 0]
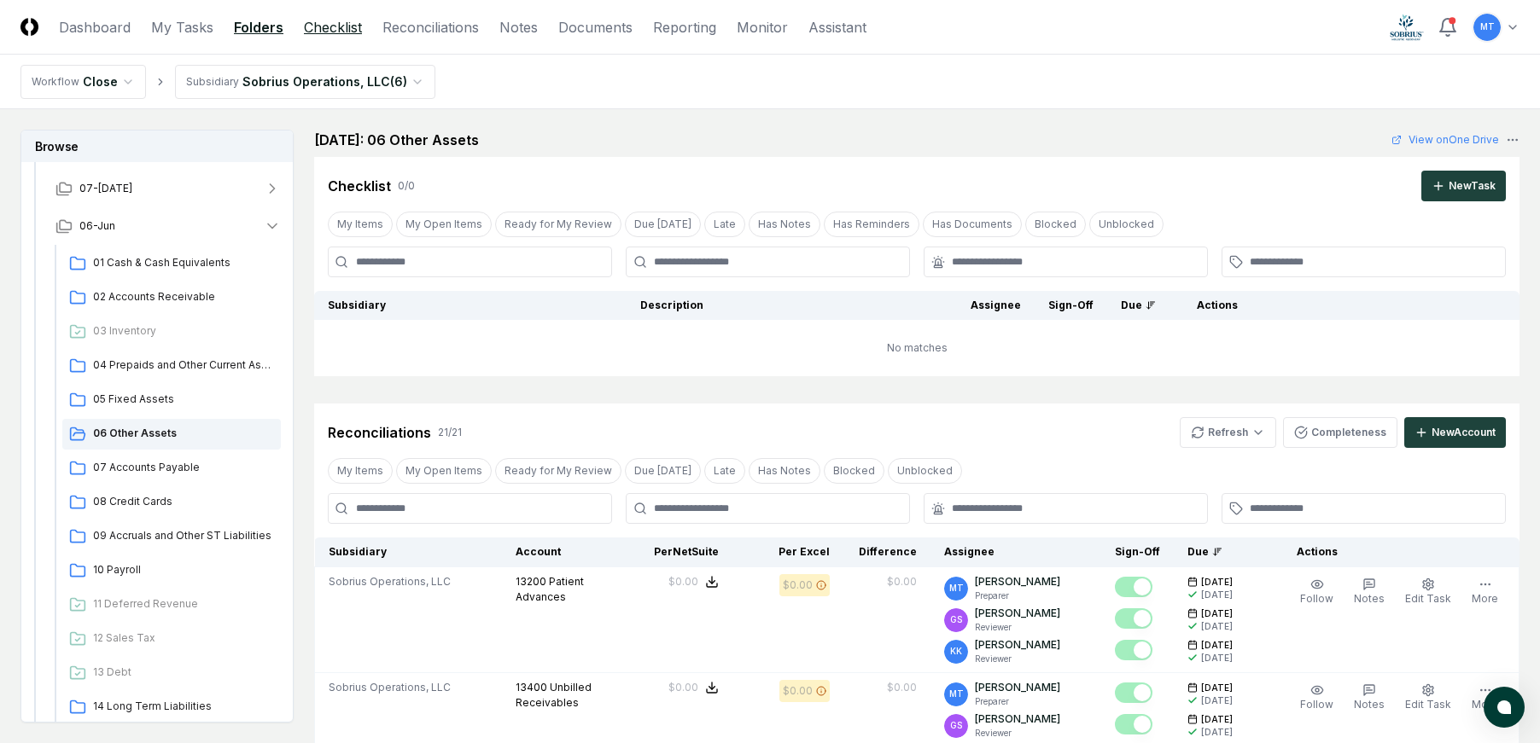
click at [347, 26] on link "Checklist" at bounding box center [333, 27] width 58 height 20
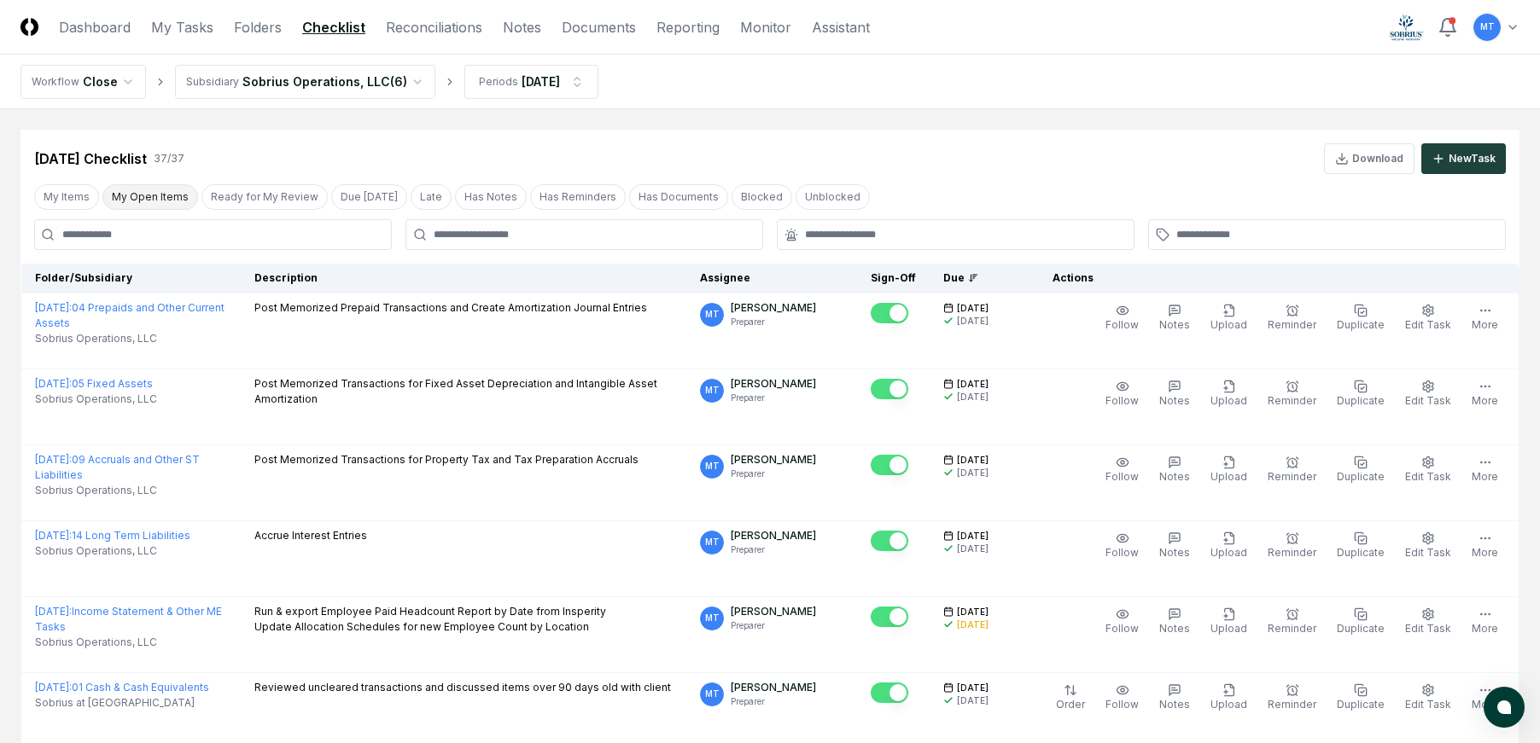
click at [145, 195] on button "My Open Items" at bounding box center [150, 197] width 96 height 26
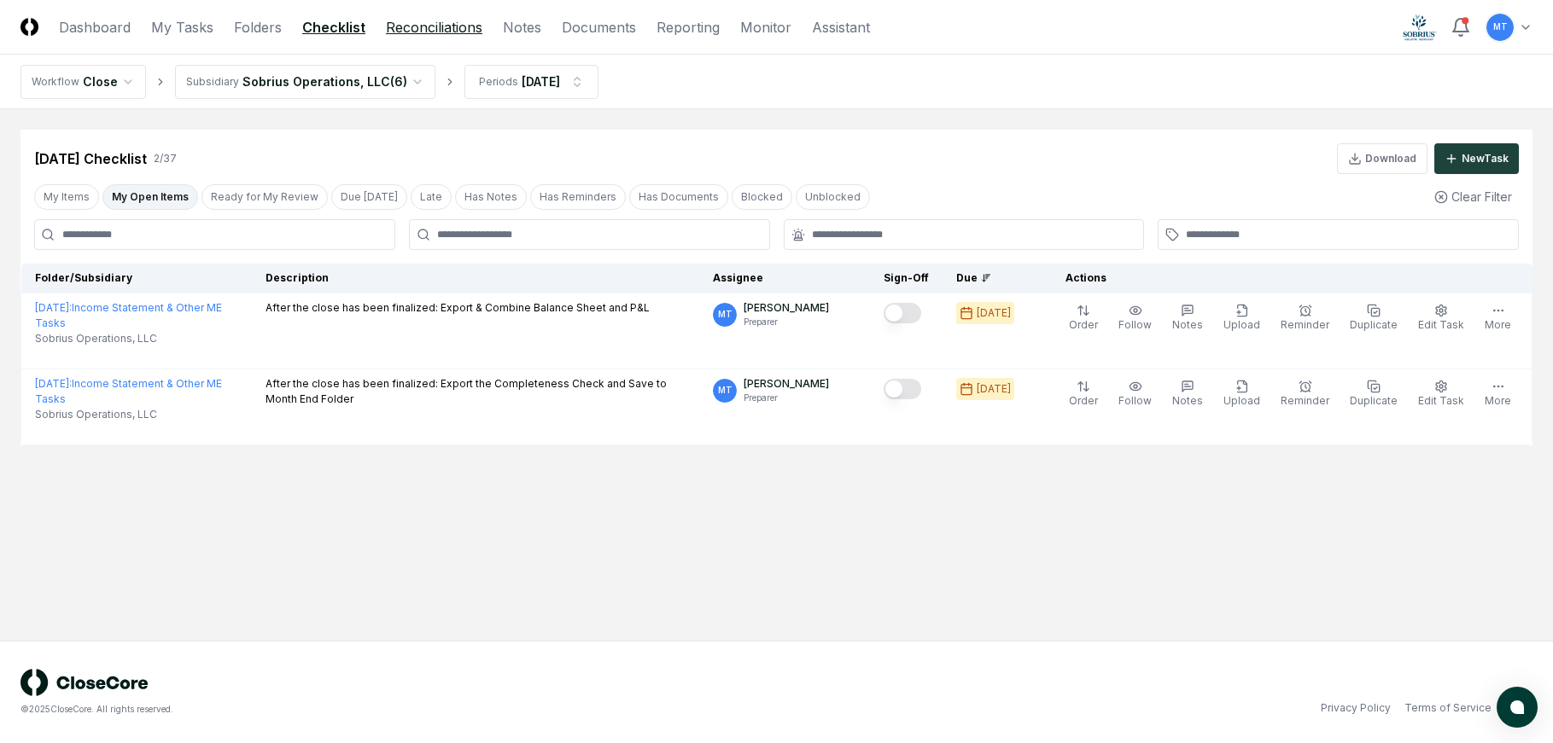
click at [417, 26] on link "Reconciliations" at bounding box center [434, 27] width 96 height 20
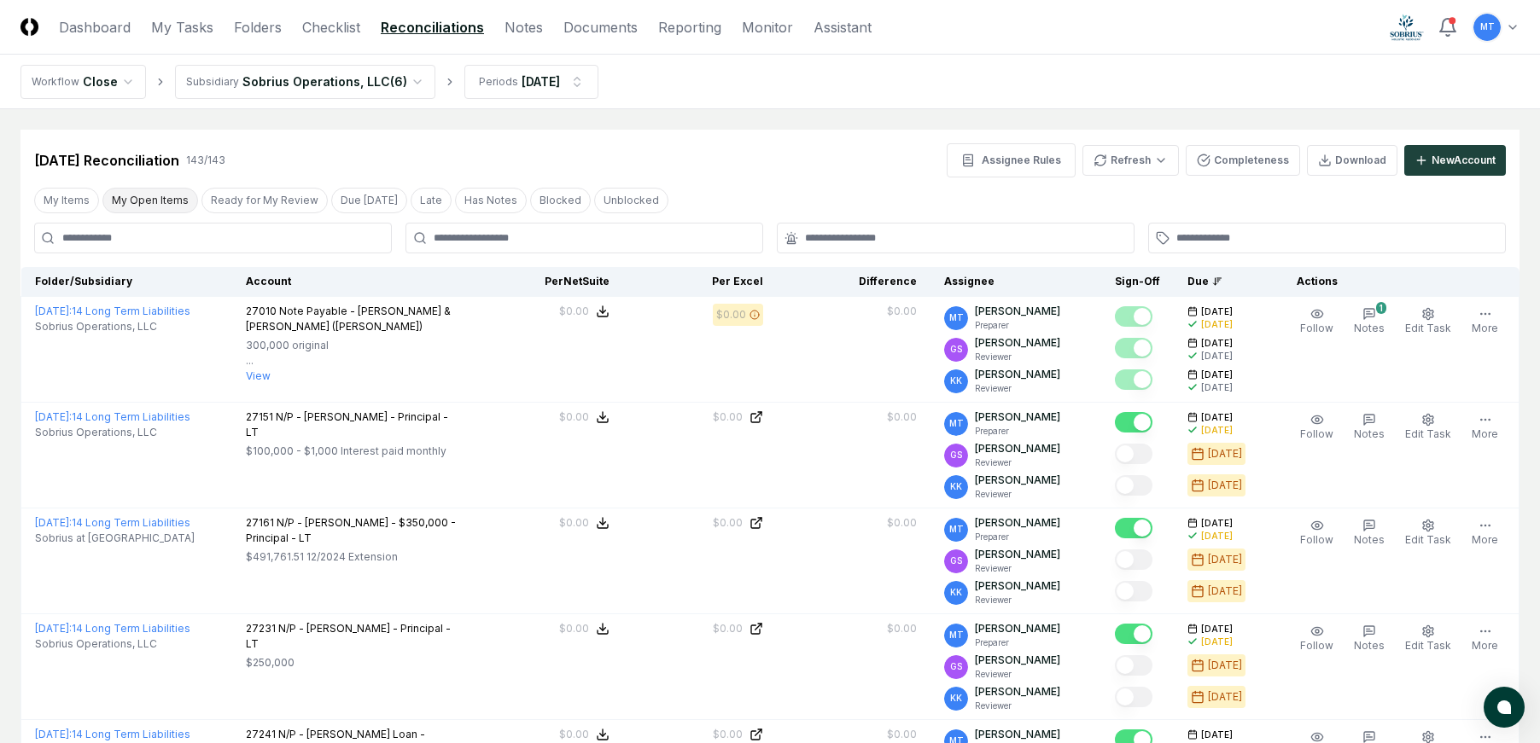
click at [131, 201] on button "My Open Items" at bounding box center [150, 201] width 96 height 26
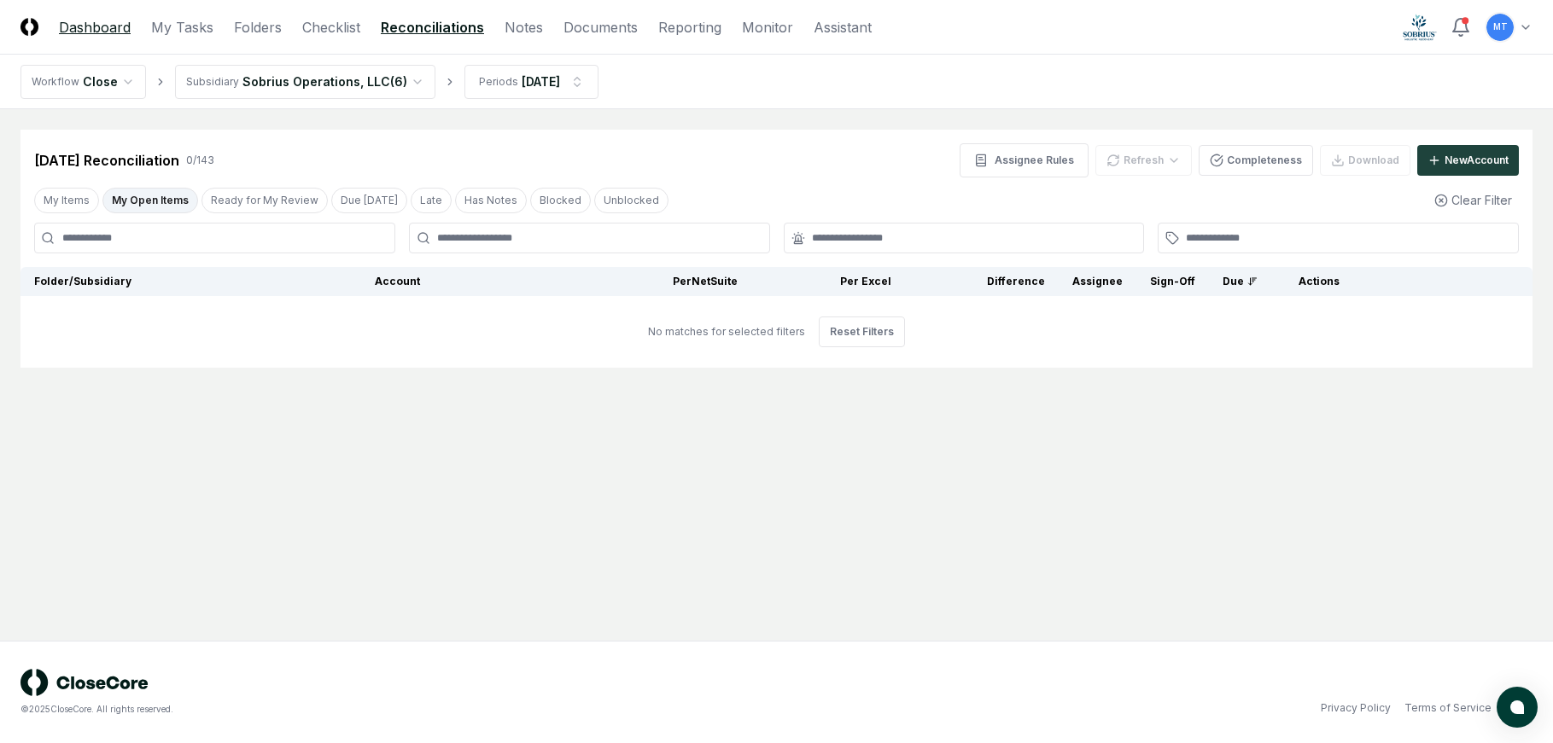
click at [96, 25] on link "Dashboard" at bounding box center [95, 27] width 72 height 20
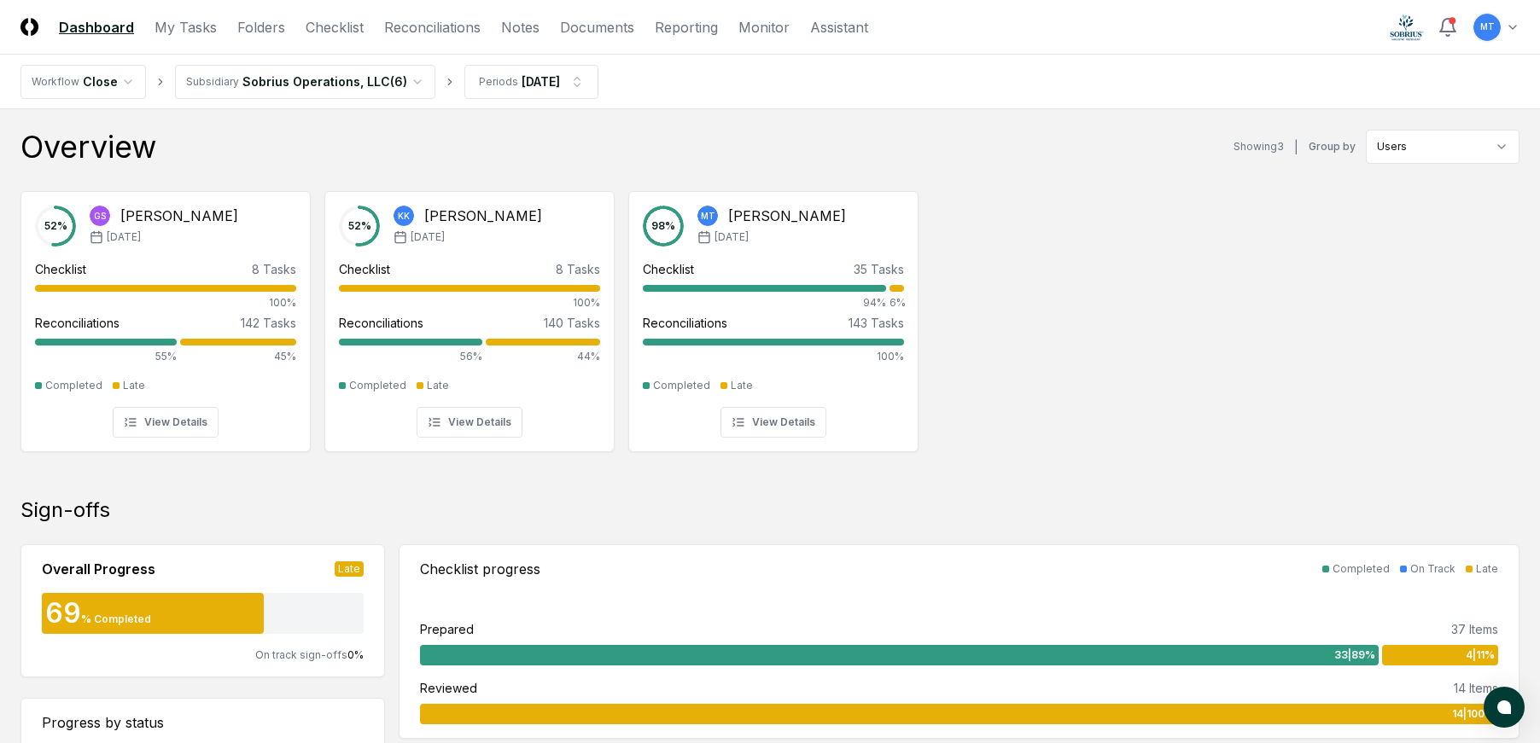
click at [1160, 304] on div "52 % GS [PERSON_NAME] [DATE] Checklist 8 Tasks 100% Reconciliations 142 Tasks 5…" at bounding box center [770, 320] width 1540 height 285
click at [1200, 366] on div "52 % GS [PERSON_NAME] [DATE] Checklist 8 Tasks 100% Reconciliations 142 Tasks 5…" at bounding box center [770, 320] width 1540 height 285
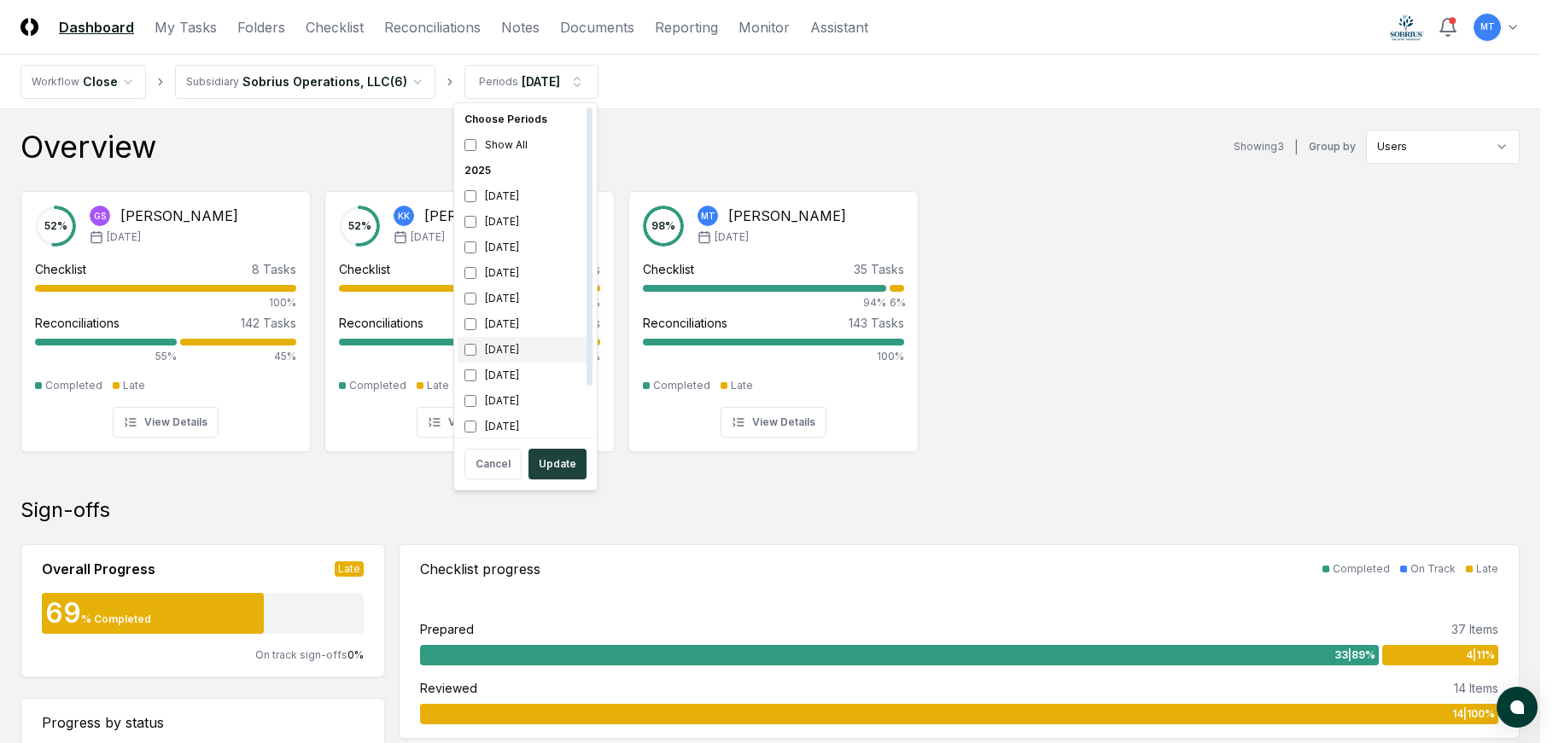
click at [504, 353] on div "[DATE]" at bounding box center [525, 350] width 136 height 26
click at [505, 323] on div "[DATE]" at bounding box center [525, 325] width 136 height 26
click at [569, 462] on button "Update" at bounding box center [557, 464] width 58 height 31
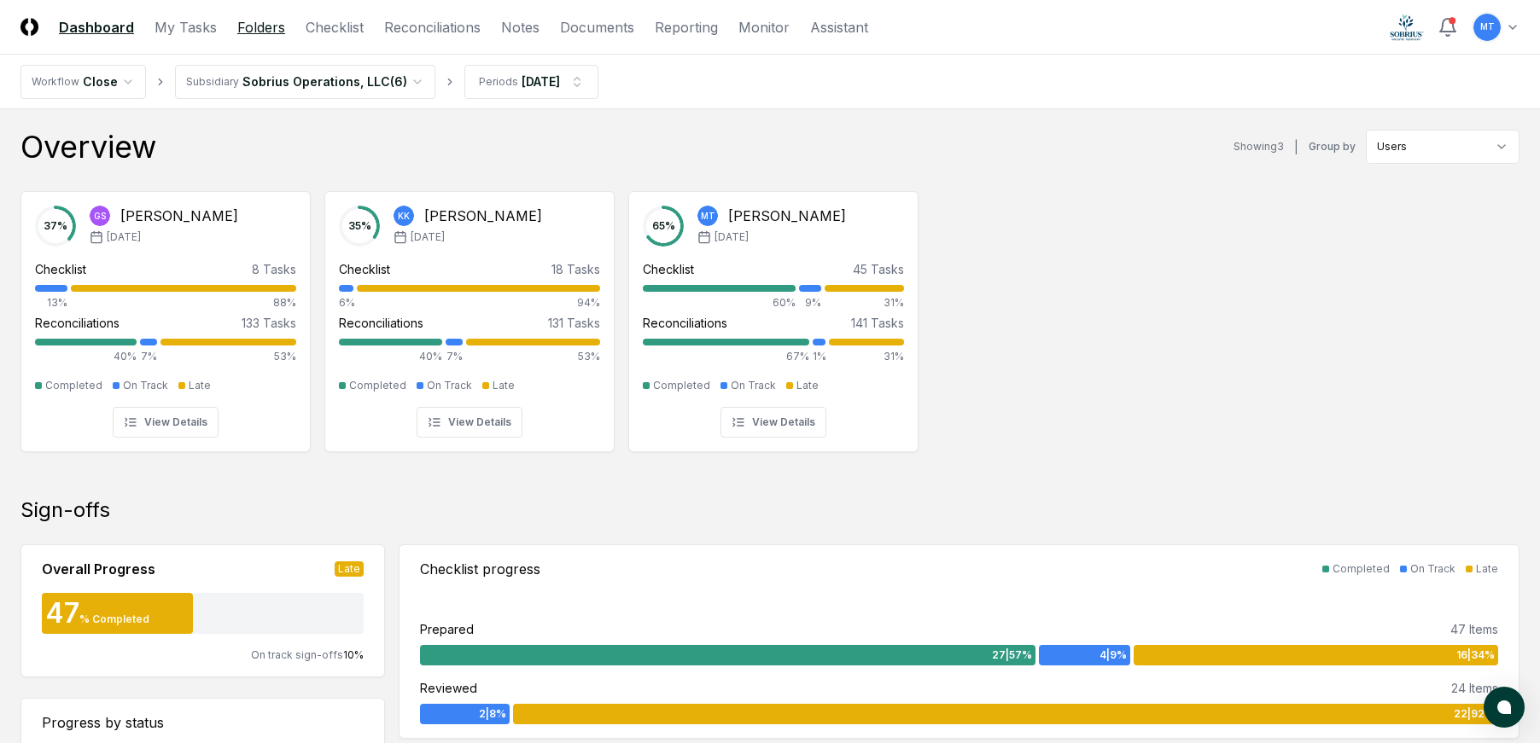
click at [253, 26] on link "Folders" at bounding box center [261, 27] width 48 height 20
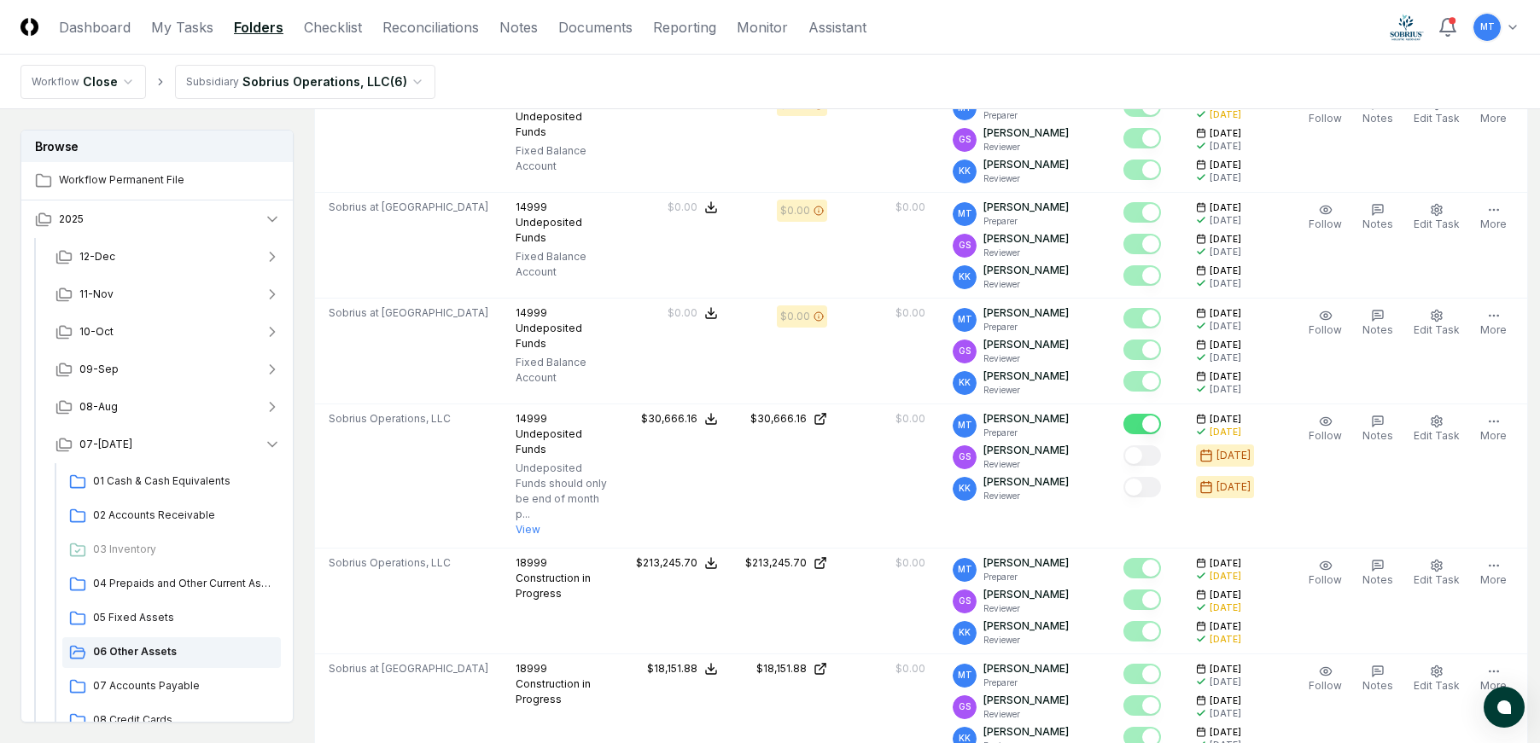
scroll to position [597, 0]
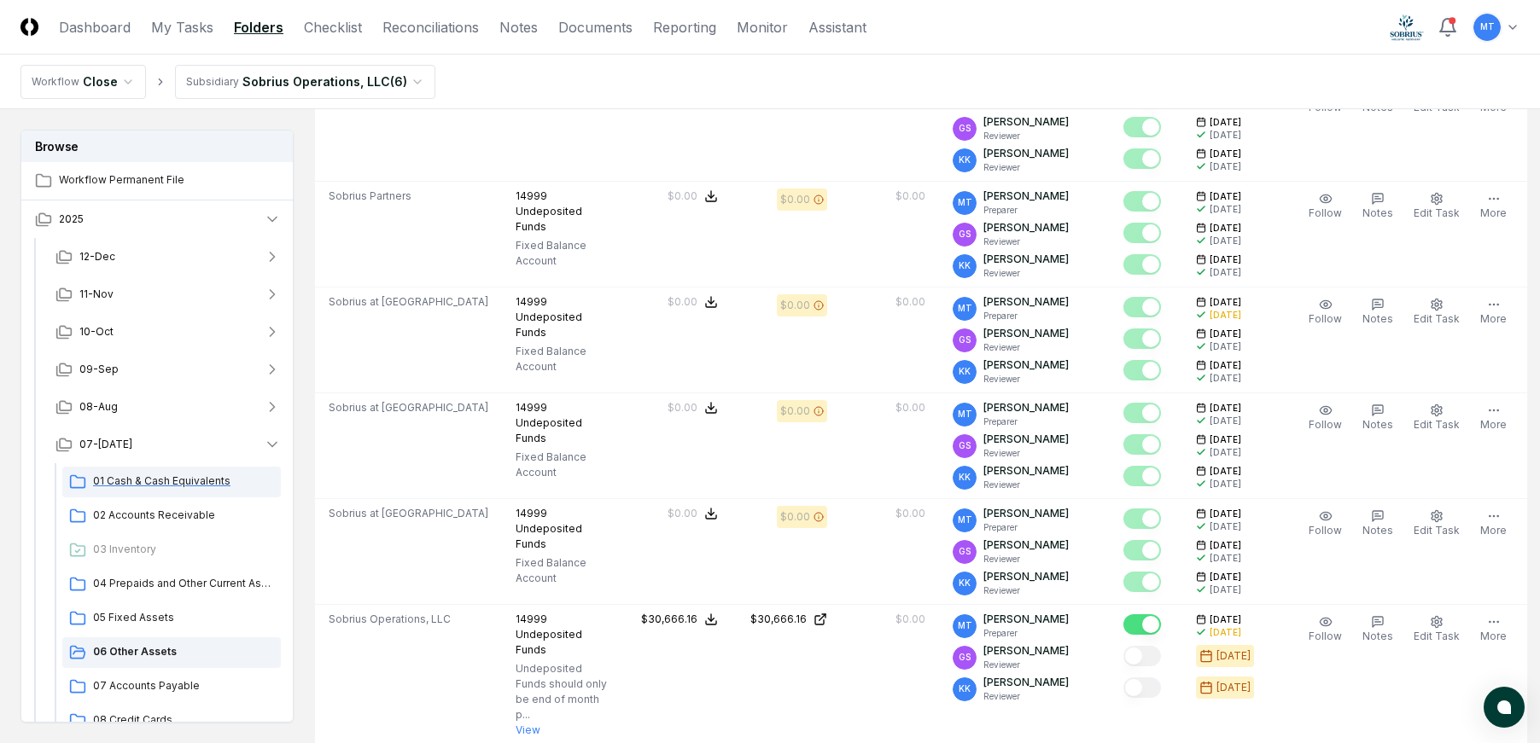
click at [143, 485] on span "01 Cash & Cash Equivalents" at bounding box center [183, 481] width 181 height 15
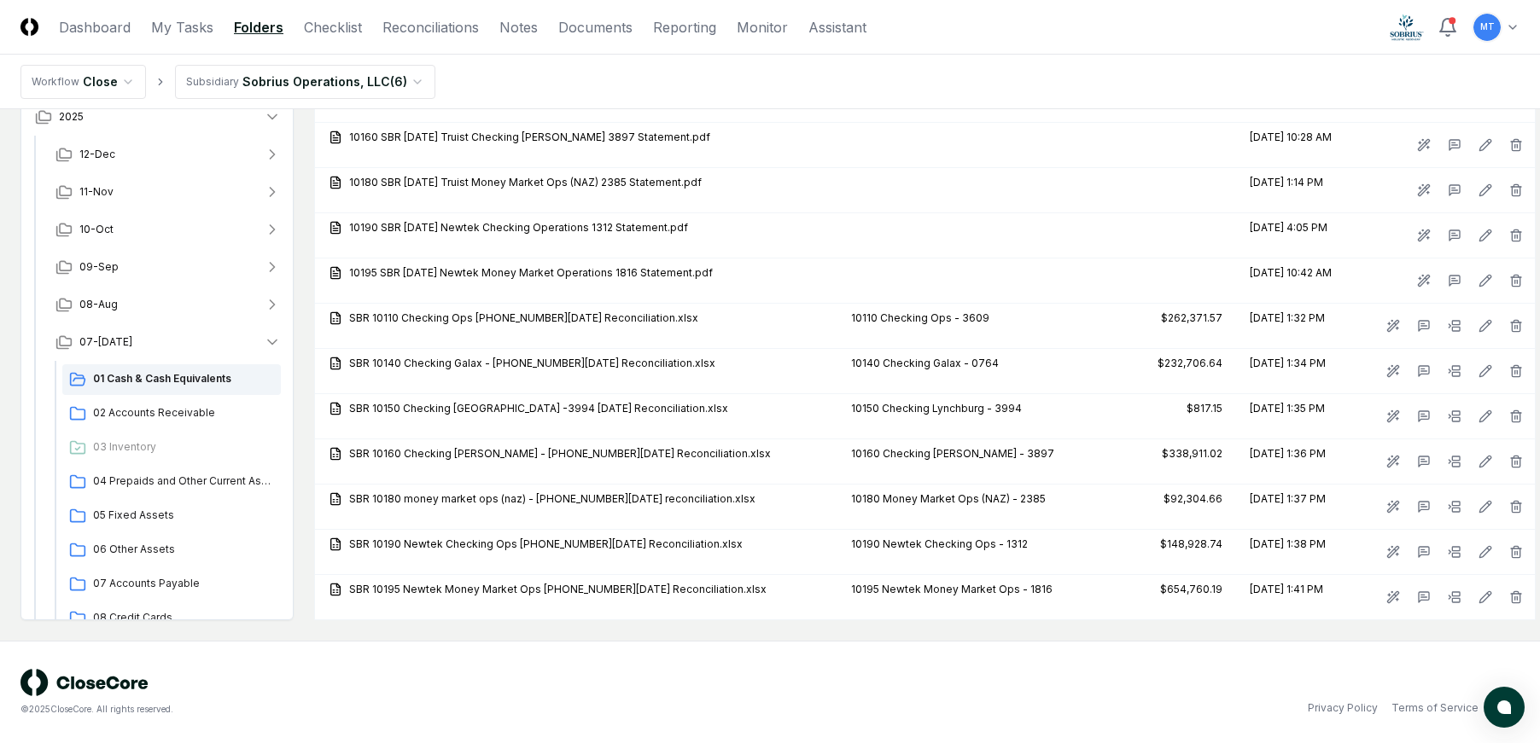
scroll to position [2134, 0]
click at [181, 421] on span "02 Accounts Receivable" at bounding box center [183, 412] width 181 height 15
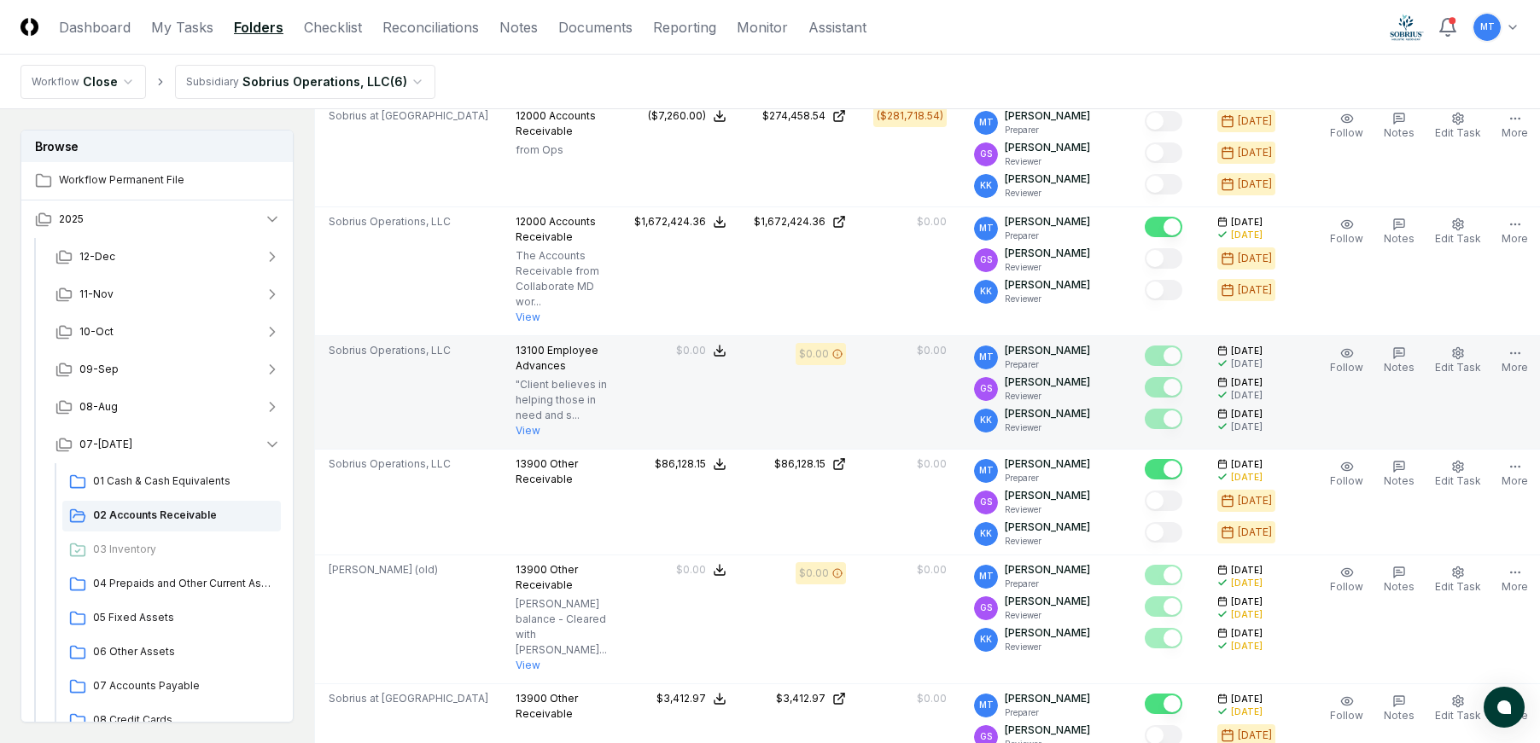
scroll to position [270, 0]
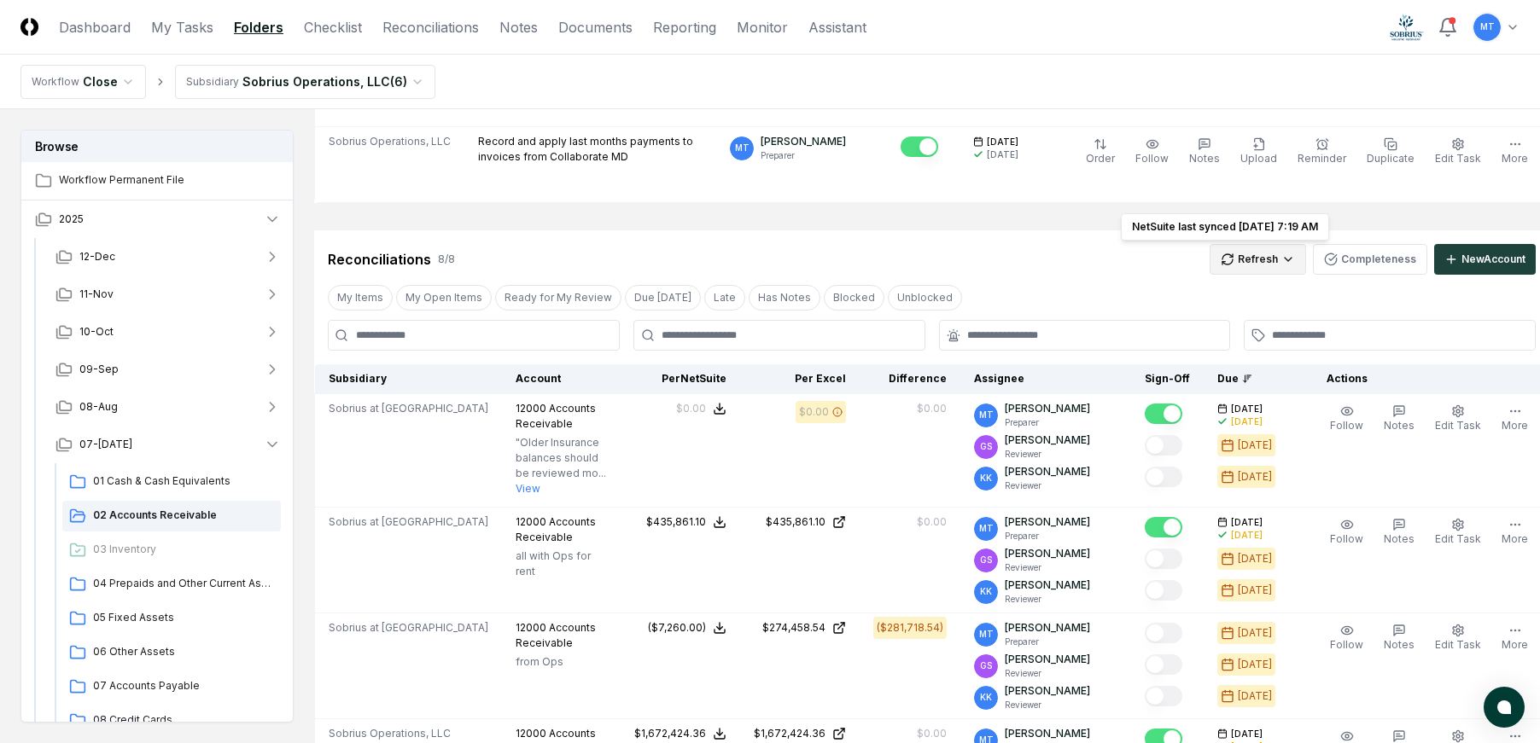
click at [1238, 253] on html "CloseCore Dashboard My Tasks Folders Checklist Reconciliations Notes Documents …" at bounding box center [770, 710] width 1540 height 1961
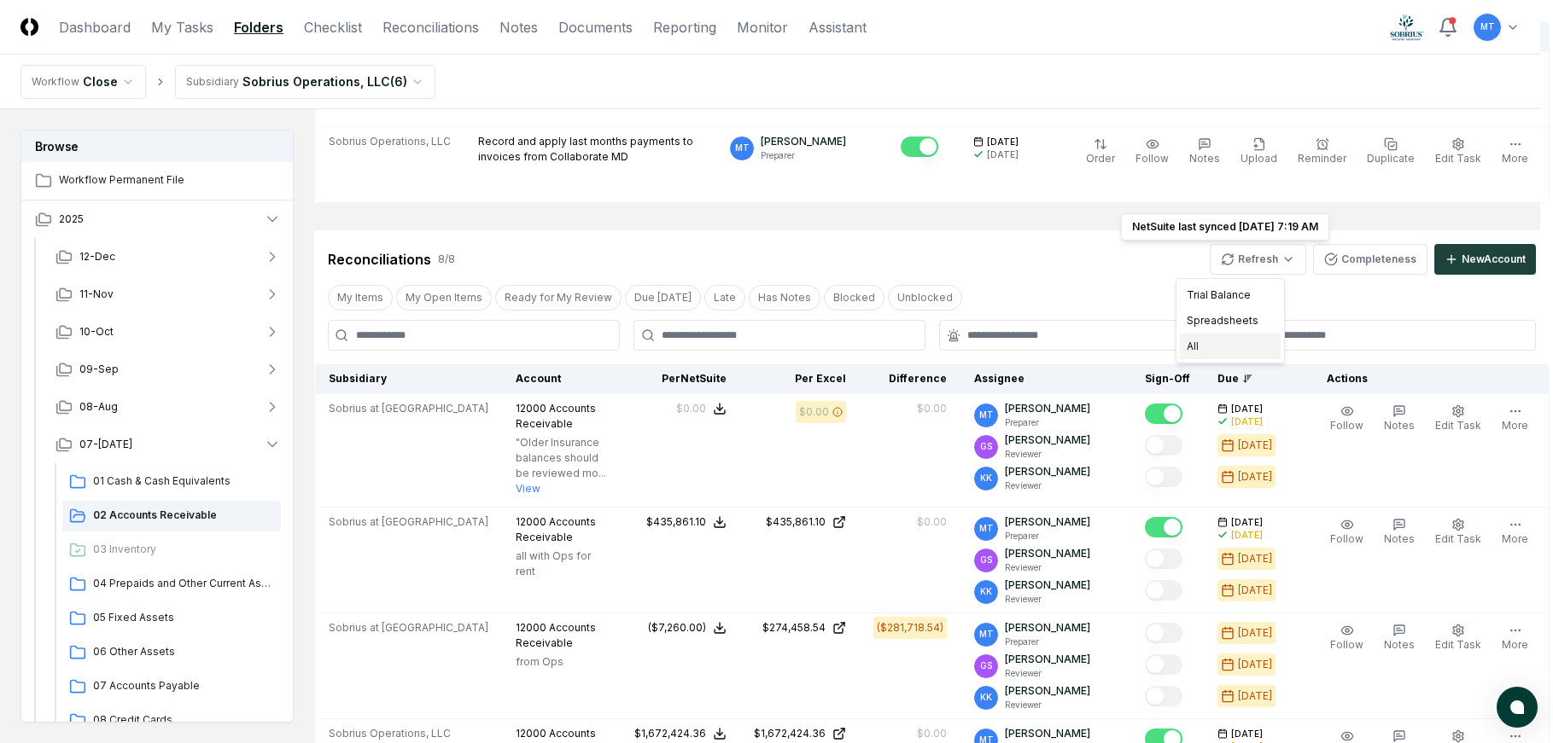
click at [1238, 346] on div "All" at bounding box center [1230, 347] width 101 height 26
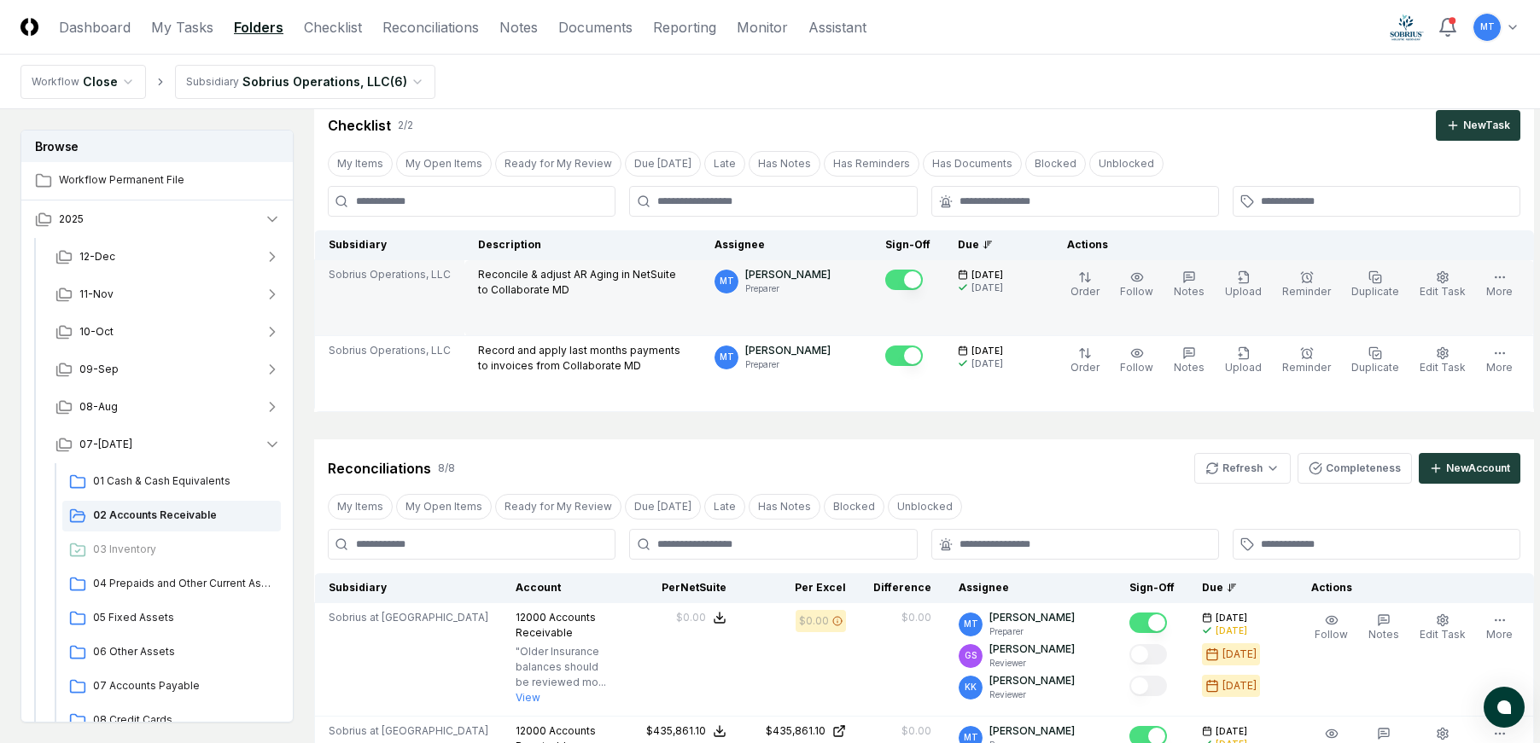
scroll to position [14, 0]
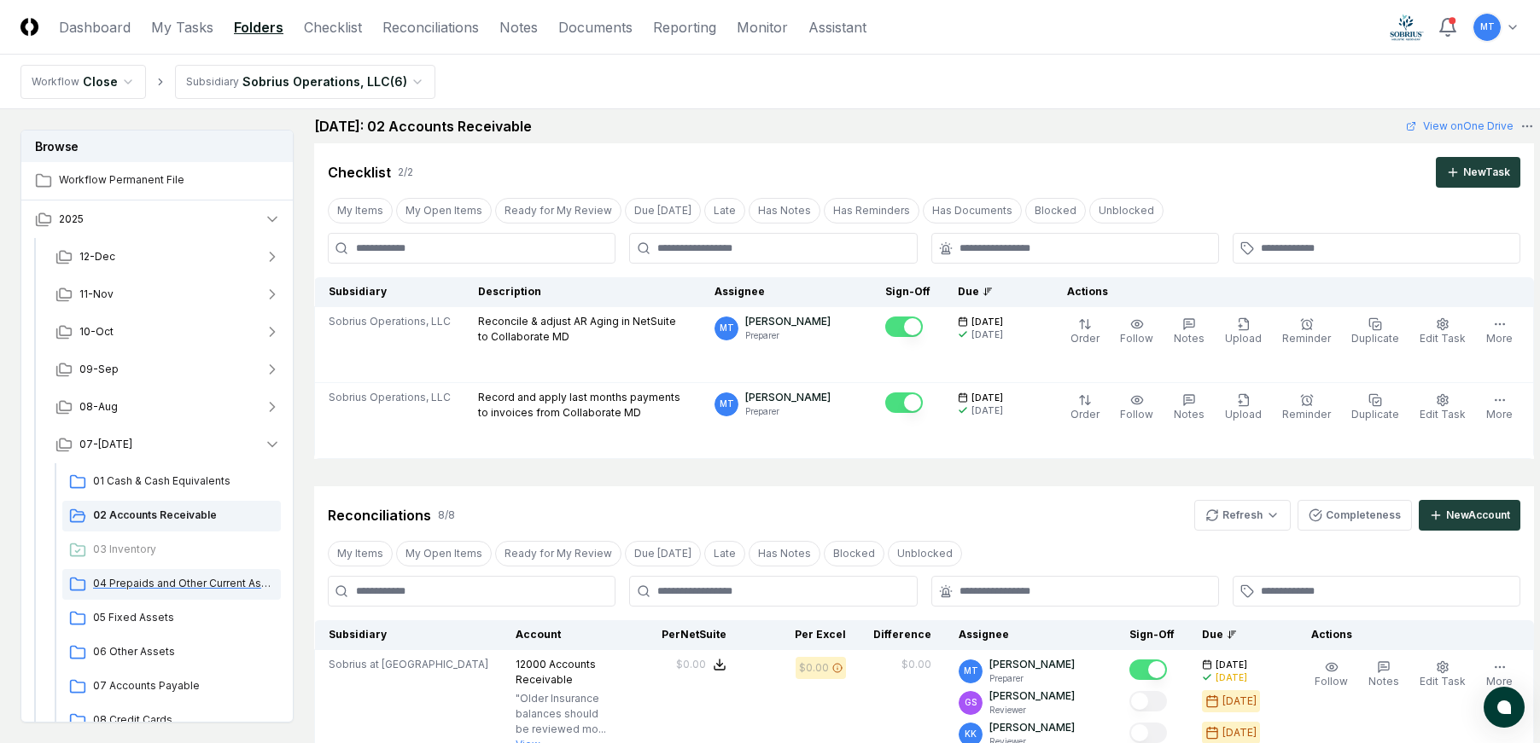
click at [166, 575] on div "04 Prepaids and Other Current Assets" at bounding box center [171, 584] width 218 height 31
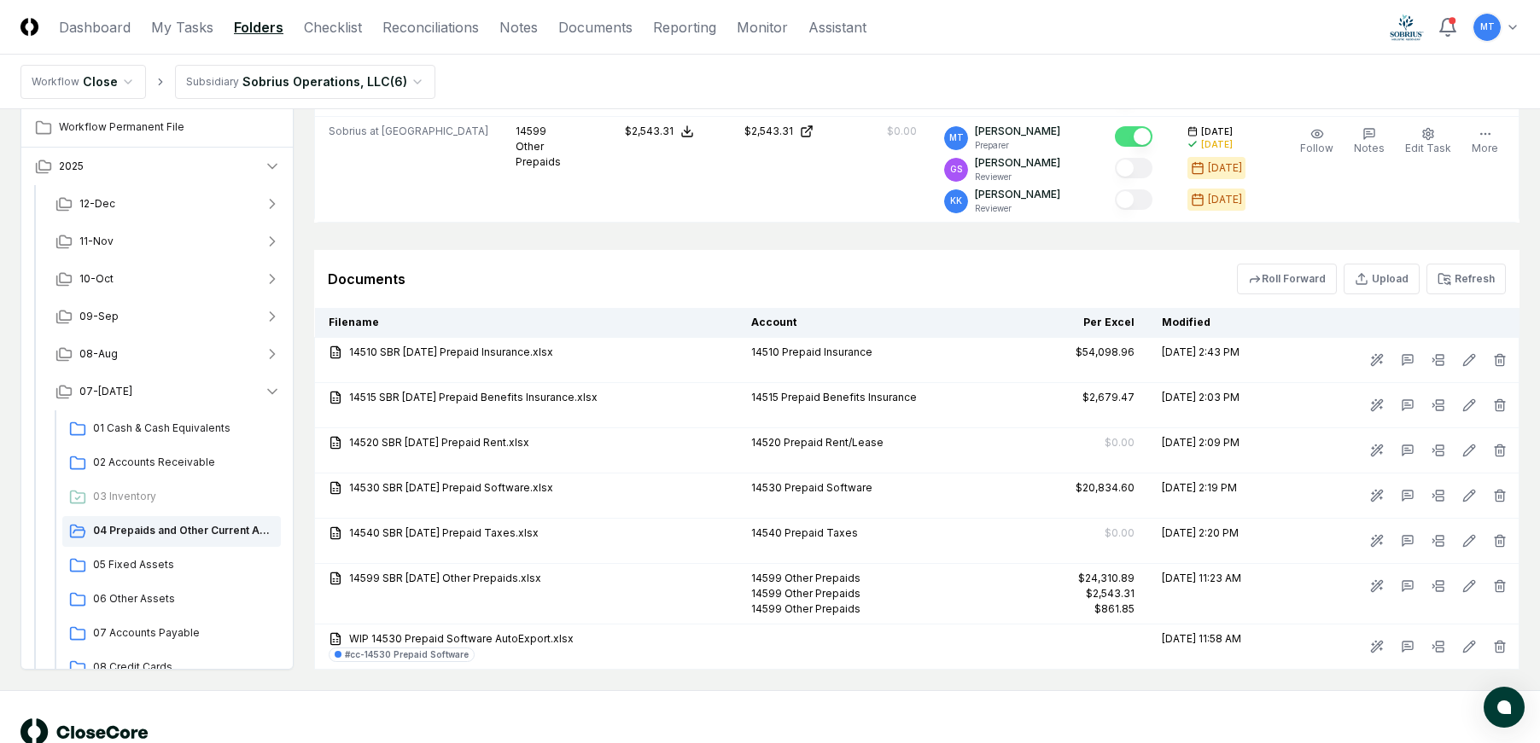
scroll to position [1514, 0]
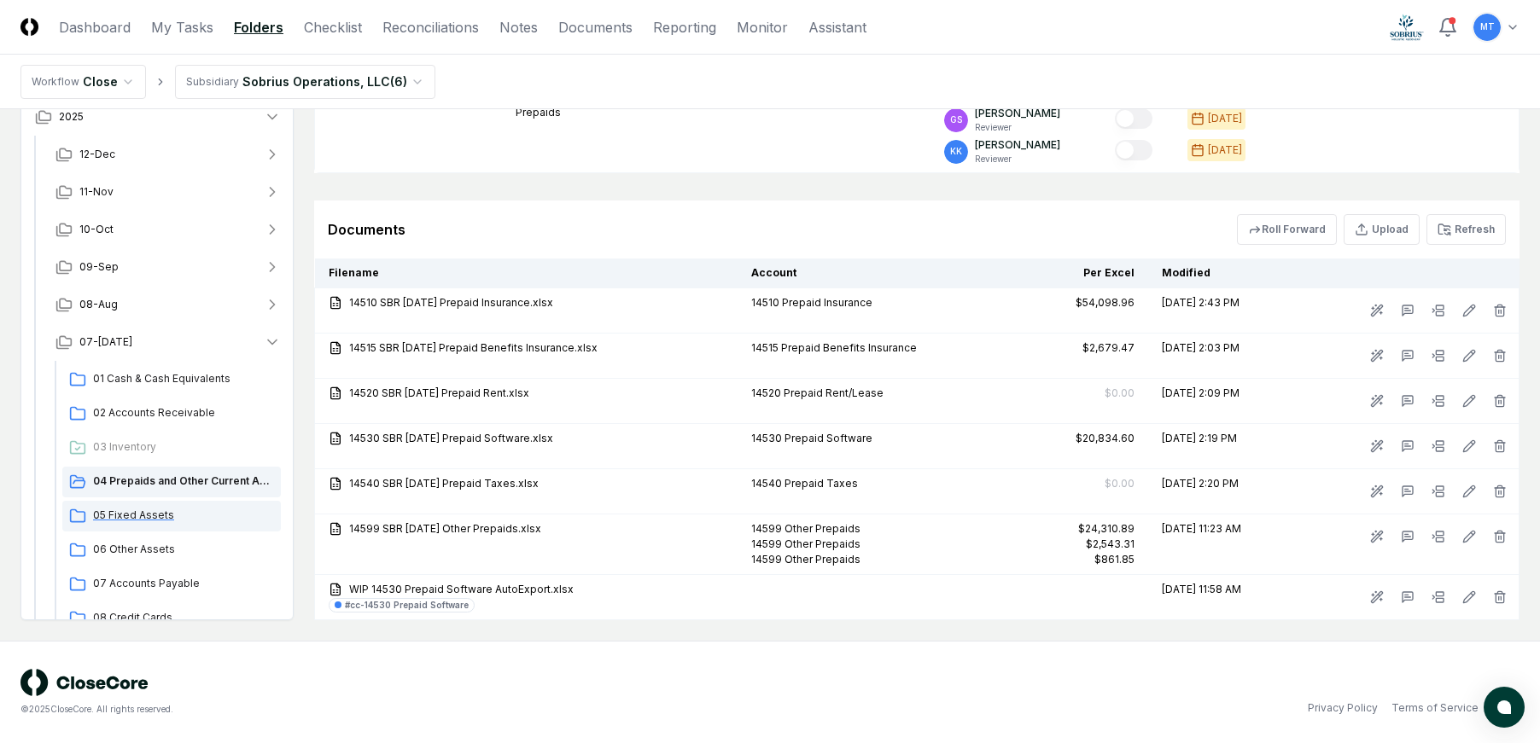
click at [163, 522] on span "05 Fixed Assets" at bounding box center [183, 515] width 181 height 15
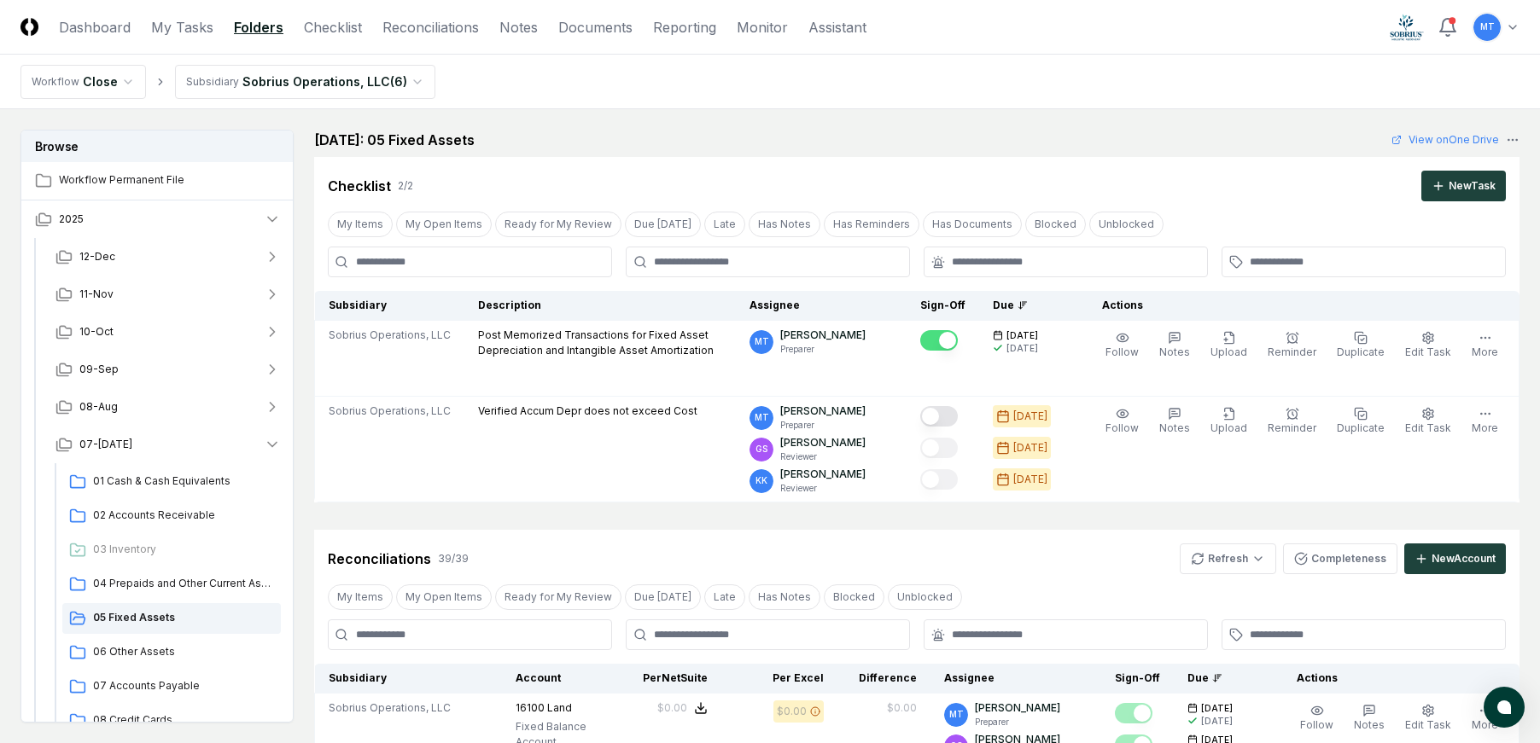
click at [1199, 95] on nav "Workflow Close Subsidiary Sobrius Operations, LLC ( 6 )" at bounding box center [770, 82] width 1540 height 55
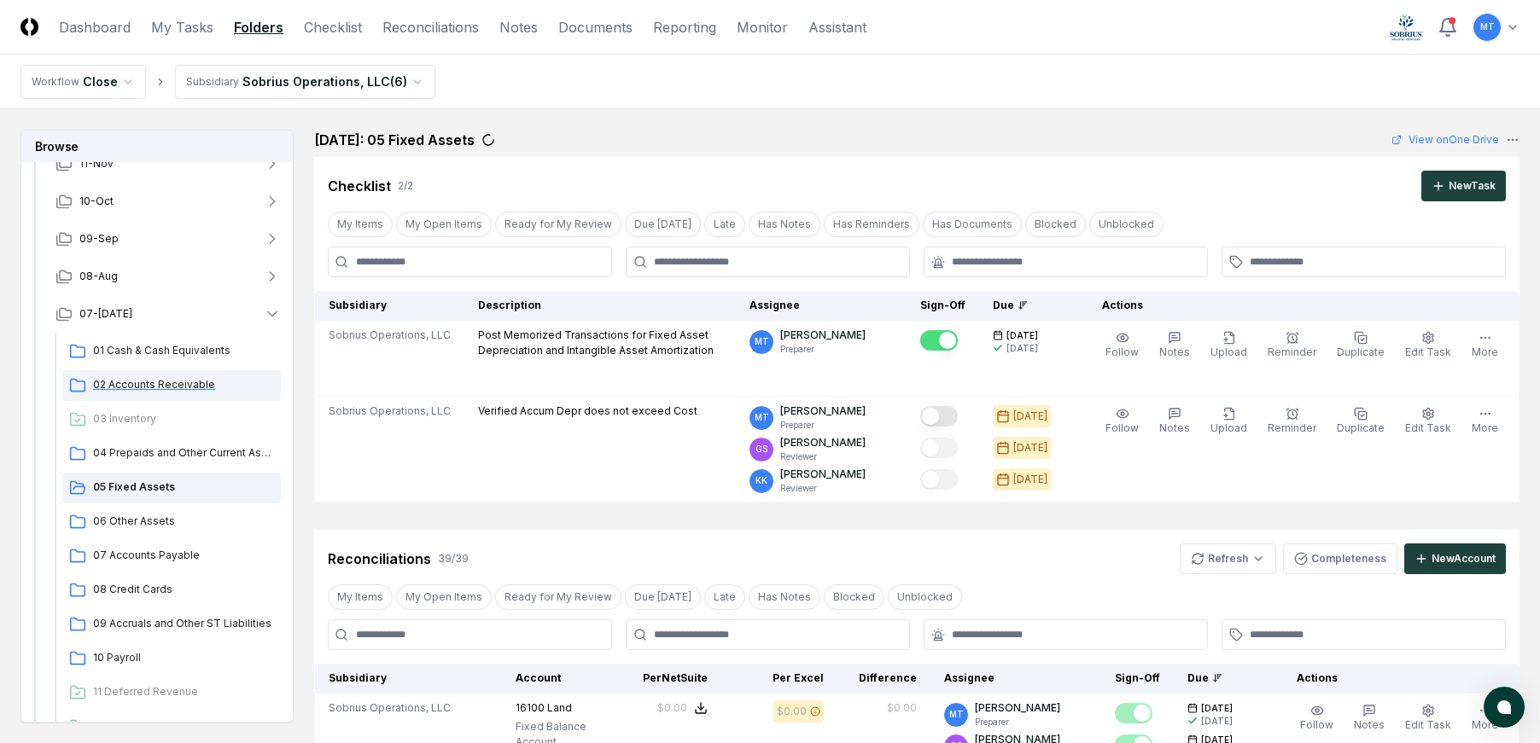
scroll to position [171, 0]
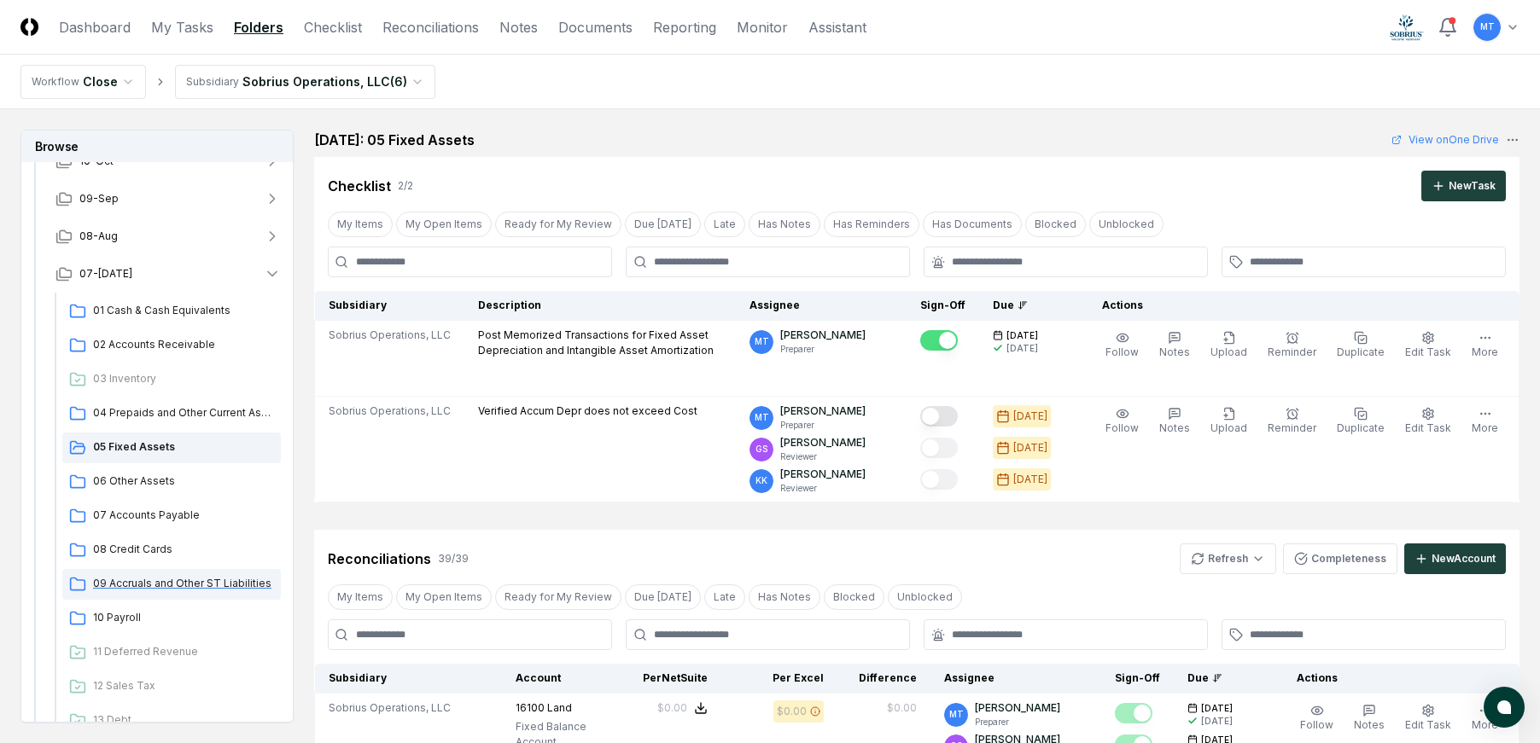
click at [183, 583] on span "09 Accruals and Other ST Liabilities" at bounding box center [183, 583] width 181 height 15
